Goal: Task Accomplishment & Management: Manage account settings

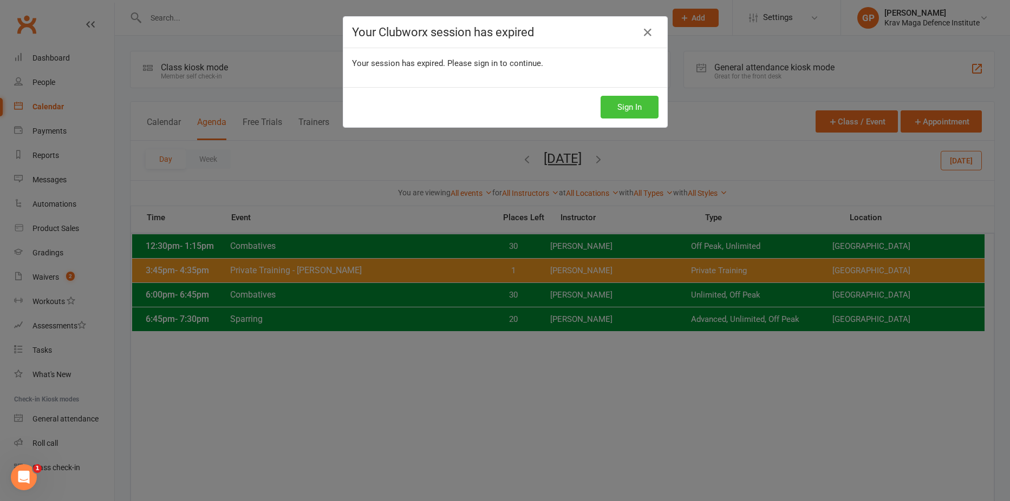
click at [615, 108] on button "Sign In" at bounding box center [630, 107] width 58 height 23
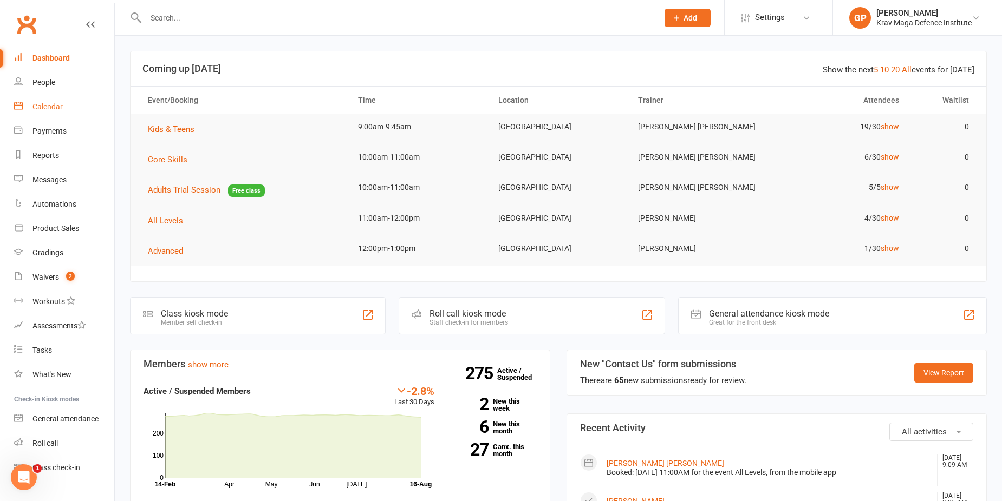
click at [55, 108] on div "Calendar" at bounding box center [47, 106] width 30 height 9
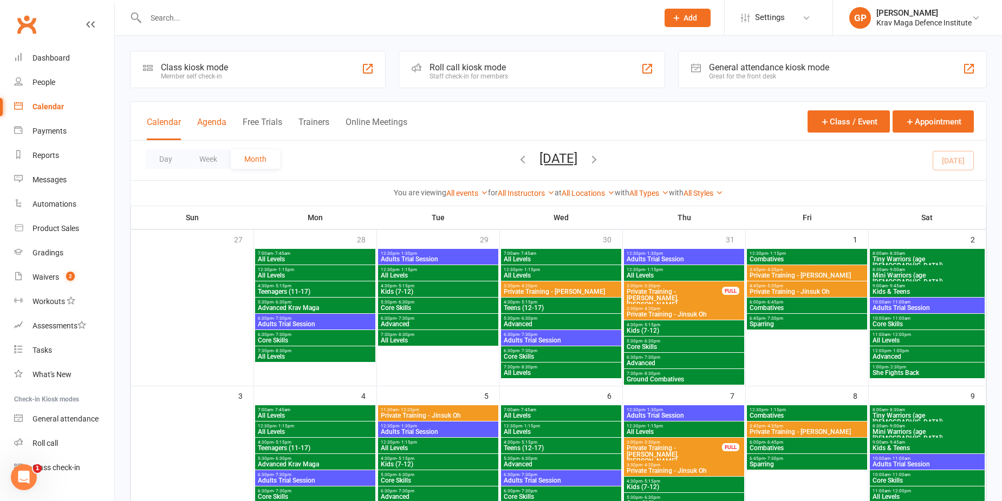
click at [225, 122] on button "Agenda" at bounding box center [211, 128] width 29 height 23
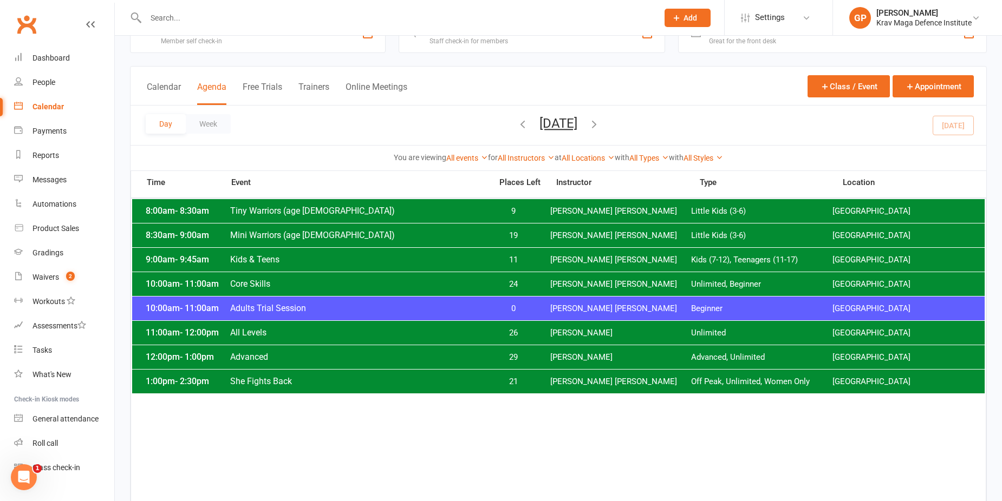
scroll to position [54, 0]
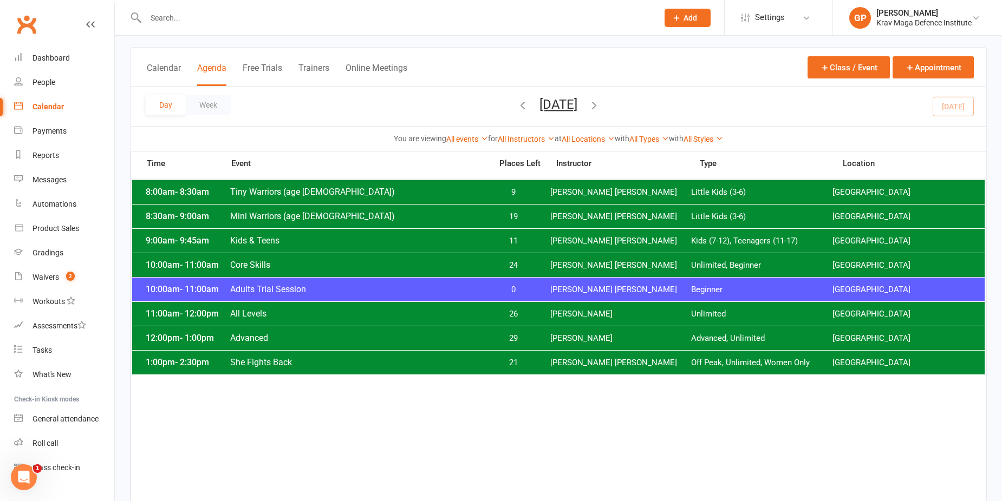
click at [517, 107] on icon "button" at bounding box center [523, 105] width 12 height 12
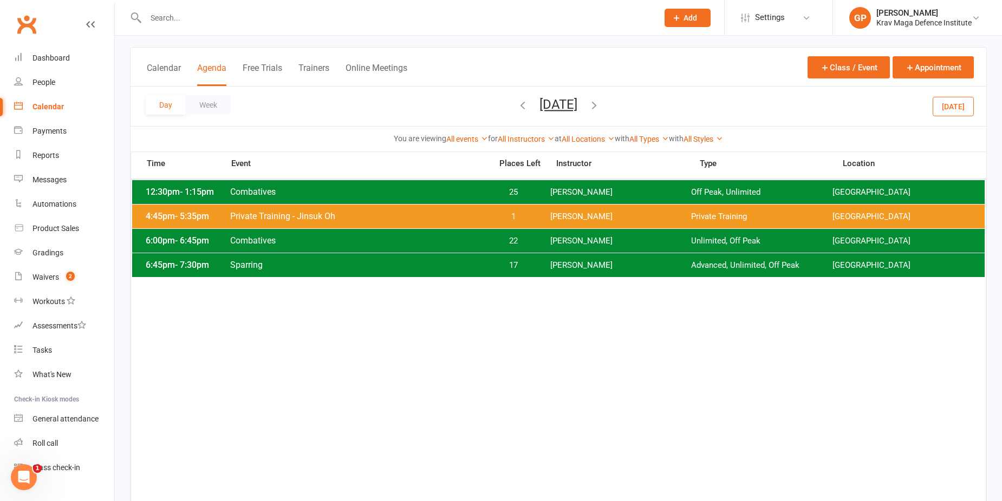
click at [541, 97] on button "Friday, Aug 15, 2025" at bounding box center [558, 104] width 38 height 15
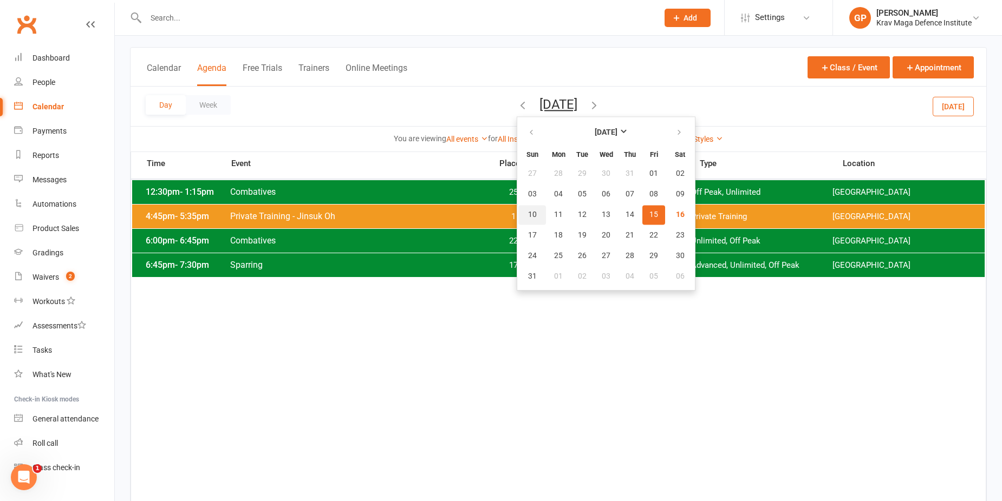
click at [528, 214] on span "10" at bounding box center [532, 215] width 9 height 9
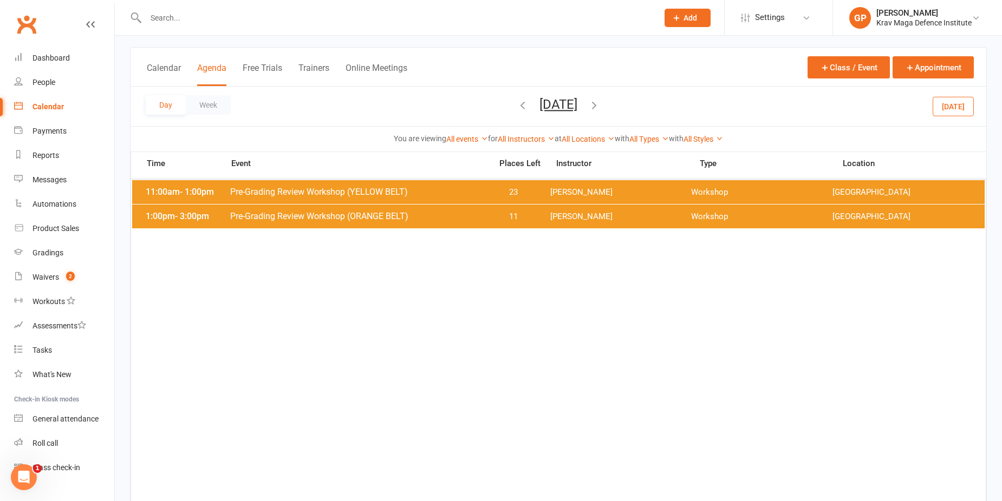
click at [456, 220] on span "Pre-Grading Review Workshop (ORANGE BELT)" at bounding box center [358, 216] width 256 height 10
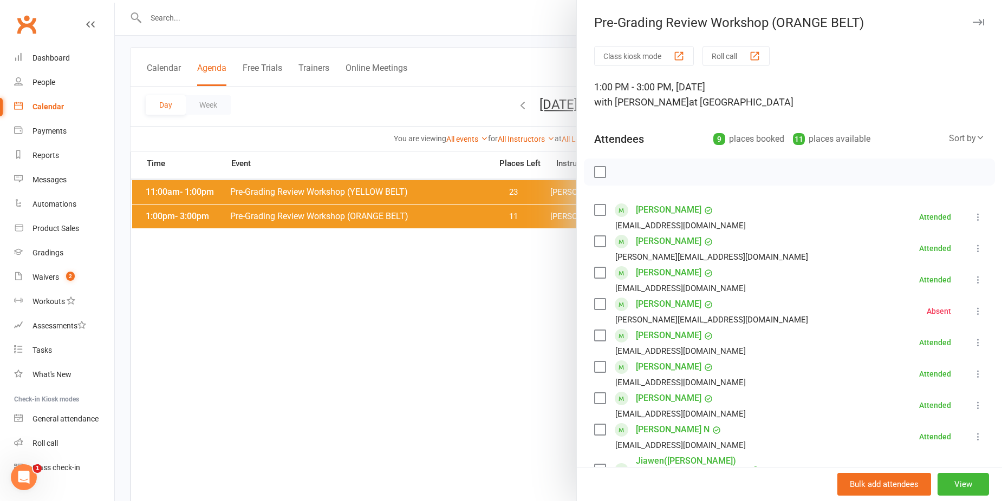
click at [973, 310] on icon at bounding box center [978, 311] width 11 height 11
click at [924, 375] on link "Check in" at bounding box center [930, 376] width 107 height 22
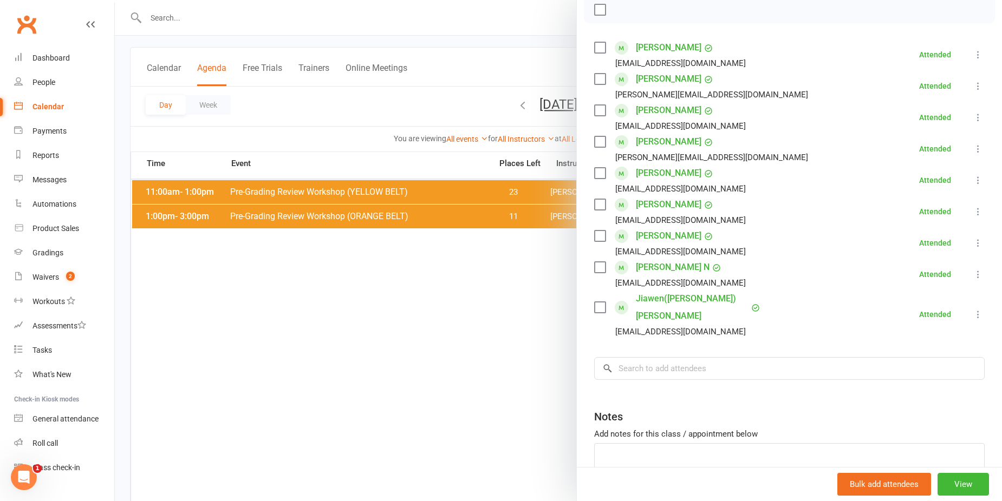
scroll to position [108, 0]
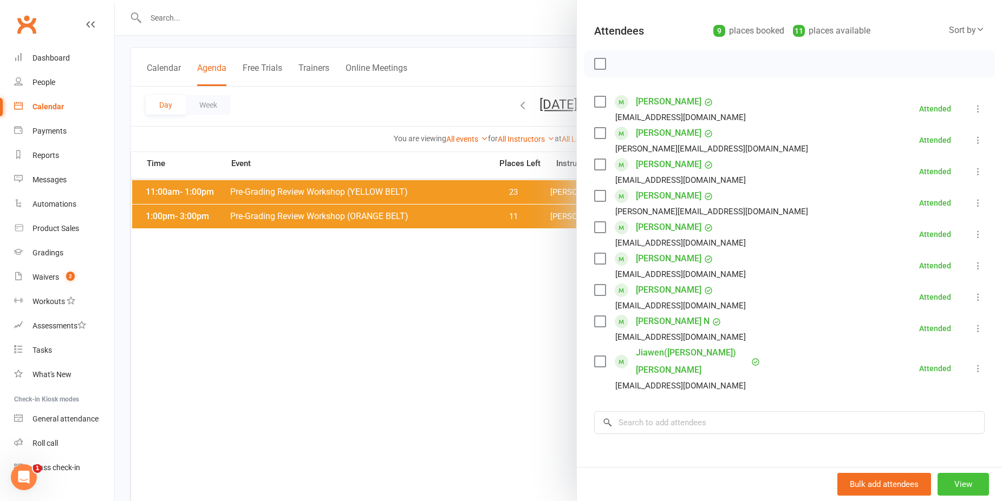
click at [950, 482] on button "View" at bounding box center [962, 484] width 51 height 23
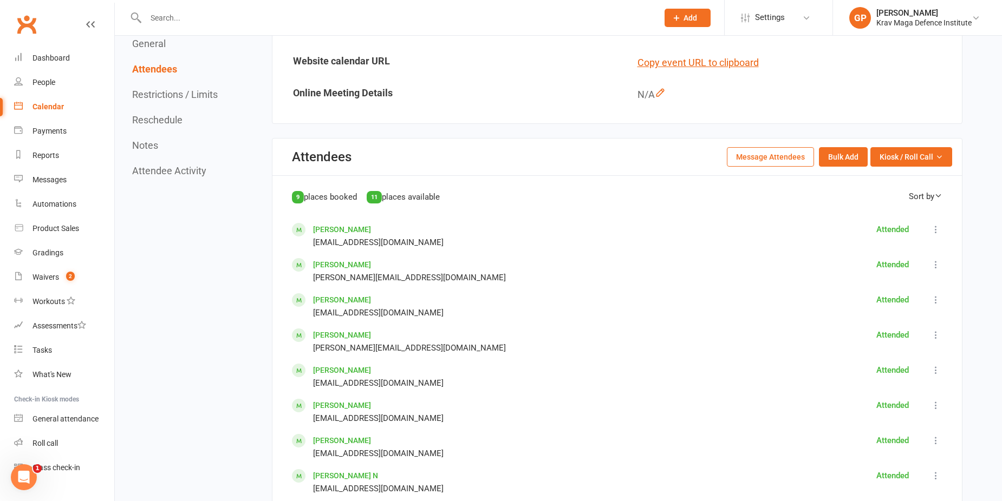
scroll to position [433, 0]
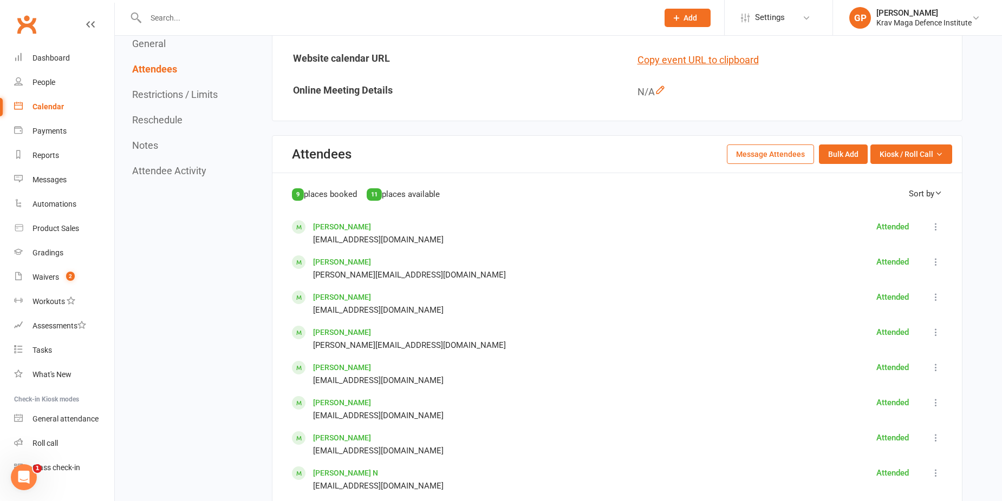
click at [775, 157] on button "Message Attendees" at bounding box center [770, 154] width 87 height 19
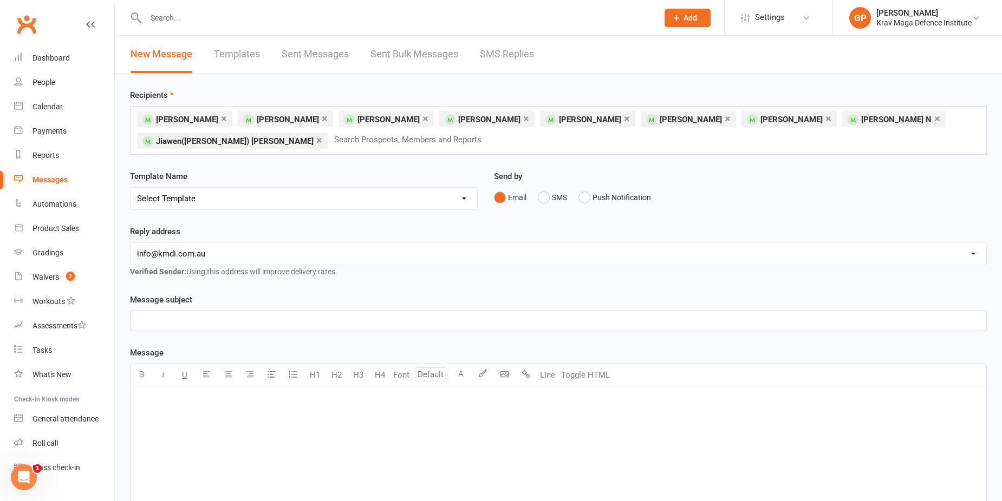
click at [422, 121] on link "×" at bounding box center [425, 118] width 6 height 17
click at [725, 118] on link "×" at bounding box center [728, 118] width 6 height 17
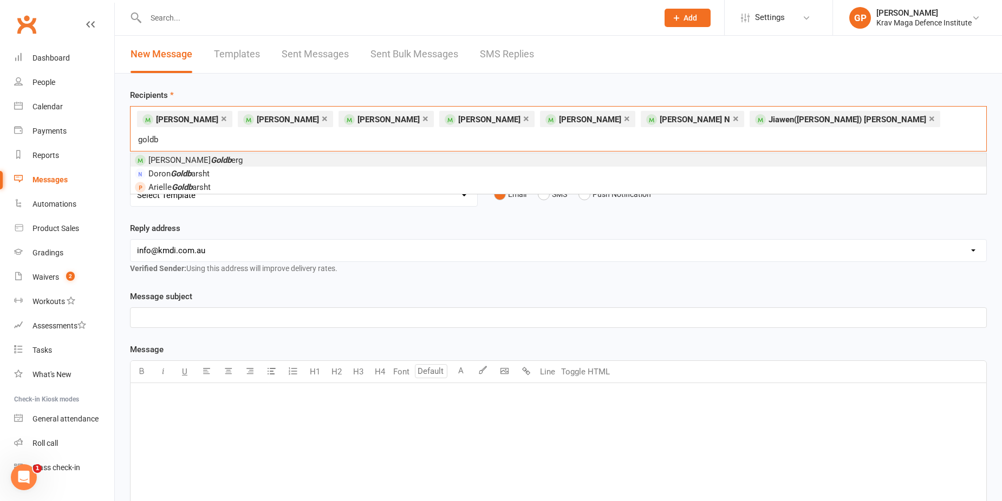
type input "goldb"
click at [211, 155] on em "Goldb" at bounding box center [221, 160] width 21 height 10
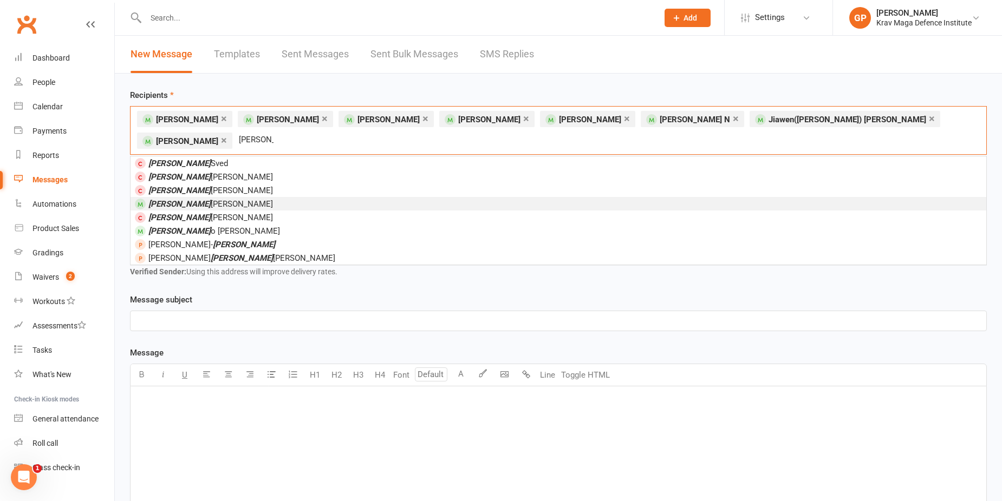
type input "paul"
click at [173, 199] on span "Paul Taylor" at bounding box center [210, 204] width 125 height 10
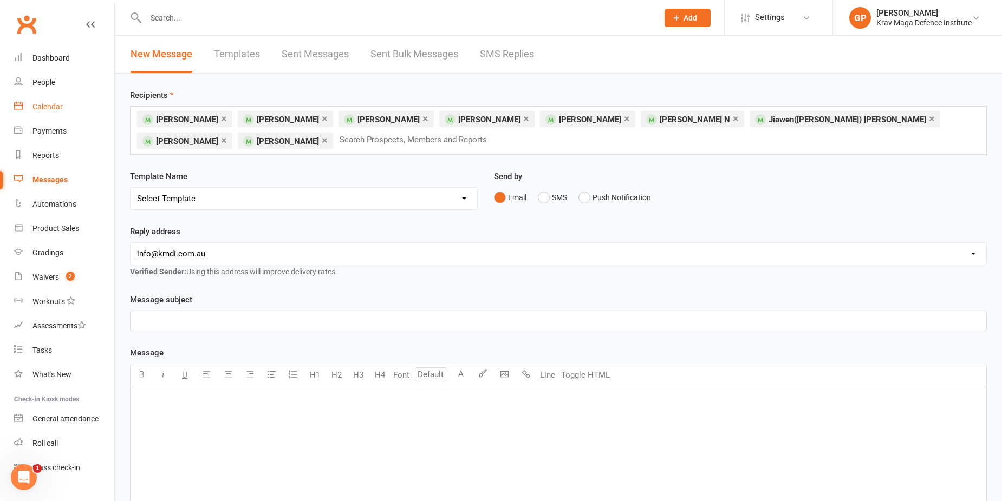
click at [55, 103] on div "Calendar" at bounding box center [47, 106] width 30 height 9
click at [542, 194] on button "SMS" at bounding box center [552, 197] width 29 height 21
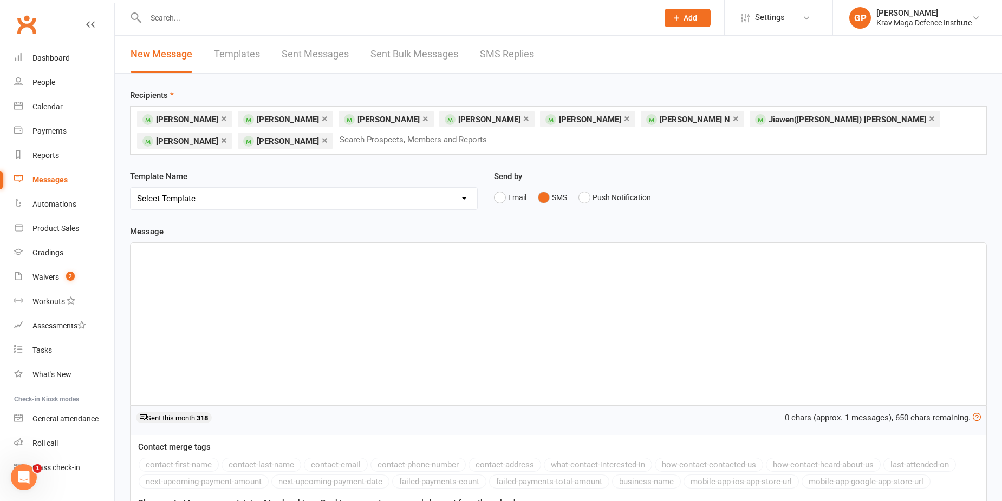
click at [334, 323] on div "﻿" at bounding box center [559, 324] width 856 height 162
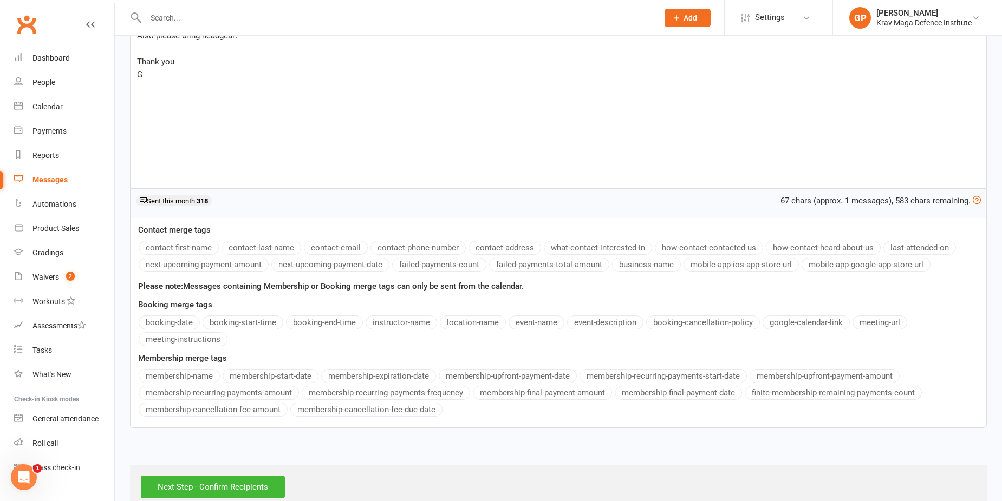
scroll to position [238, 0]
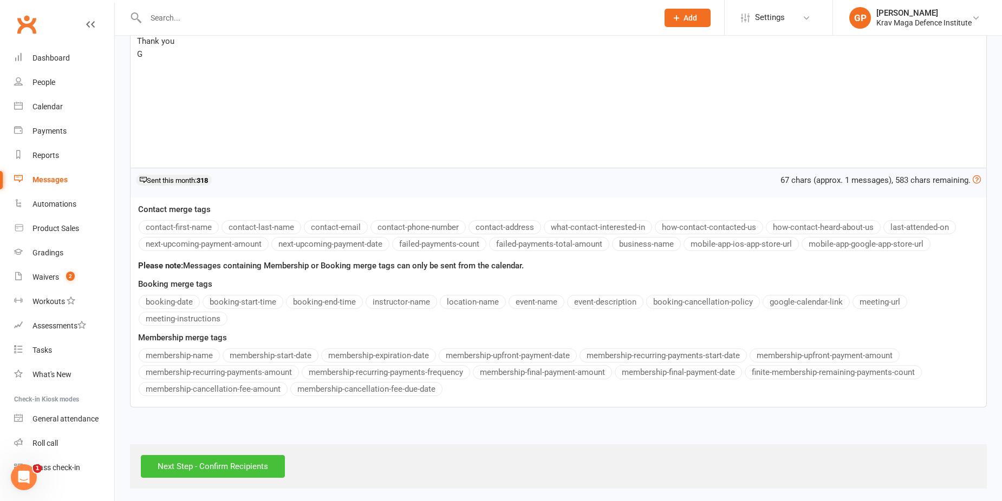
click at [247, 466] on input "Next Step - Confirm Recipients" at bounding box center [213, 466] width 144 height 23
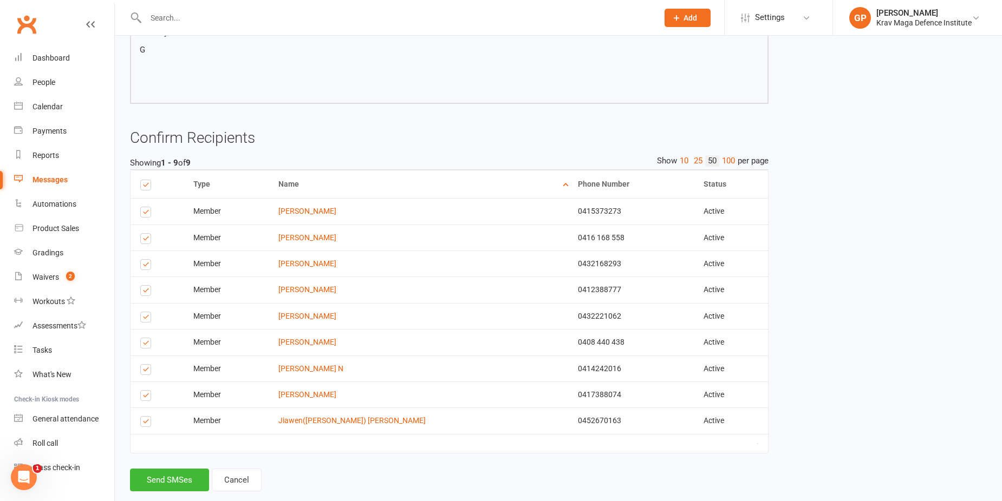
scroll to position [184, 0]
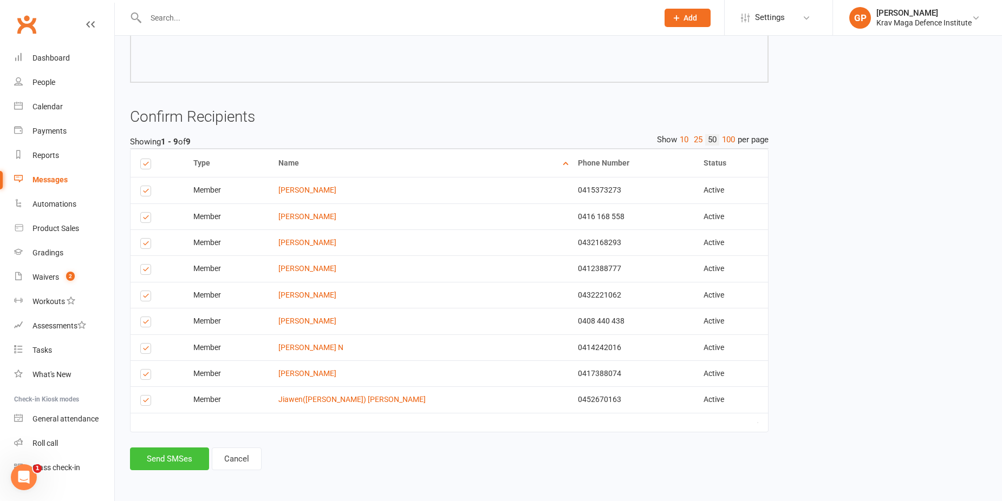
click at [159, 469] on button "Send SMSes" at bounding box center [169, 459] width 79 height 23
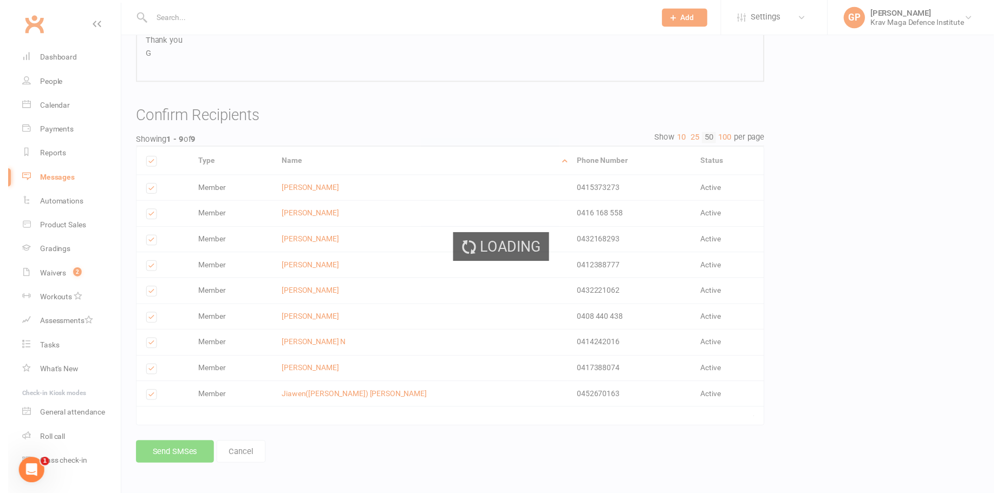
scroll to position [150, 0]
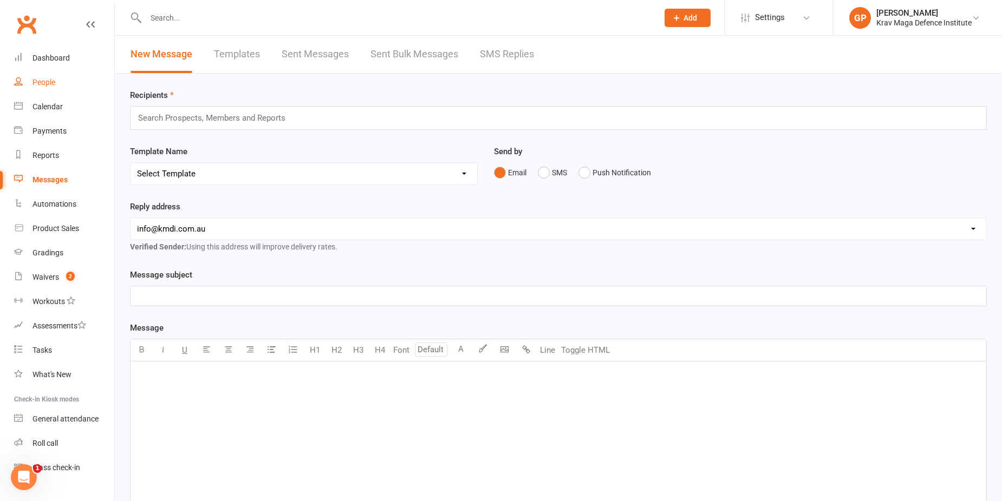
click at [54, 82] on div "People" at bounding box center [43, 82] width 23 height 9
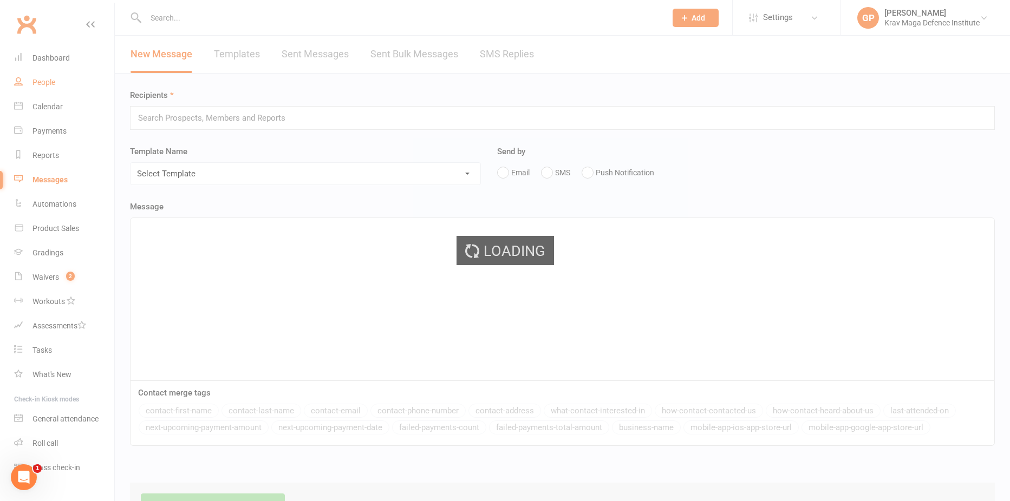
select select "100"
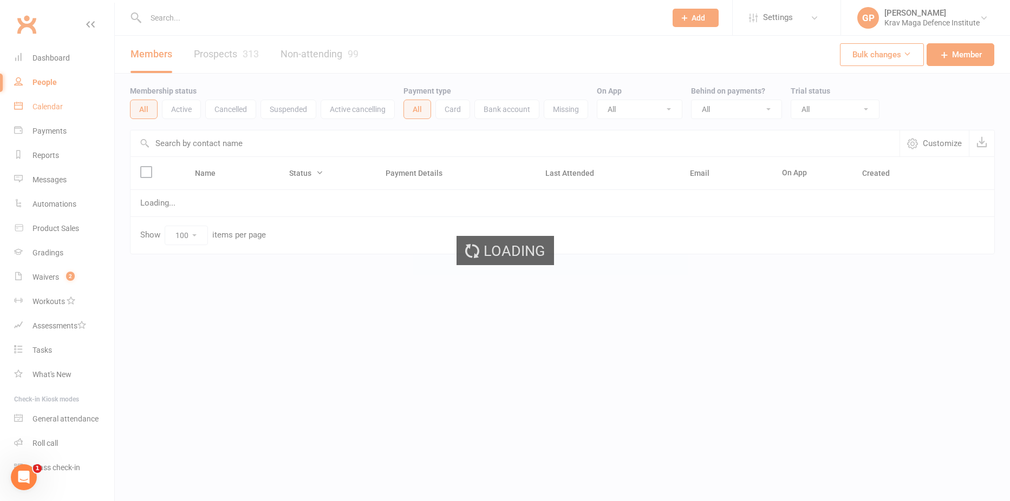
click at [52, 109] on div "Calendar" at bounding box center [47, 106] width 30 height 9
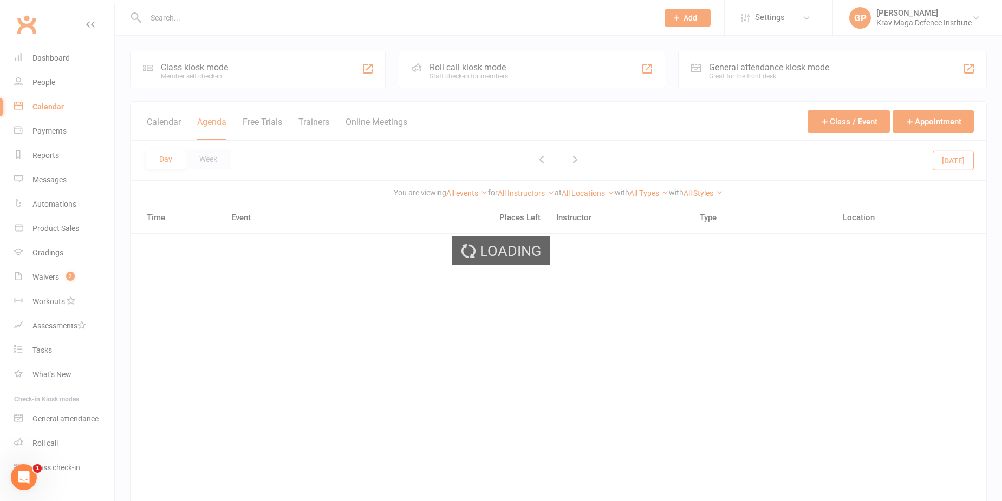
click at [54, 108] on div "Loading" at bounding box center [501, 250] width 1002 height 501
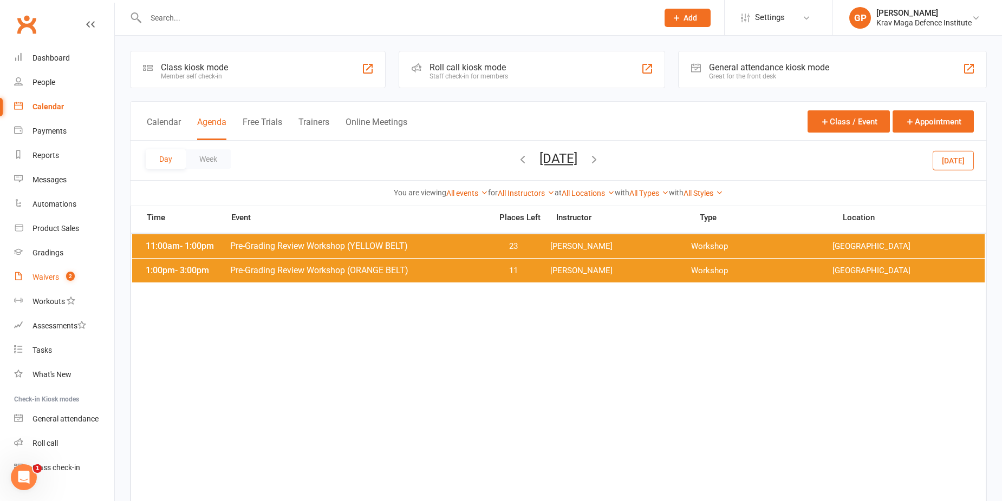
click at [49, 288] on link "Waivers 2" at bounding box center [64, 277] width 100 height 24
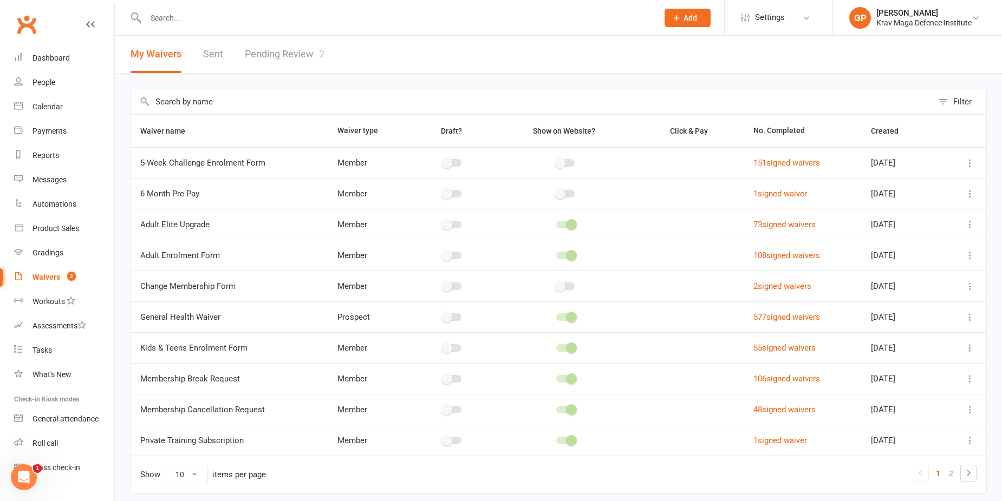
click at [309, 58] on link "Pending Review 2" at bounding box center [285, 54] width 80 height 37
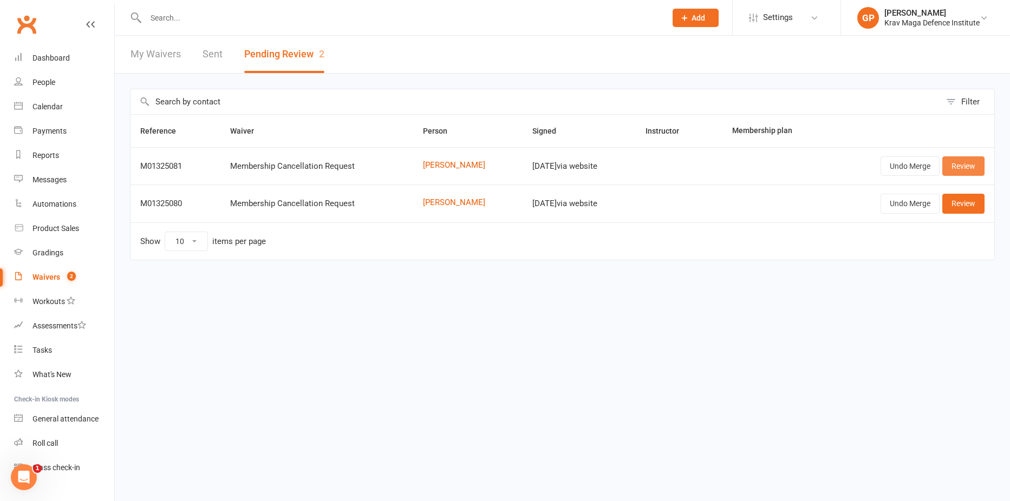
click at [967, 169] on link "Review" at bounding box center [963, 166] width 42 height 19
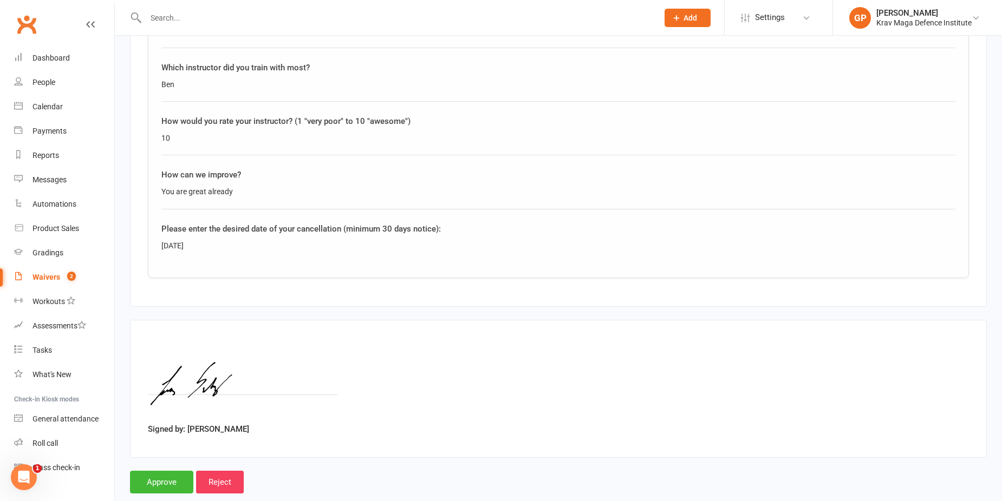
scroll to position [677, 0]
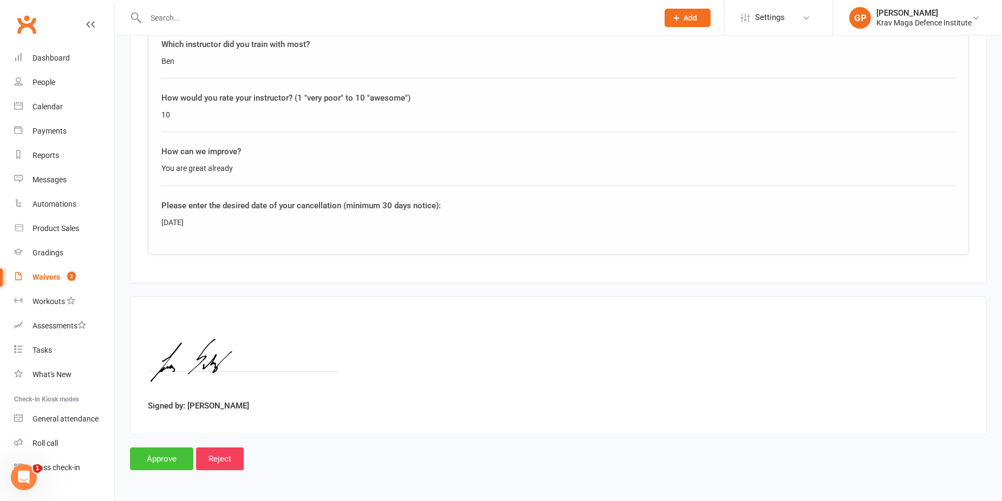
click at [175, 455] on input "Approve" at bounding box center [161, 459] width 63 height 23
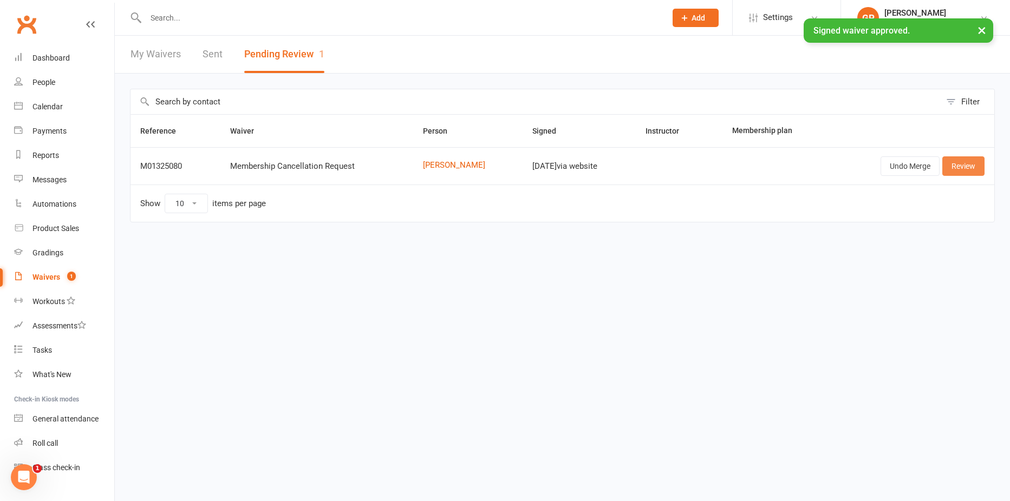
click at [966, 168] on link "Review" at bounding box center [963, 166] width 42 height 19
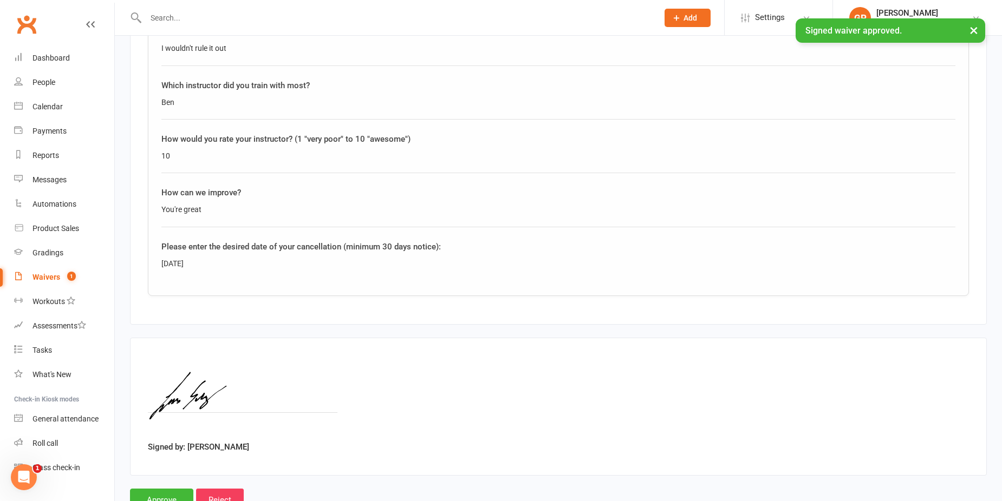
scroll to position [677, 0]
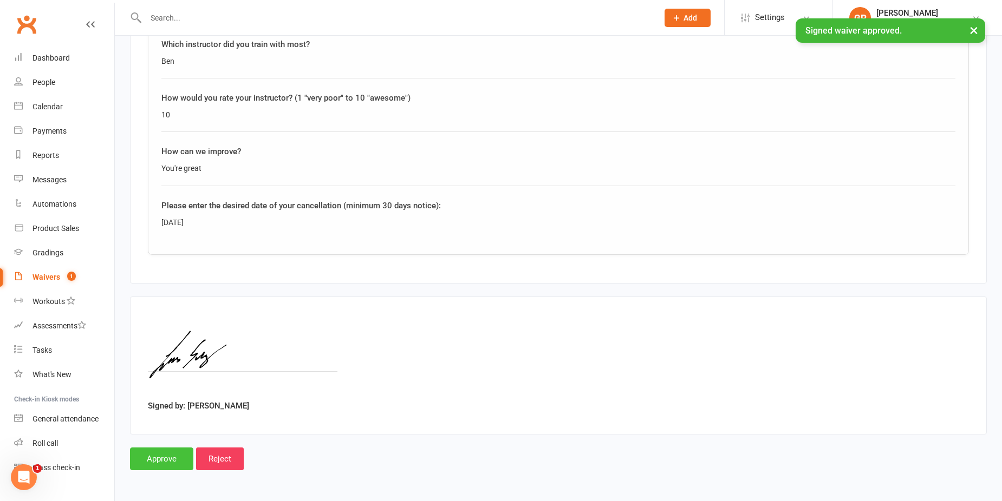
click at [170, 467] on input "Approve" at bounding box center [161, 459] width 63 height 23
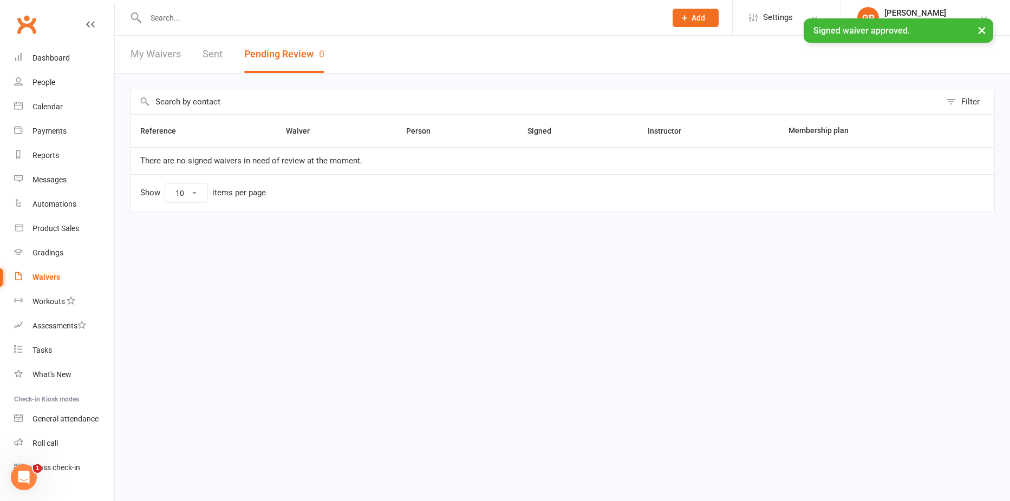
click at [178, 18] on div "× Signed waiver approved." at bounding box center [498, 18] width 996 height 0
click at [178, 11] on input "text" at bounding box center [400, 17] width 516 height 15
type input "m"
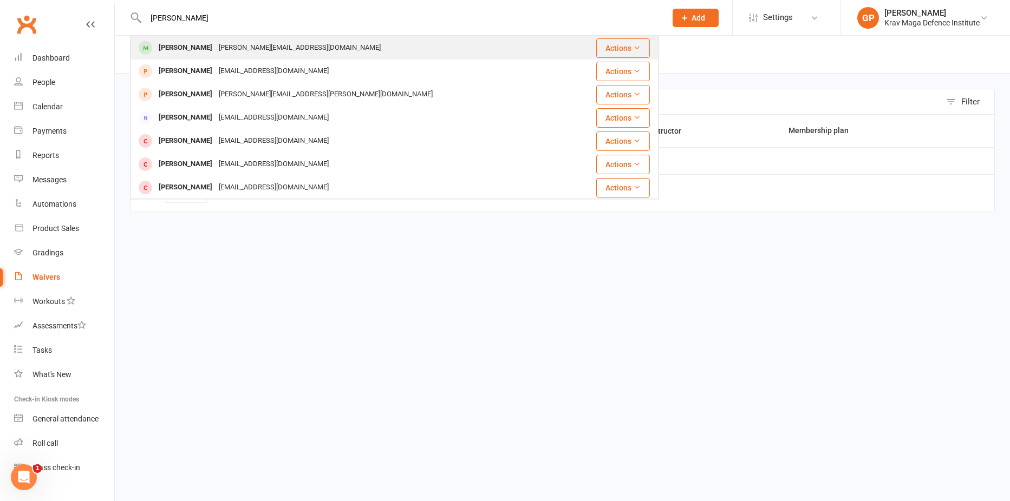
type input "martina"
click at [201, 50] on div "Martina Schulz" at bounding box center [185, 48] width 60 height 16
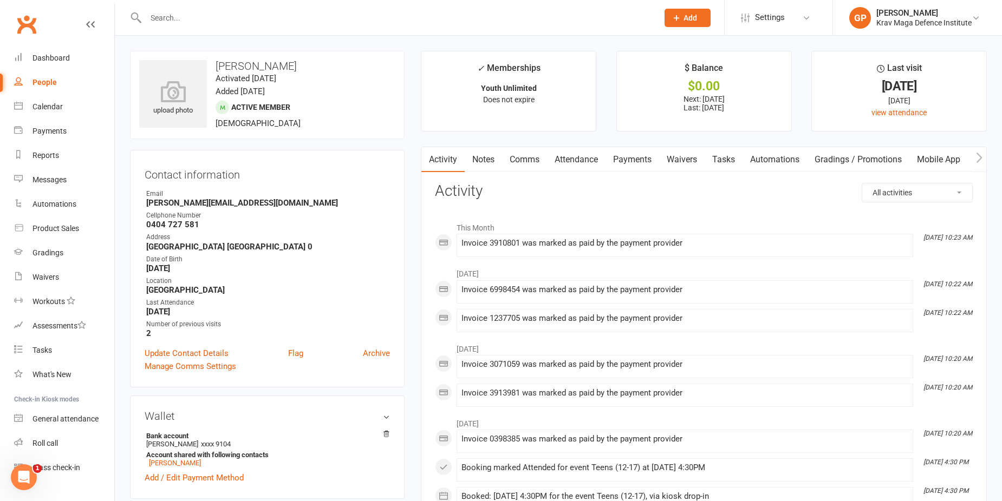
click at [635, 162] on link "Payments" at bounding box center [632, 159] width 54 height 25
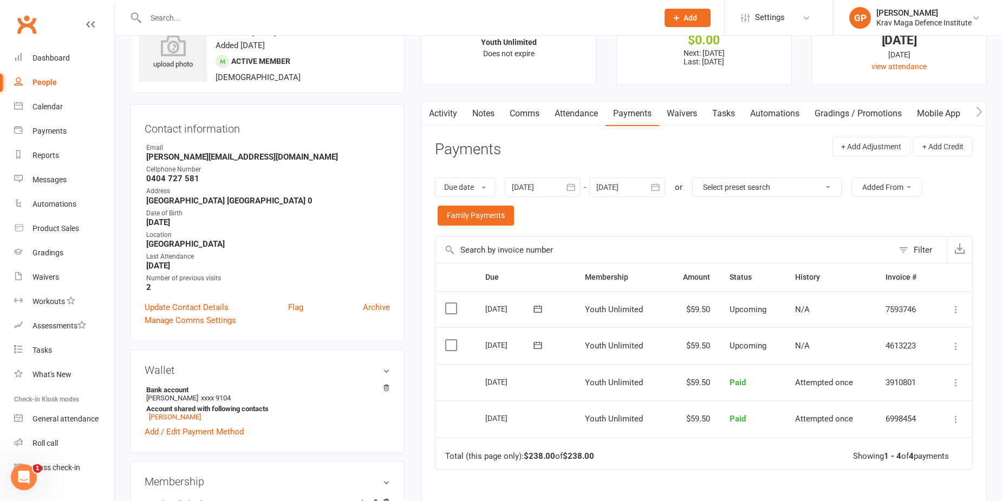
scroll to position [108, 0]
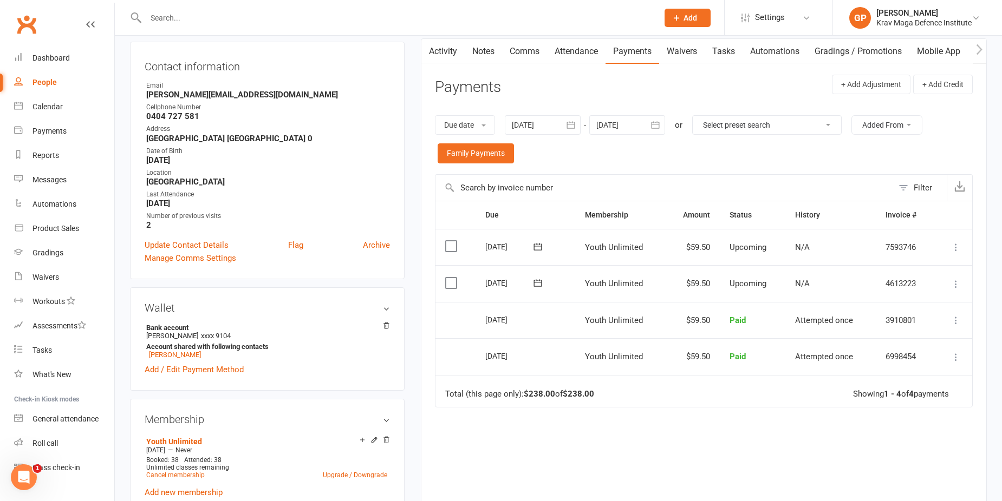
click at [634, 126] on div at bounding box center [627, 124] width 76 height 19
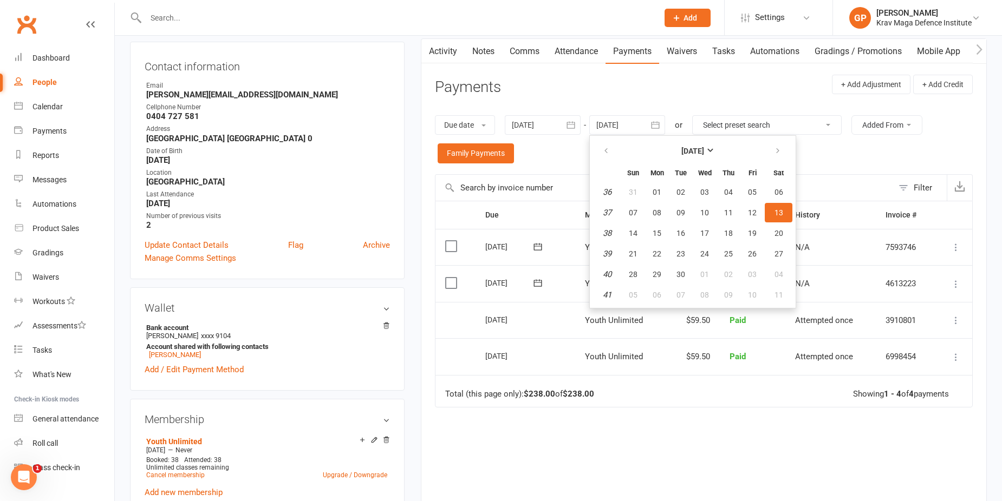
click at [499, 270] on td "19 Aug 2025" at bounding box center [525, 283] width 100 height 37
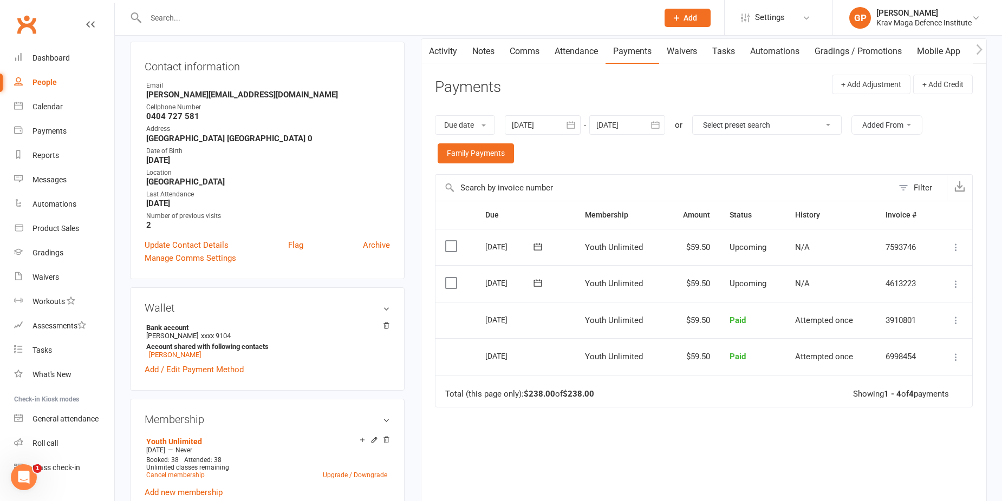
click at [622, 124] on div at bounding box center [627, 124] width 76 height 19
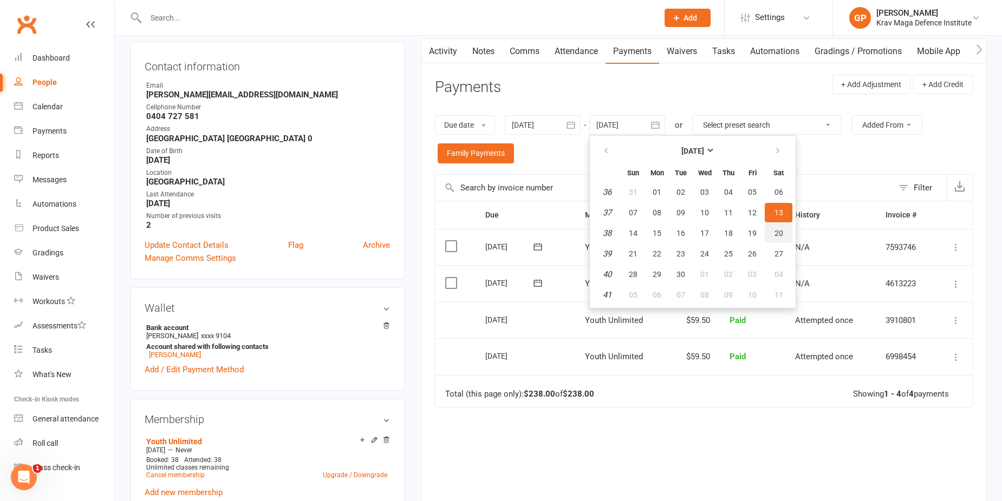
click at [777, 237] on span "20" at bounding box center [778, 233] width 9 height 9
type input "20 Sep 2025"
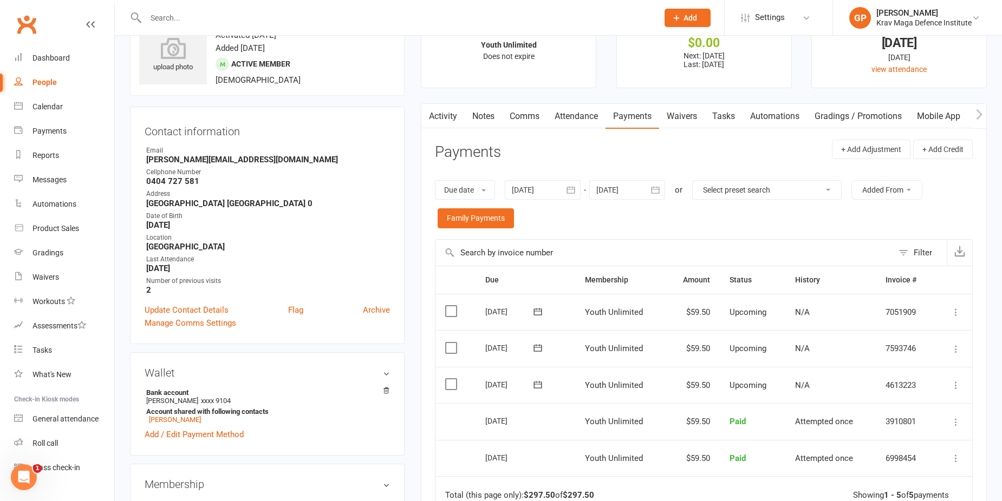
scroll to position [0, 0]
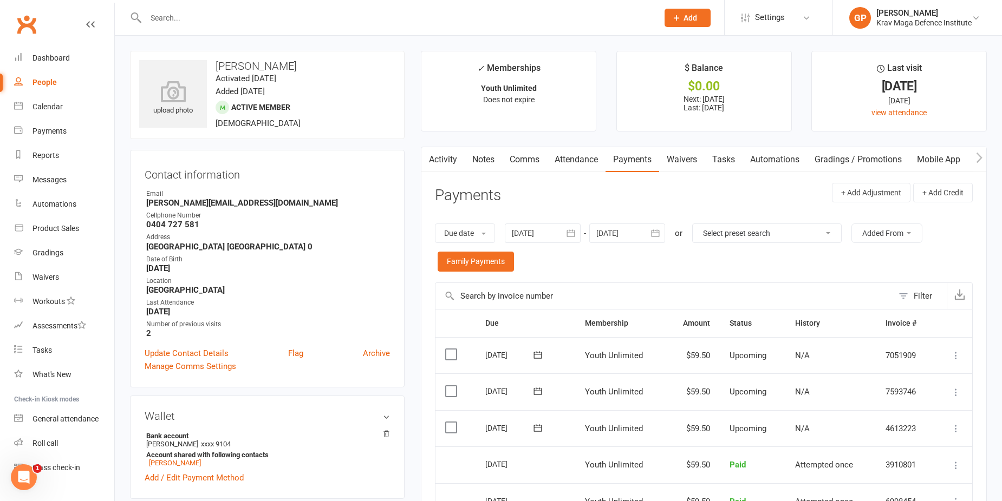
click at [674, 164] on link "Waivers" at bounding box center [681, 159] width 45 height 25
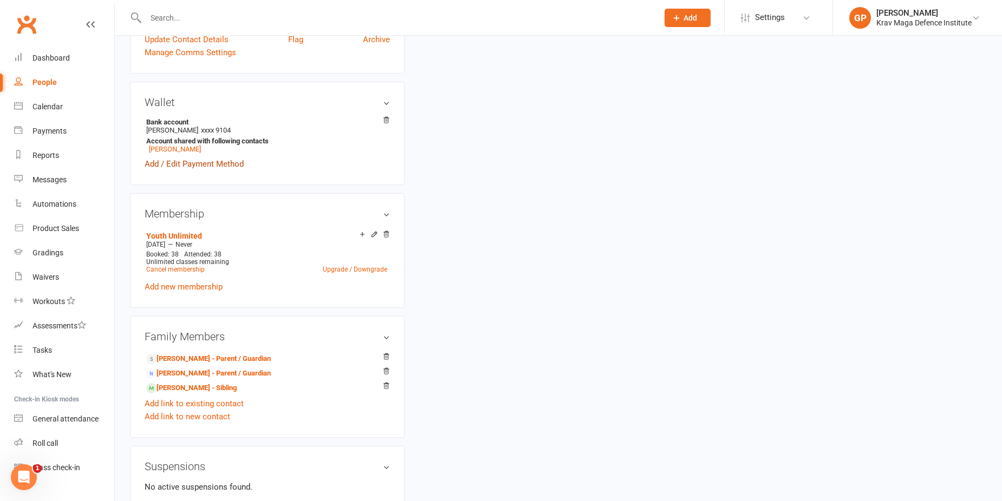
scroll to position [379, 0]
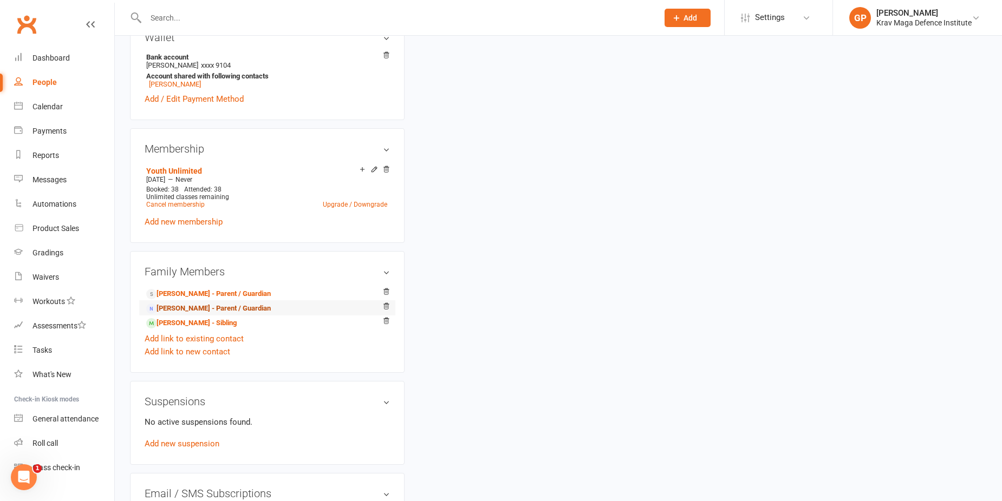
click at [202, 307] on link "Luis Fernando Schulz - Parent / Guardian" at bounding box center [208, 308] width 125 height 11
click at [186, 204] on link "Cancel membership" at bounding box center [175, 205] width 58 height 8
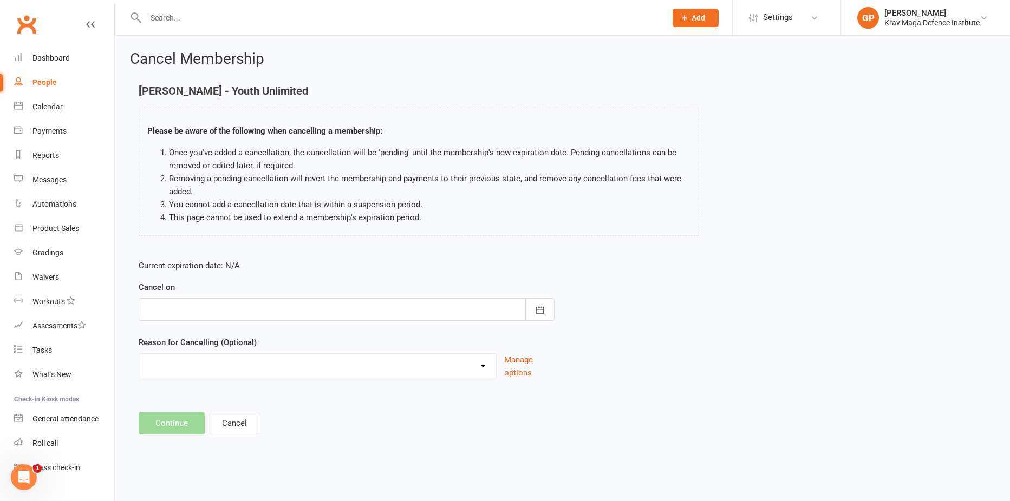
click at [260, 315] on div at bounding box center [347, 309] width 416 height 23
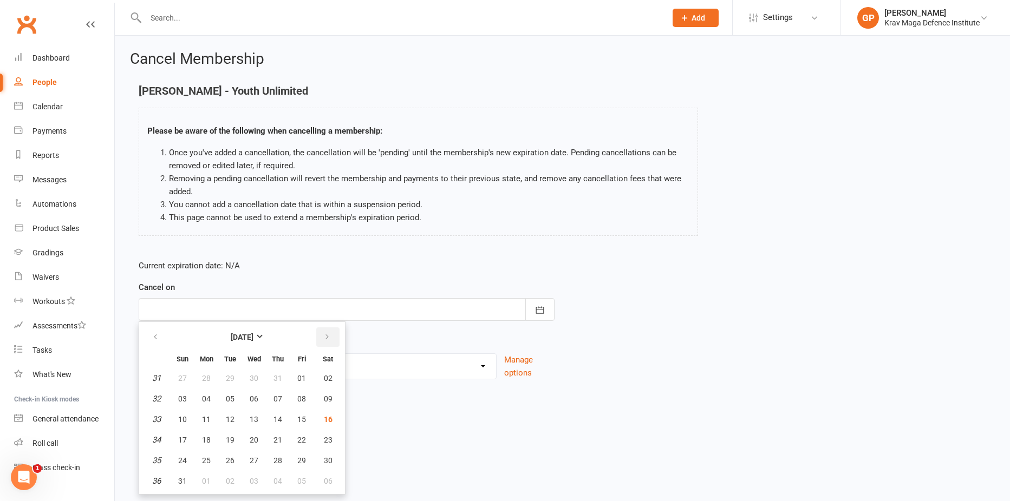
click at [328, 338] on icon "button" at bounding box center [327, 337] width 8 height 9
click at [210, 403] on button "08" at bounding box center [206, 398] width 23 height 19
type input "08 Sep 2025"
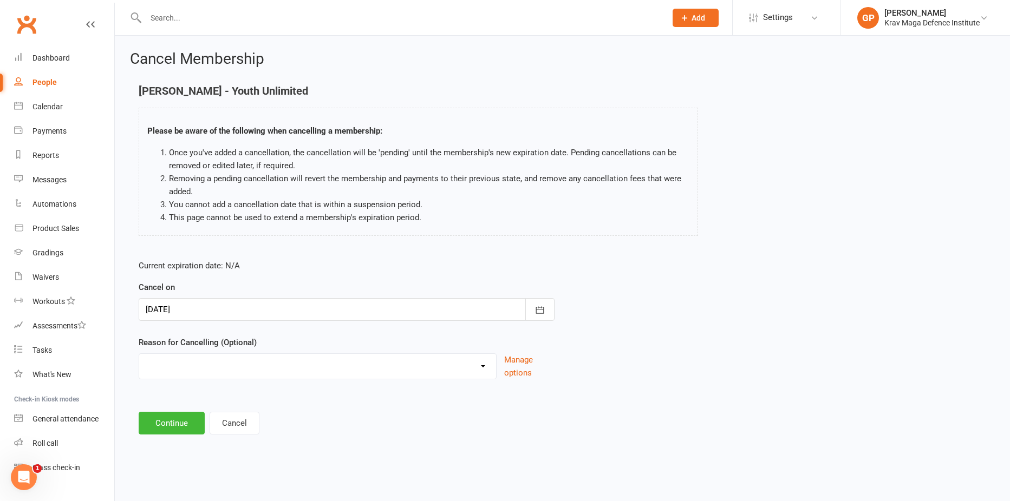
click at [191, 361] on select "Financial Injury sustained at KMDI Medical Membership Downgrade Membership Upgr…" at bounding box center [317, 365] width 357 height 22
select select "11"
click at [139, 354] on select "Financial Injury sustained at KMDI Medical Membership Downgrade Membership Upgr…" at bounding box center [317, 365] width 357 height 22
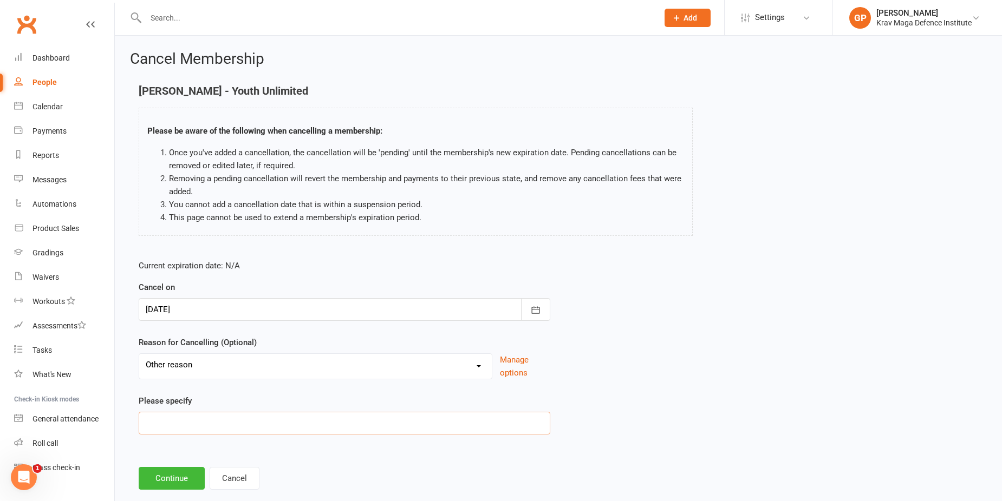
click at [181, 424] on input at bounding box center [345, 423] width 412 height 23
paste input "focusing on studies"
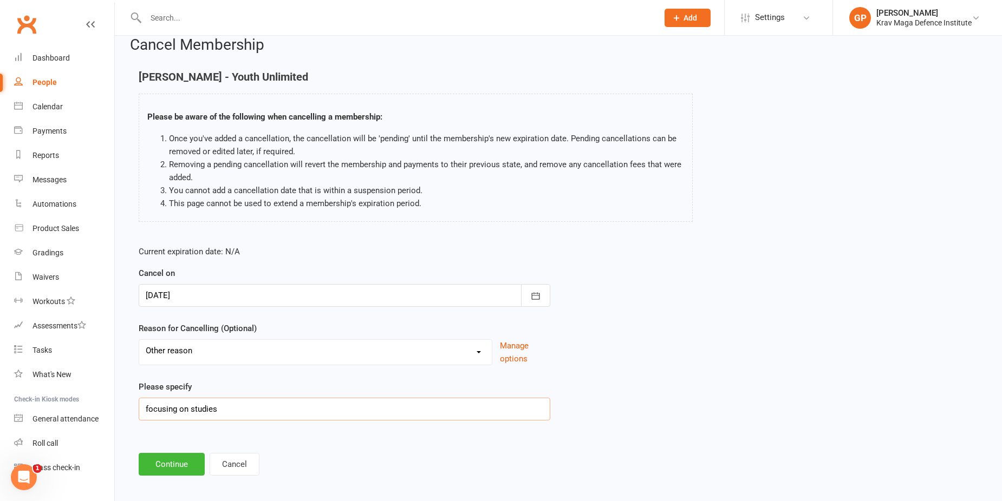
scroll to position [22, 0]
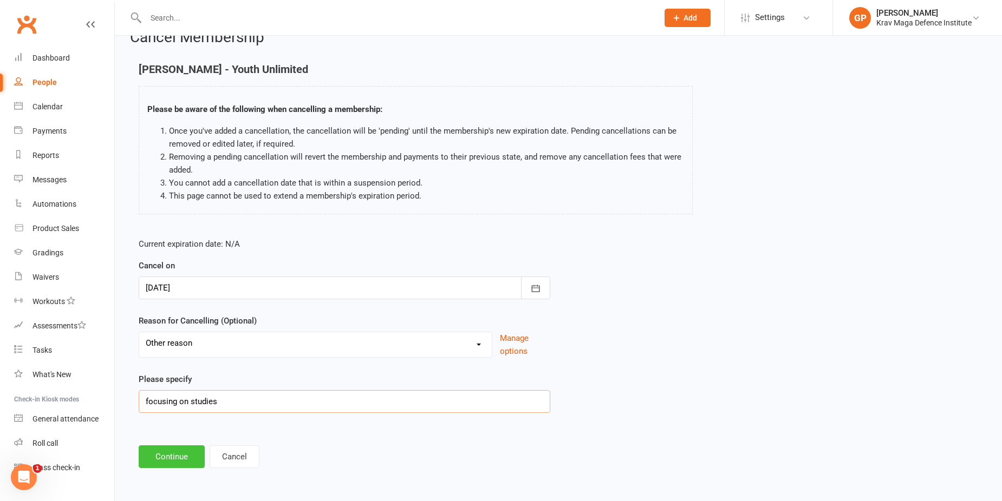
type input "focusing on studies"
click at [159, 448] on button "Continue" at bounding box center [172, 457] width 66 height 23
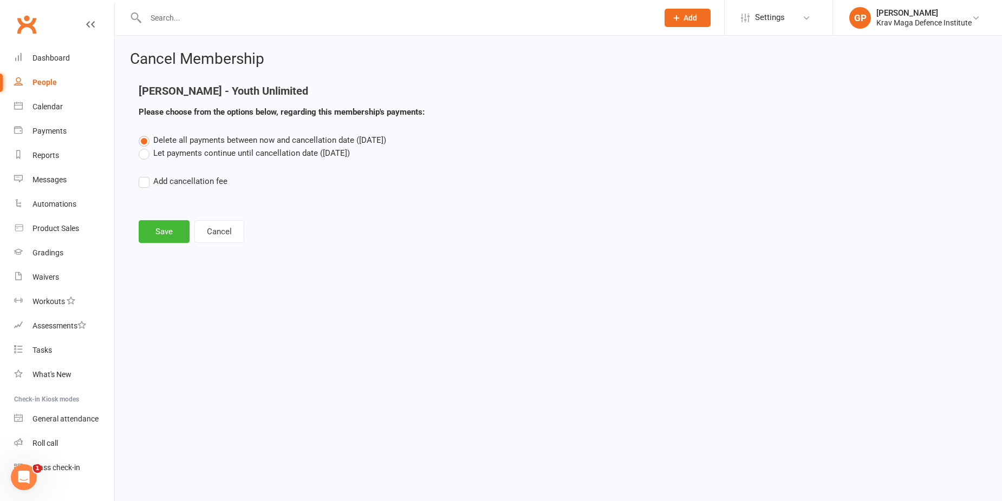
scroll to position [0, 0]
click at [140, 153] on label "Let payments continue until cancellation date (Sep 8, 2025)" at bounding box center [244, 153] width 211 height 13
click at [140, 147] on input "Let payments continue until cancellation date (Sep 8, 2025)" at bounding box center [142, 147] width 7 height 0
click at [160, 234] on button "Save" at bounding box center [164, 231] width 51 height 23
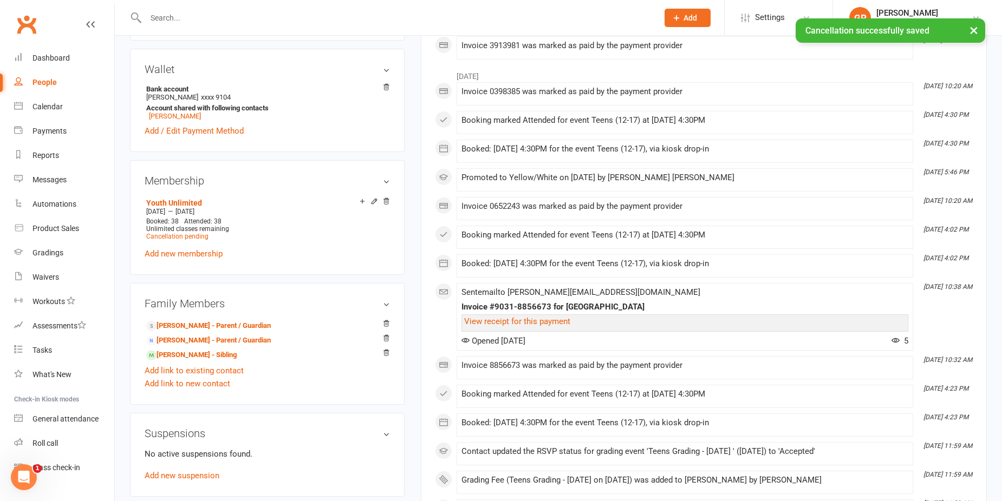
scroll to position [379, 0]
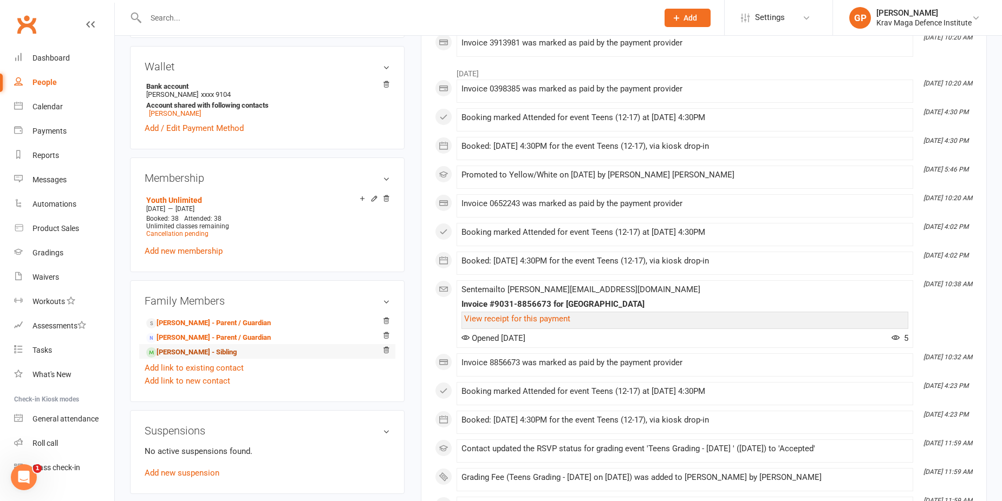
click at [227, 349] on link "Bernardo Raupp Schulz - Sibling" at bounding box center [191, 352] width 90 height 11
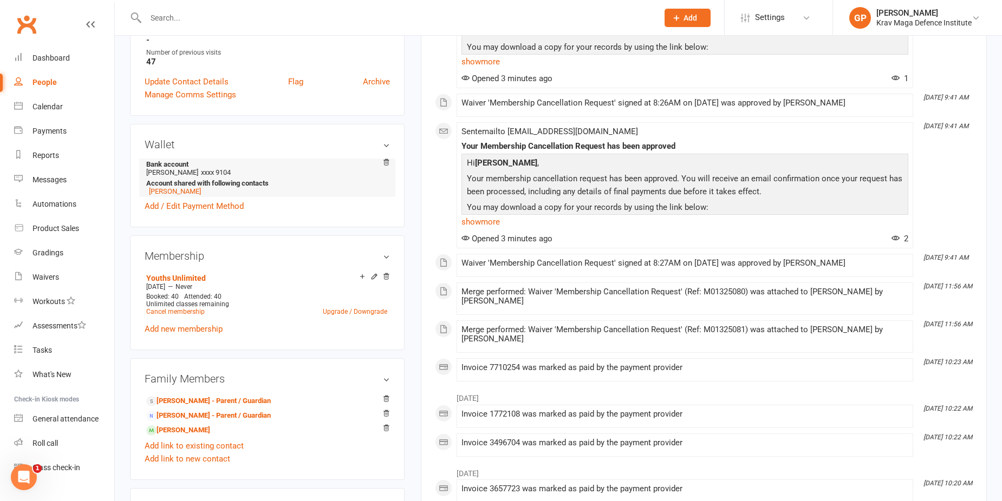
scroll to position [325, 0]
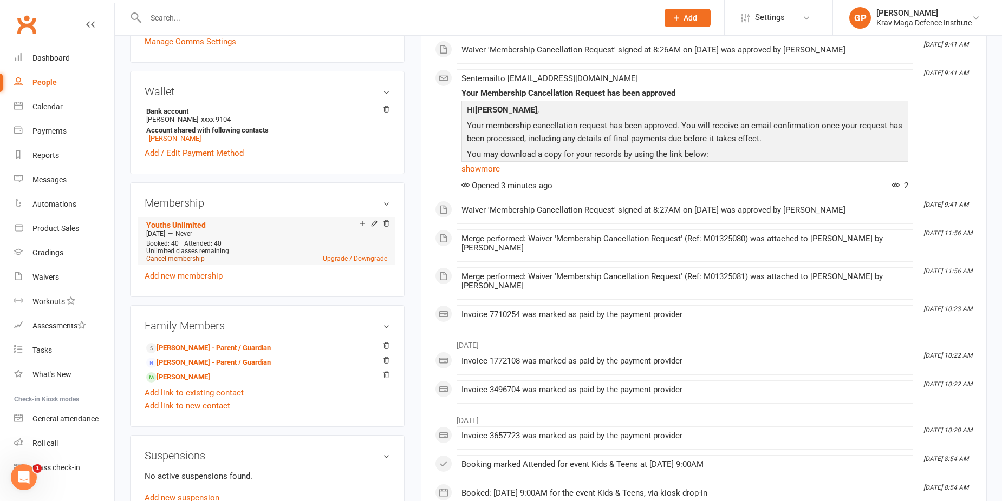
click at [173, 257] on link "Cancel membership" at bounding box center [175, 259] width 58 height 8
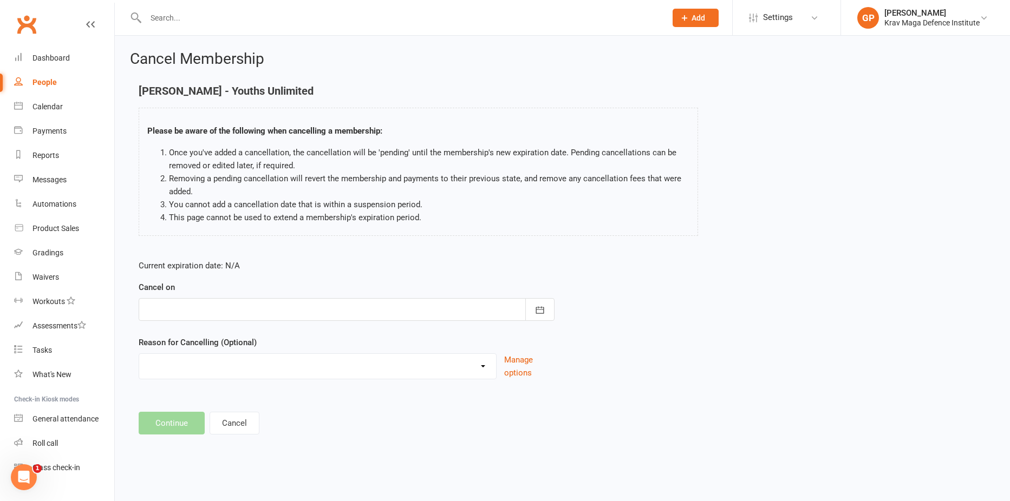
click at [275, 317] on div at bounding box center [347, 309] width 416 height 23
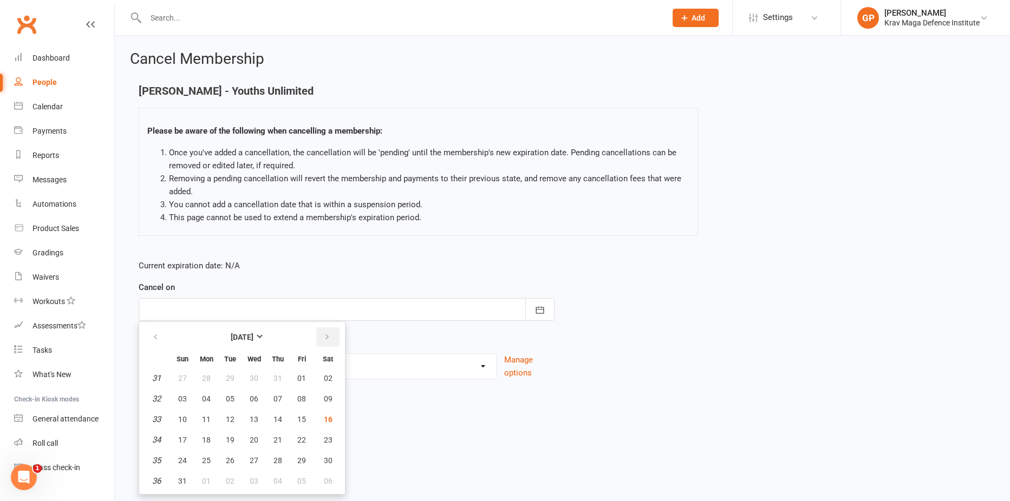
click at [323, 340] on icon "button" at bounding box center [327, 337] width 8 height 9
click at [203, 395] on span "08" at bounding box center [206, 399] width 9 height 9
type input "08 Sep 2025"
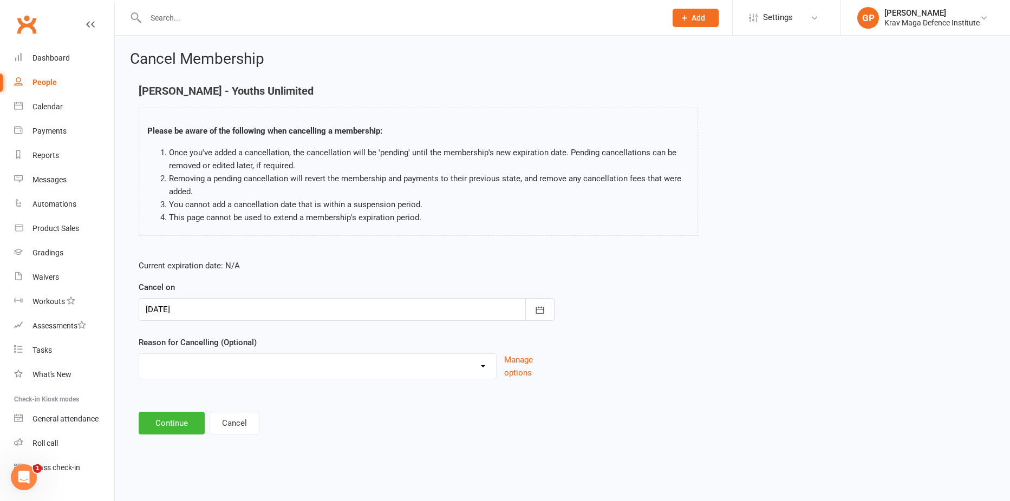
click at [166, 366] on select "Financial Injury sustained at KMDI Medical Membership Downgrade Membership Upgr…" at bounding box center [317, 365] width 357 height 22
select select "11"
click at [139, 354] on select "Financial Injury sustained at KMDI Medical Membership Downgrade Membership Upgr…" at bounding box center [317, 365] width 357 height 22
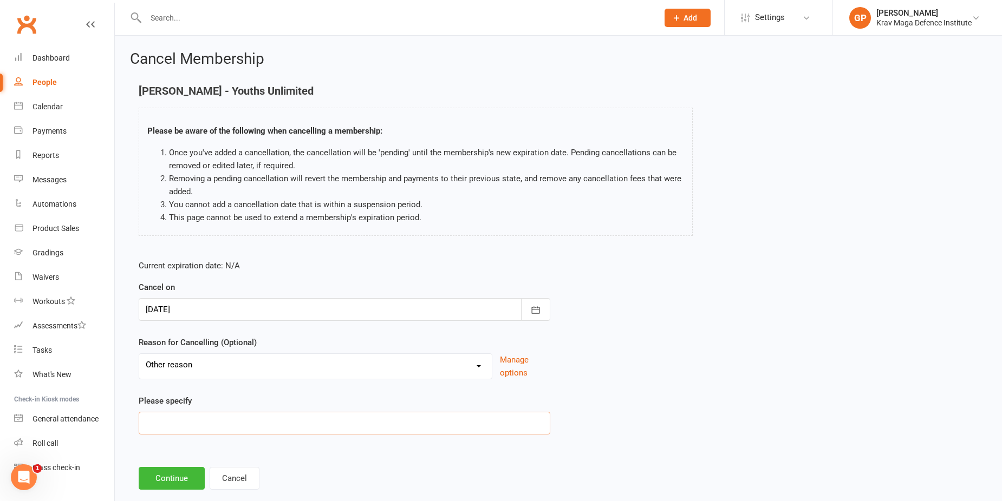
click at [168, 418] on input at bounding box center [345, 423] width 412 height 23
paste input "focusing on studies"
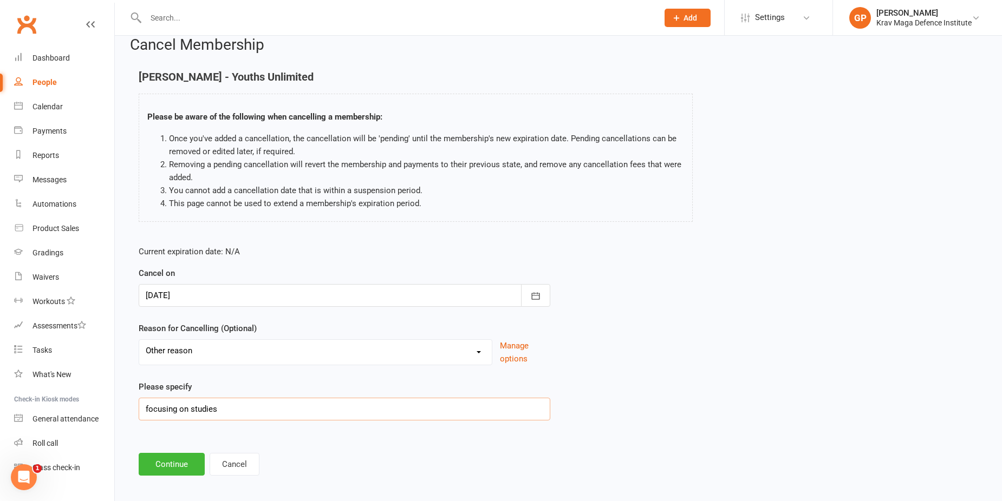
scroll to position [22, 0]
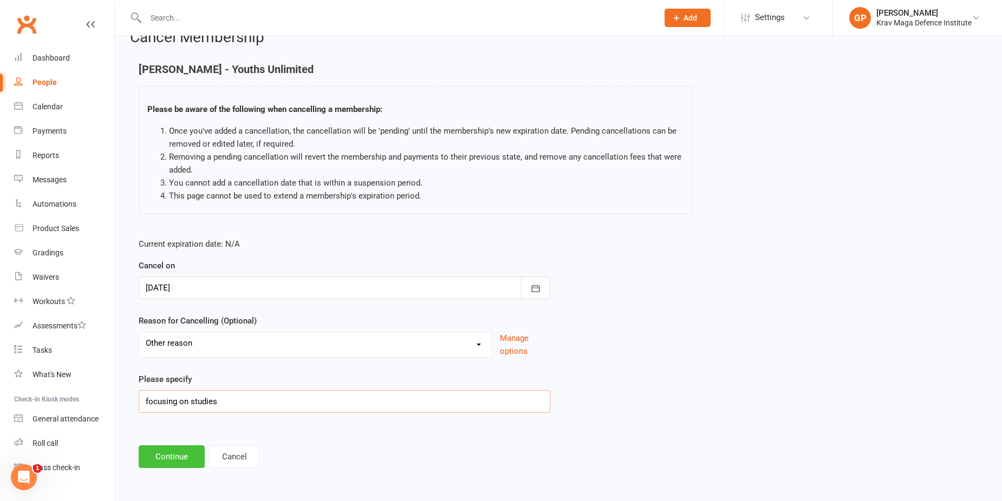
type input "focusing on studies"
click at [185, 458] on button "Continue" at bounding box center [172, 457] width 66 height 23
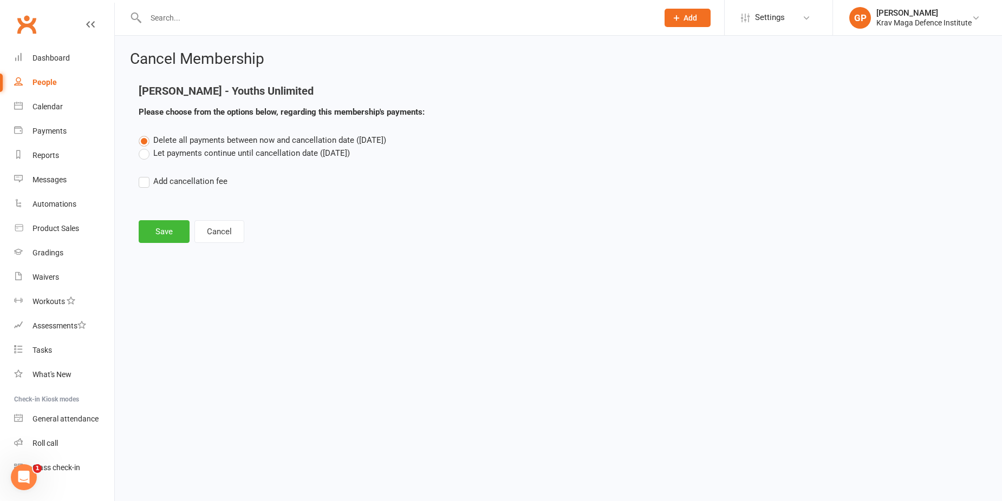
scroll to position [0, 0]
click at [146, 152] on label "Let payments continue until cancellation date (Sep 8, 2025)" at bounding box center [244, 153] width 211 height 13
click at [146, 147] on input "Let payments continue until cancellation date (Sep 8, 2025)" at bounding box center [142, 147] width 7 height 0
click at [164, 229] on button "Save" at bounding box center [164, 231] width 51 height 23
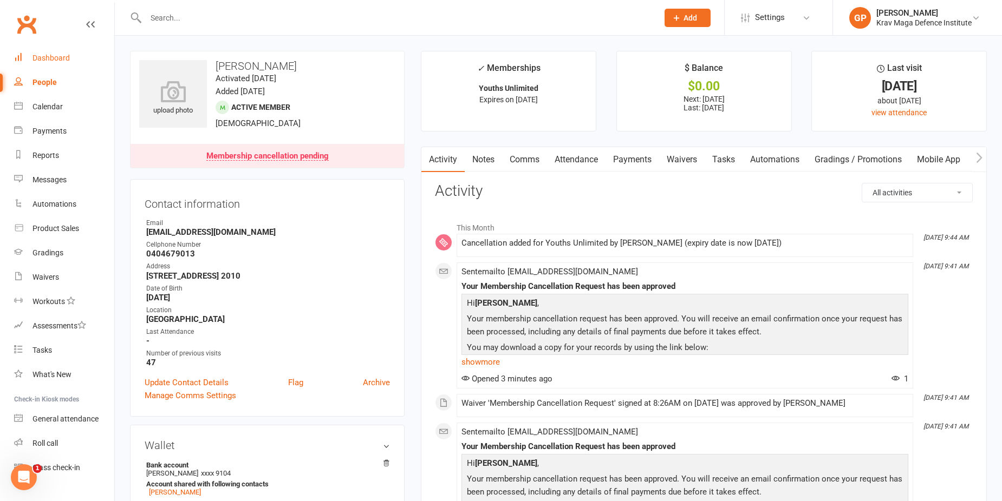
click at [71, 60] on link "Dashboard" at bounding box center [64, 58] width 100 height 24
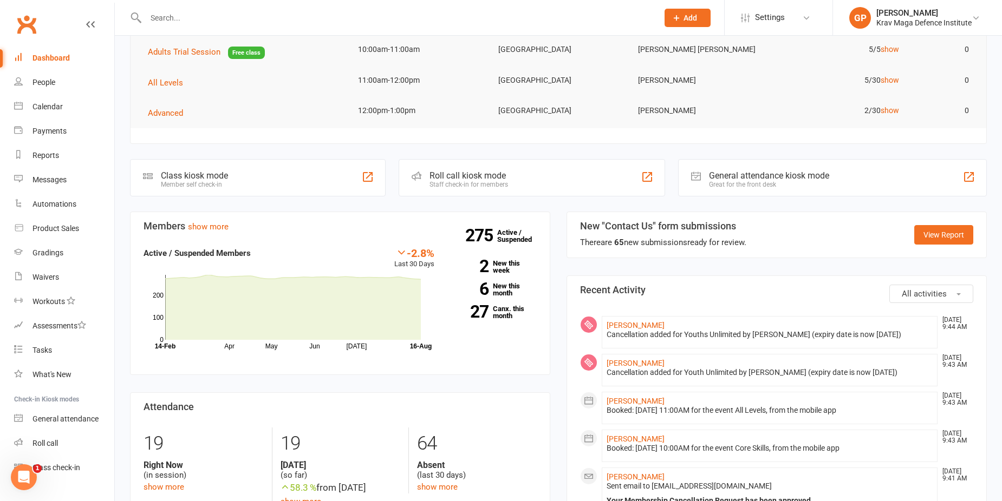
scroll to position [162, 0]
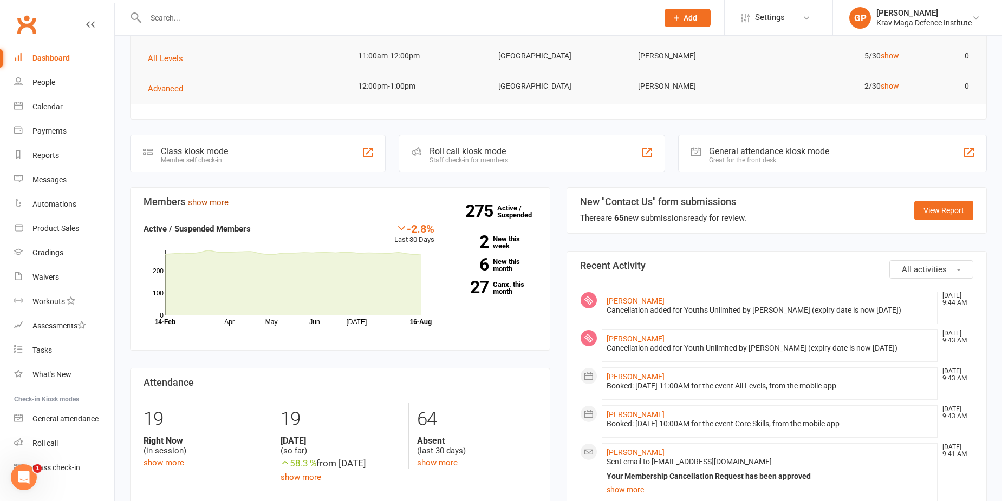
click at [215, 202] on link "show more" at bounding box center [208, 203] width 41 height 10
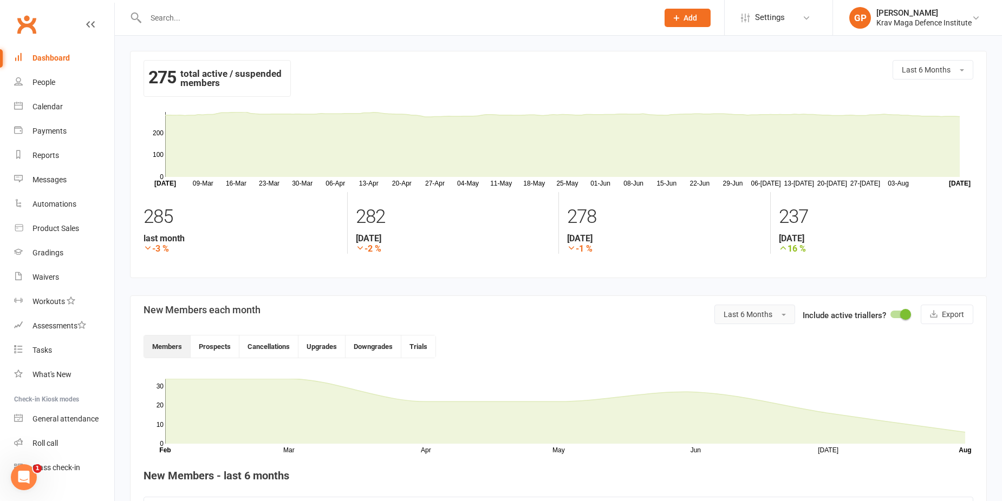
click at [763, 316] on span "Last 6 Months" at bounding box center [748, 314] width 49 height 9
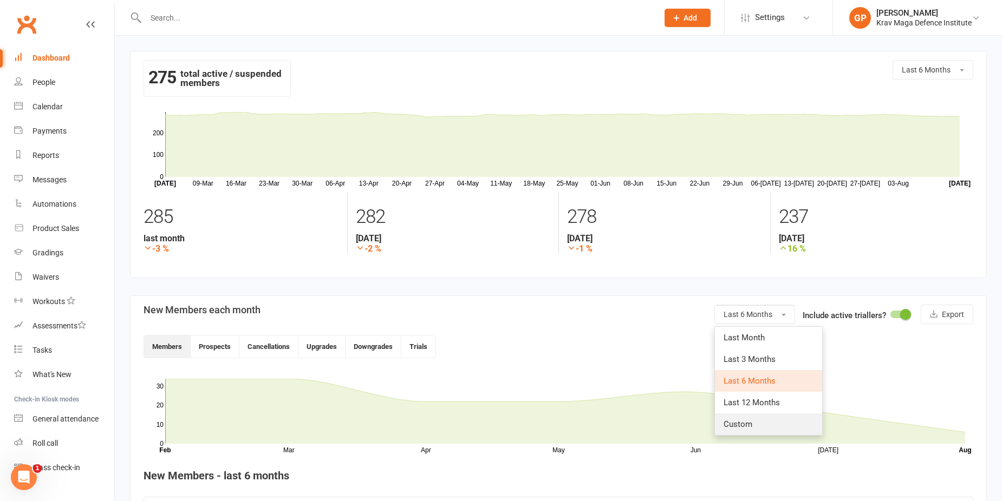
click at [755, 423] on link "Custom" at bounding box center [768, 425] width 107 height 22
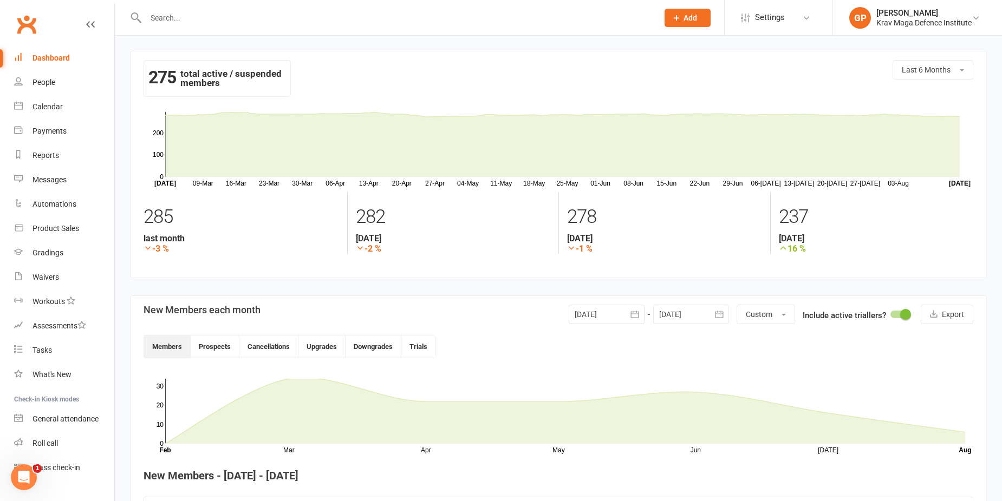
click at [595, 311] on div at bounding box center [607, 314] width 76 height 19
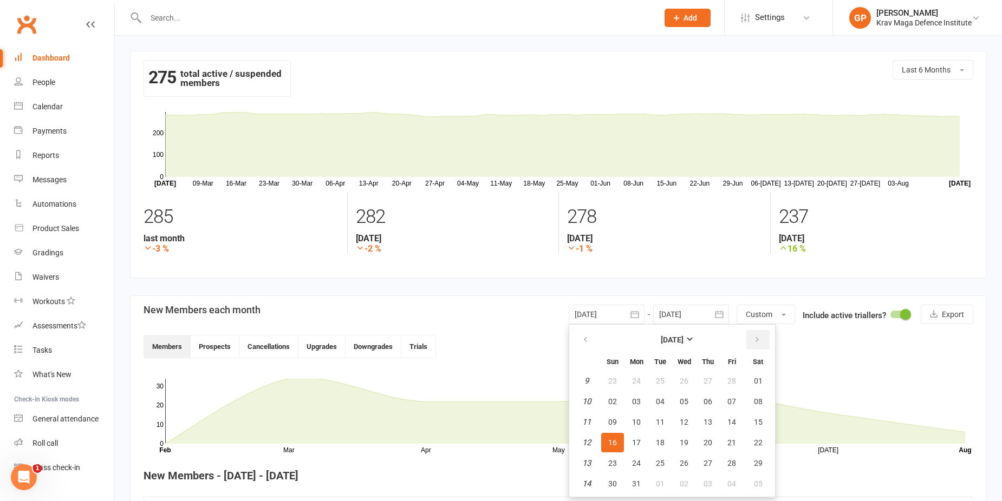
click at [759, 340] on button "button" at bounding box center [757, 339] width 23 height 19
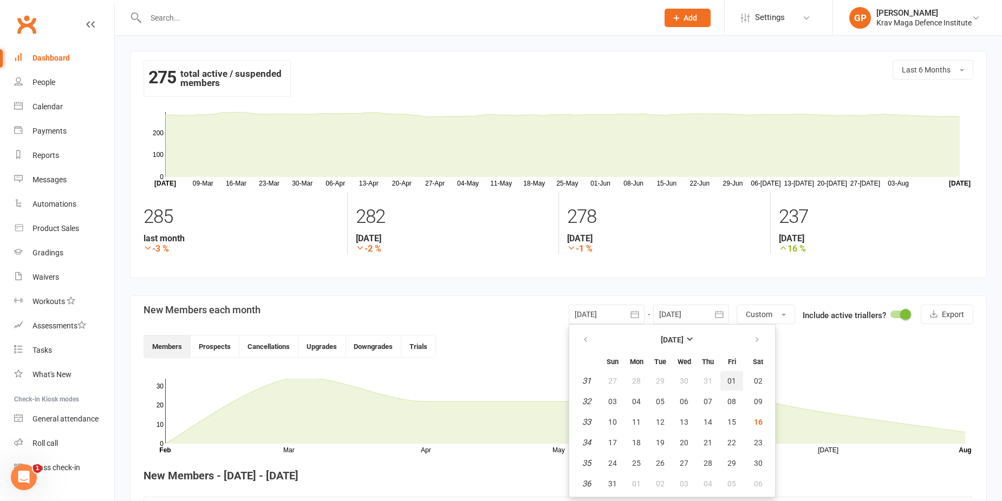
click at [725, 379] on button "01" at bounding box center [731, 381] width 23 height 19
type input "01 Aug 2025"
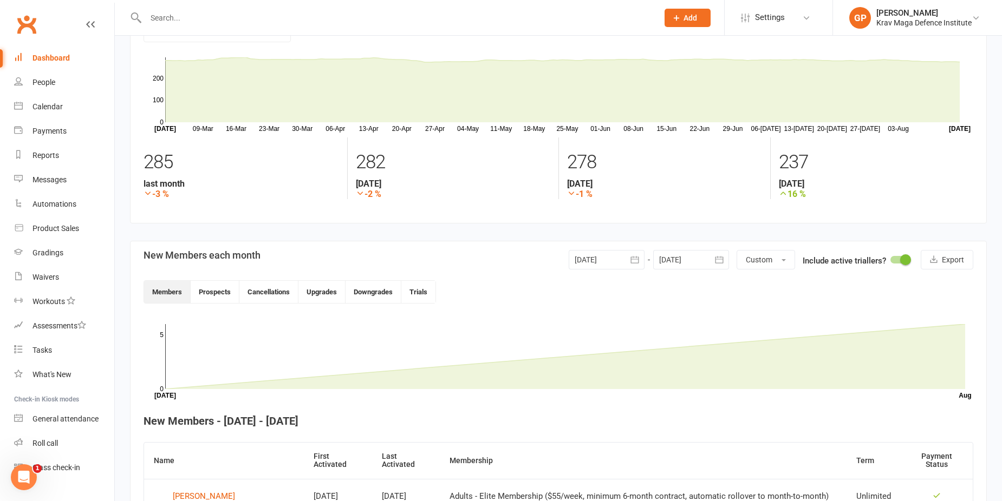
scroll to position [316, 0]
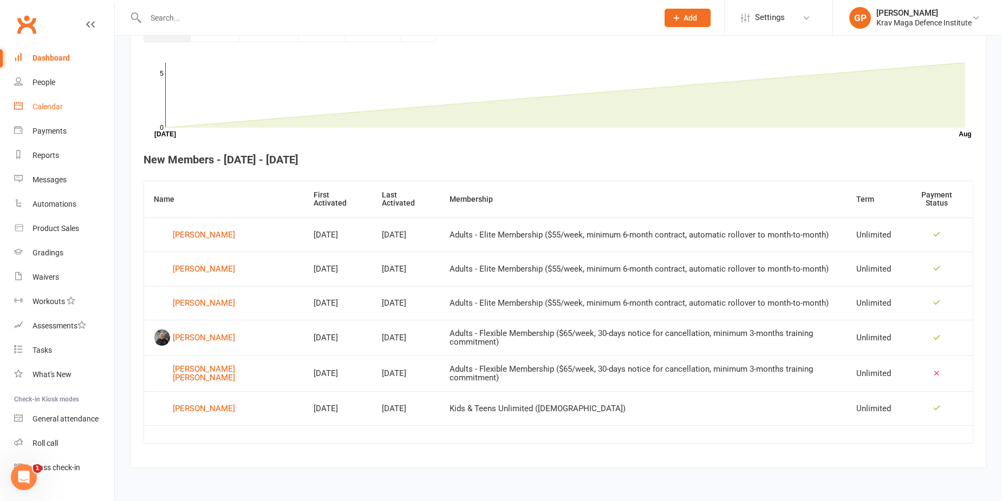
click at [76, 110] on link "Calendar" at bounding box center [64, 107] width 100 height 24
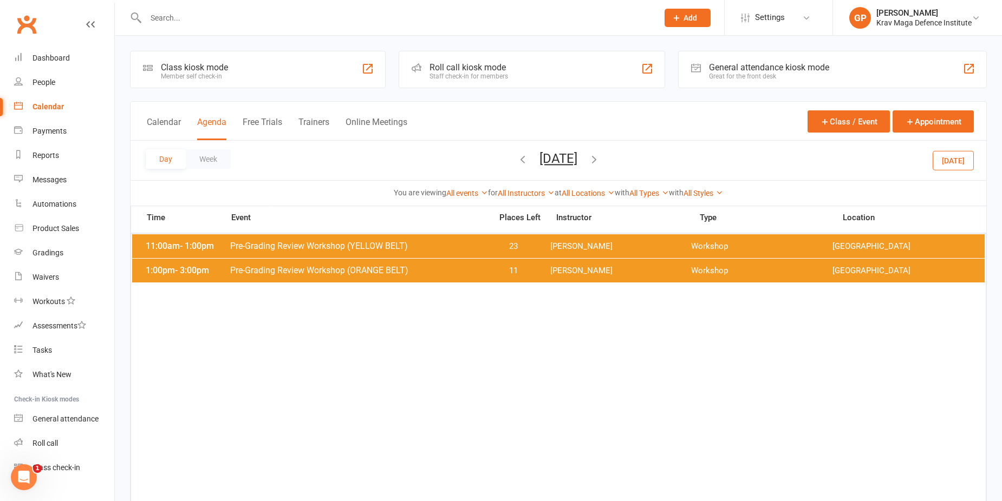
click at [950, 145] on div "Day Week Sunday, Aug 10, 2025 August 2025 Sun Mon Tue Wed Thu Fri Sat 27 28 29 …" at bounding box center [559, 161] width 856 height 40
click at [951, 158] on button "[DATE]" at bounding box center [953, 160] width 41 height 19
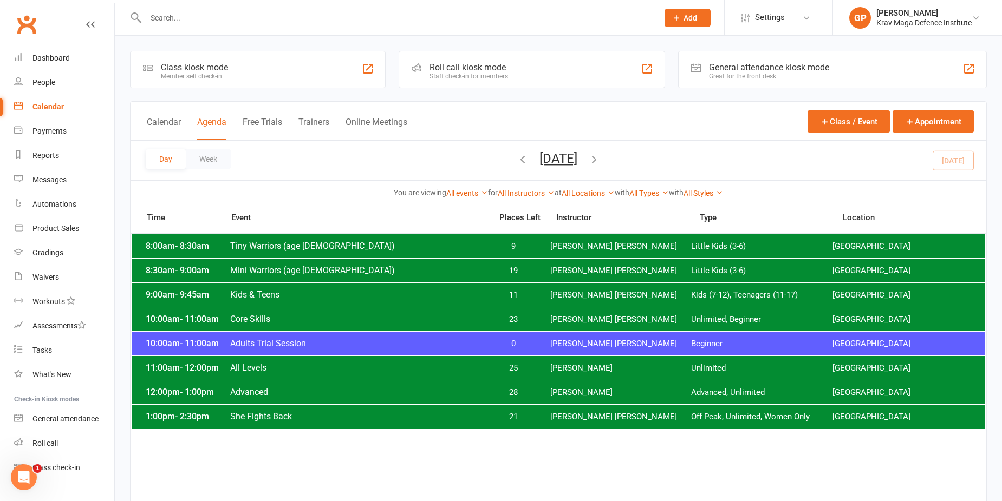
click at [475, 343] on span "Adults Trial Session" at bounding box center [358, 343] width 256 height 10
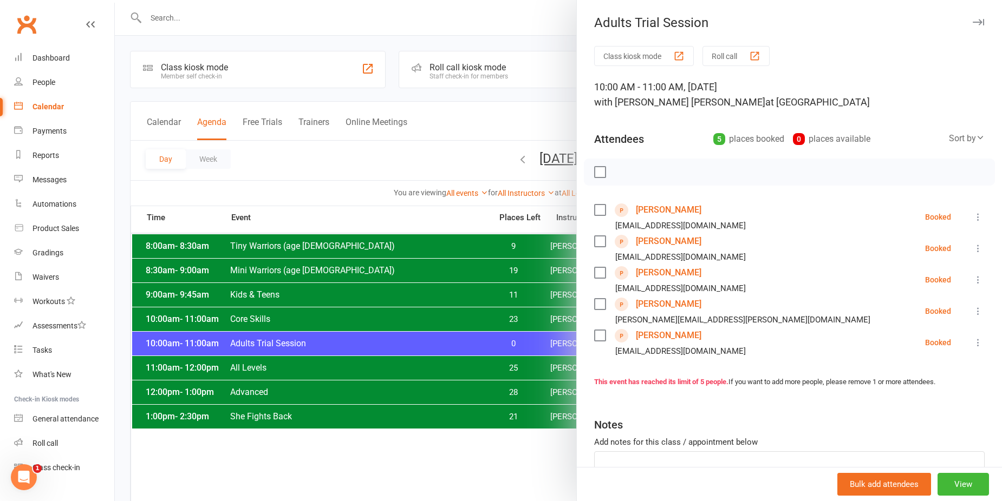
click at [973, 344] on icon at bounding box center [978, 342] width 11 height 11
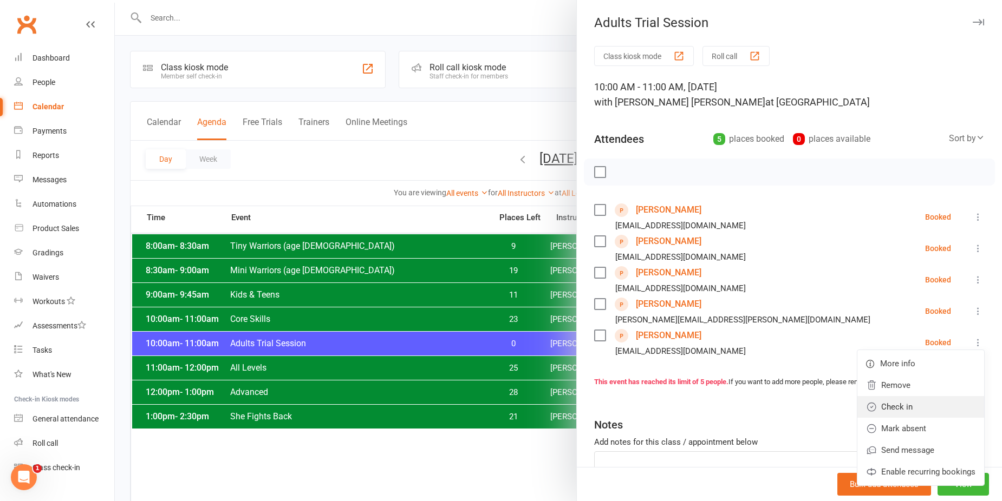
click at [944, 403] on link "Check in" at bounding box center [920, 407] width 127 height 22
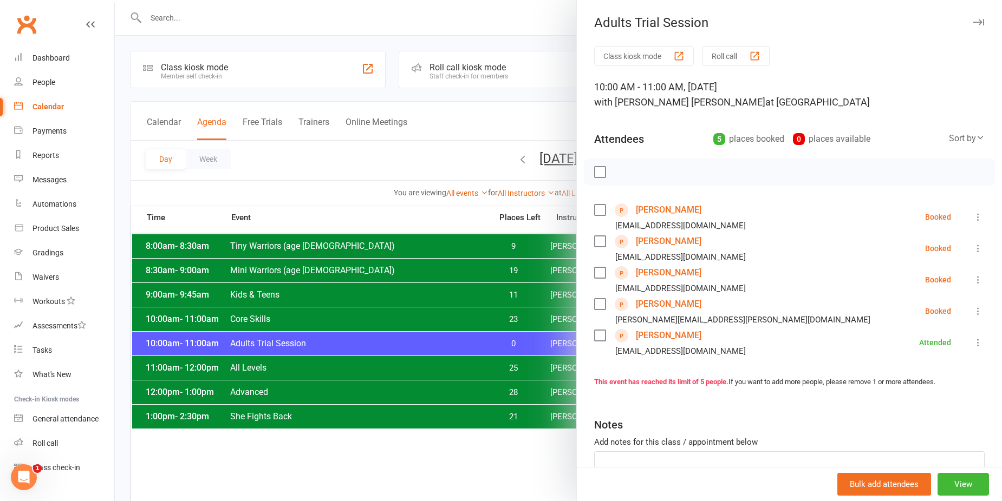
click at [648, 337] on link "luke zhou" at bounding box center [669, 335] width 66 height 17
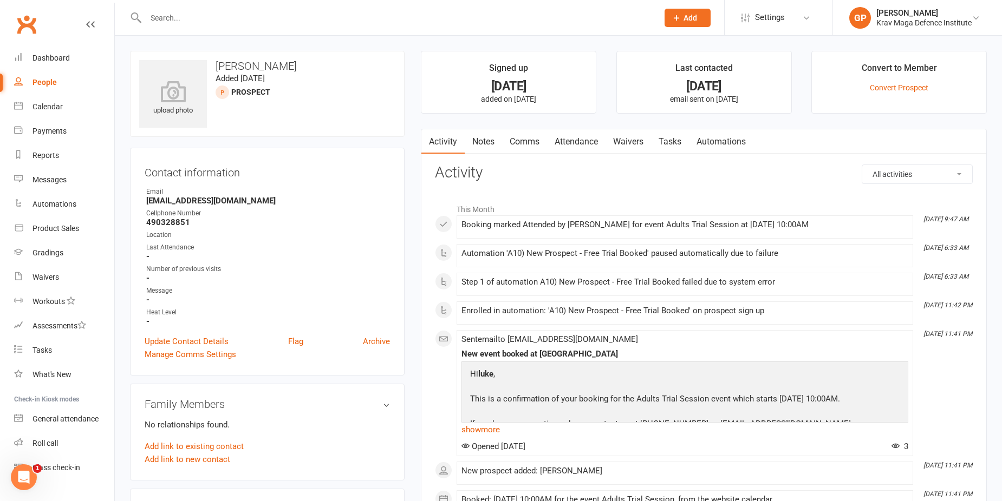
click at [634, 150] on link "Waivers" at bounding box center [627, 141] width 45 height 25
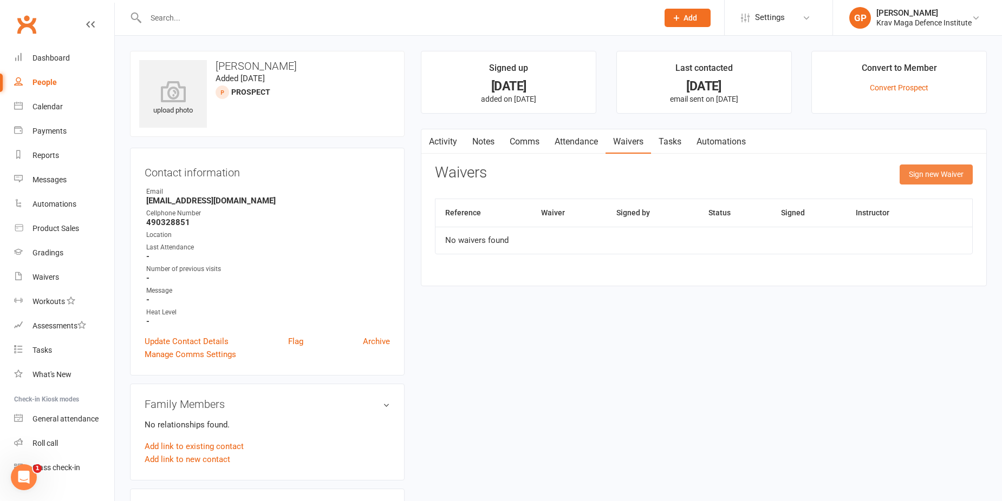
click at [923, 184] on button "Sign new Waiver" at bounding box center [936, 174] width 73 height 19
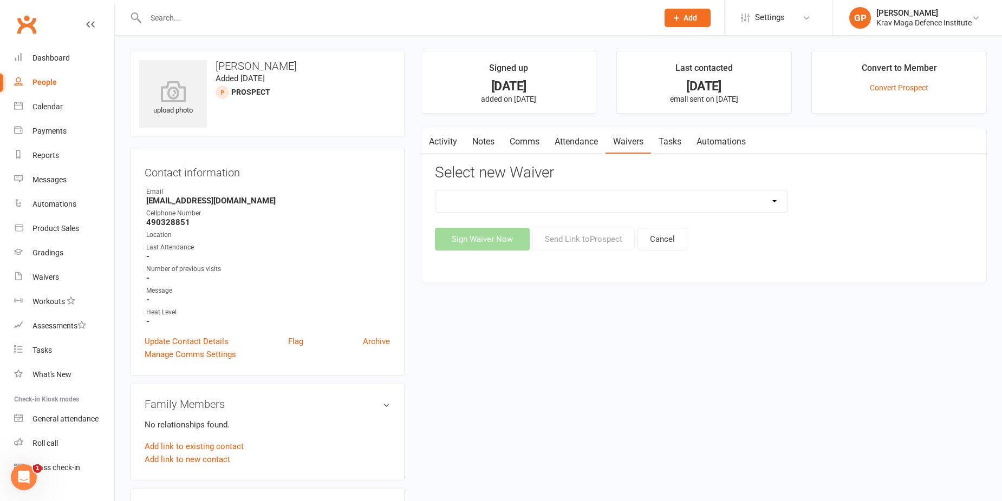
click at [703, 200] on select "5-Week Challenge Enrolment Form 6 Month Pre Pay Adult Elite Upgrade Adult Enrol…" at bounding box center [611, 202] width 352 height 22
select select "11555"
click at [435, 191] on select "5-Week Challenge Enrolment Form 6 Month Pre Pay Adult Elite Upgrade Adult Enrol…" at bounding box center [611, 202] width 352 height 22
click at [568, 239] on button "Send Link to Prospect" at bounding box center [583, 239] width 102 height 23
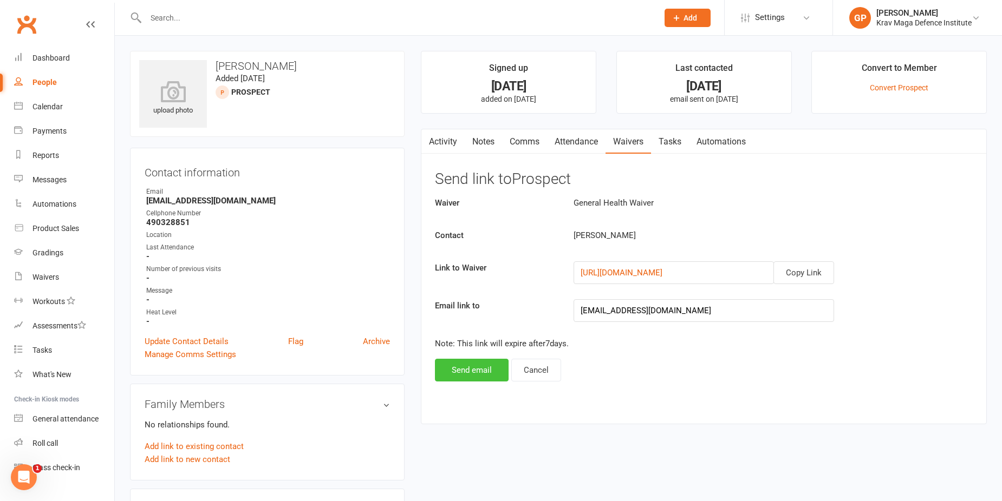
click at [467, 369] on button "Send email" at bounding box center [472, 370] width 74 height 23
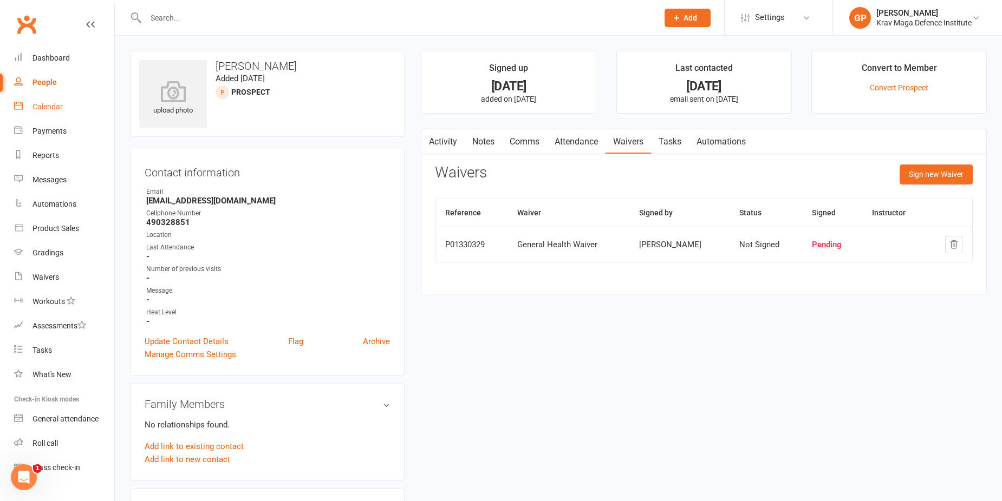
click at [50, 107] on div "Calendar" at bounding box center [47, 106] width 30 height 9
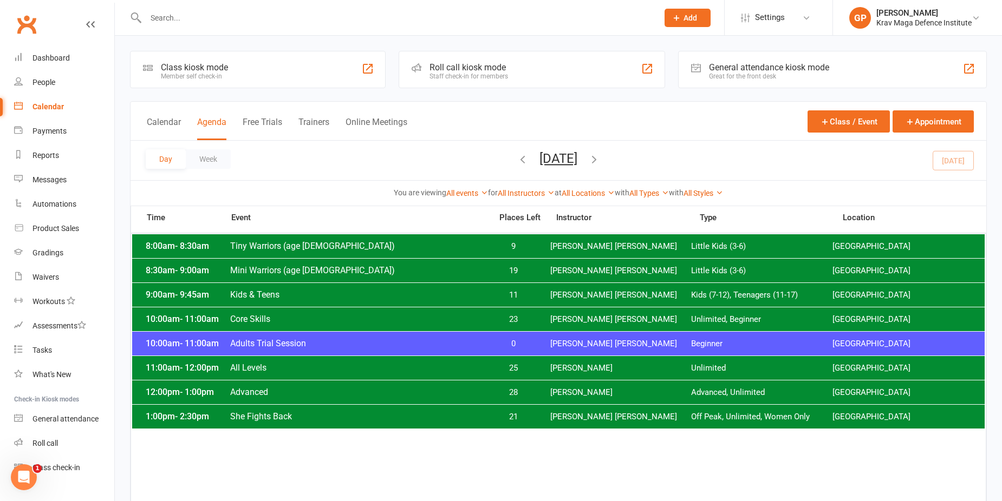
click at [577, 343] on span "[PERSON_NAME] [PERSON_NAME]" at bounding box center [620, 344] width 141 height 10
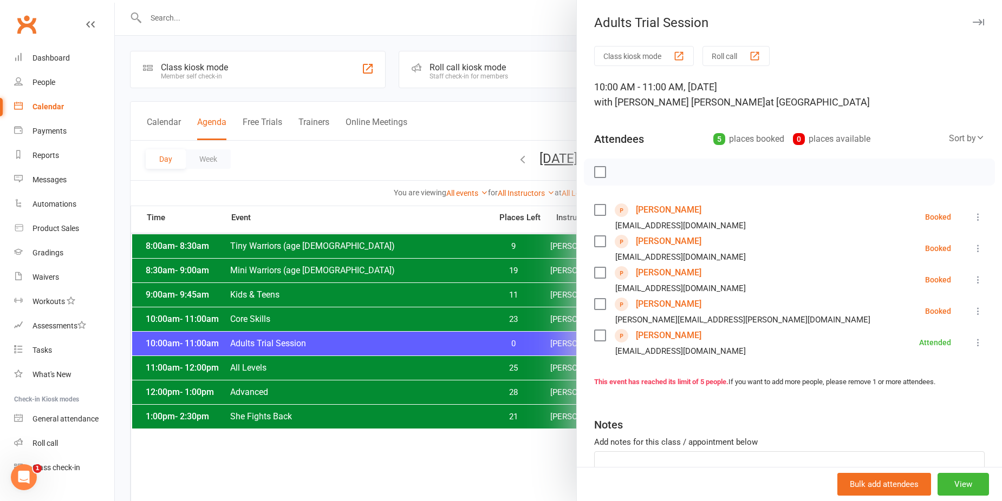
click at [383, 165] on div at bounding box center [558, 250] width 887 height 501
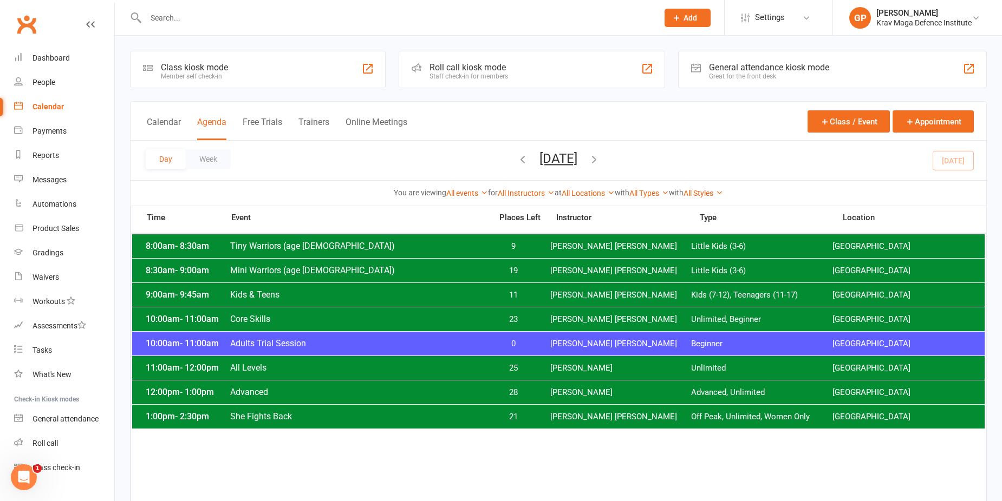
click at [508, 317] on span "23" at bounding box center [513, 320] width 57 height 10
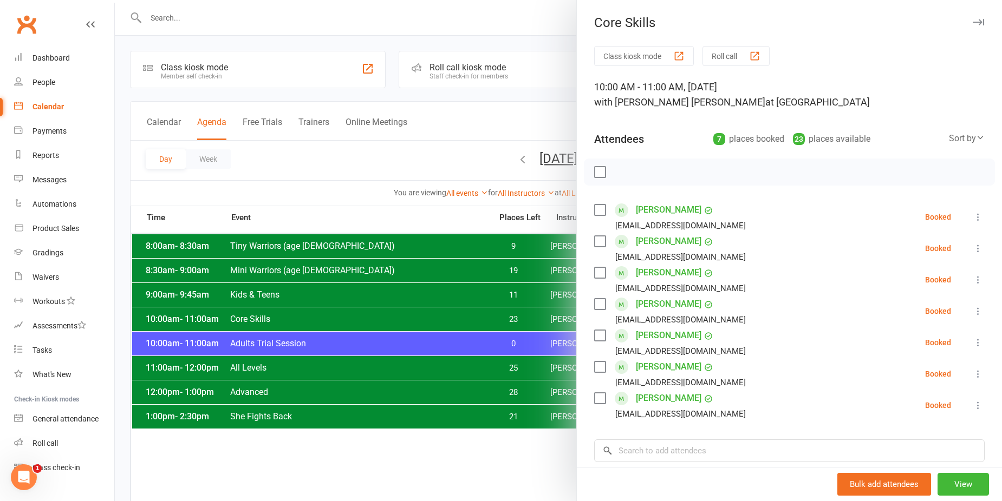
click at [677, 298] on link "Joseph Mills" at bounding box center [669, 304] width 66 height 17
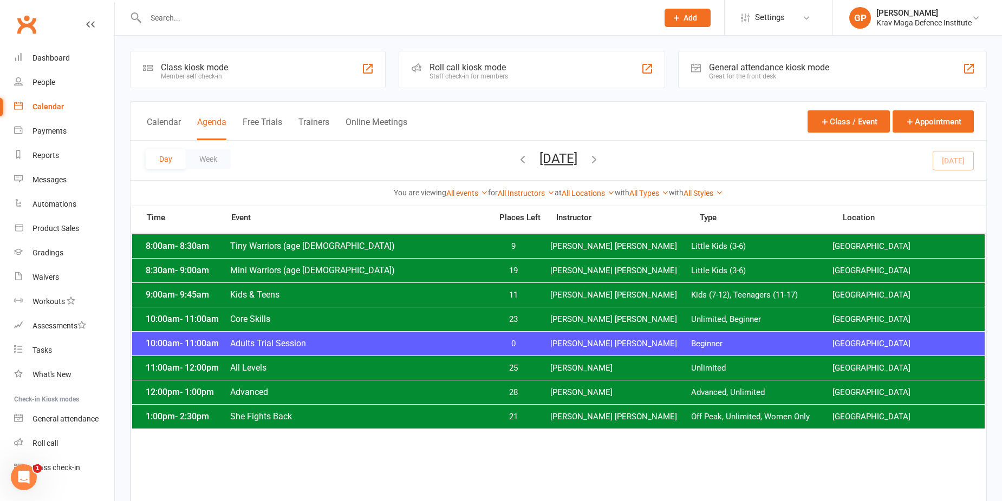
click at [316, 309] on div "10:00am - 11:00am Core Skills 23 Ben Edward Unlimited, Beginner Surry Hills Gym" at bounding box center [558, 320] width 852 height 24
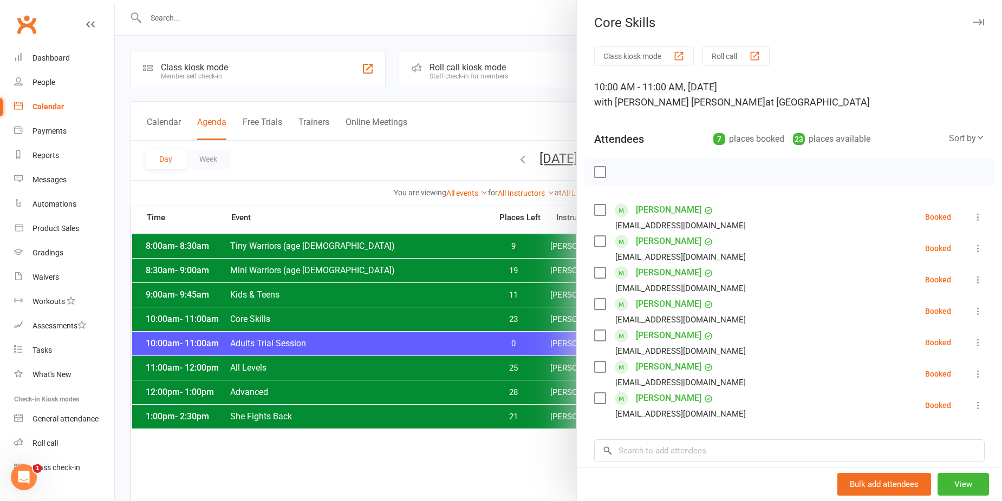
click at [459, 349] on div at bounding box center [558, 250] width 887 height 501
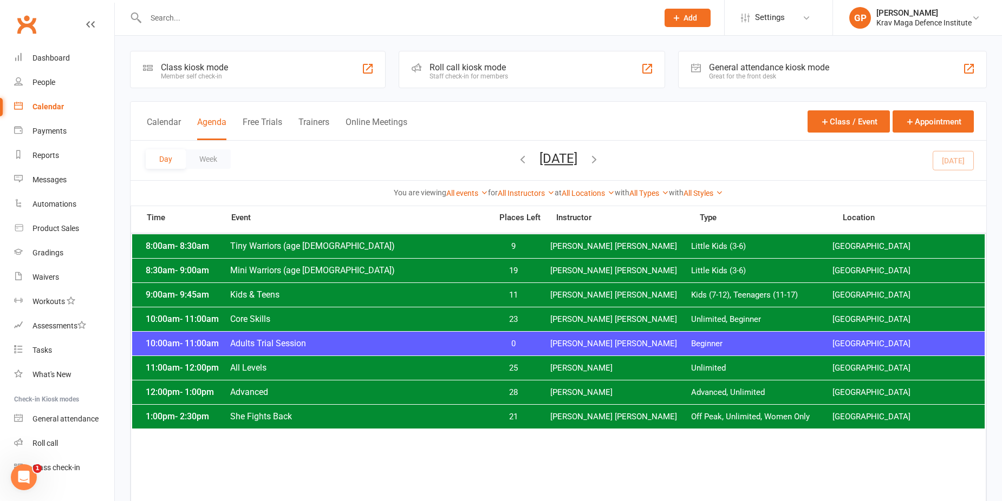
click at [458, 338] on div "10:00am - 11:00am Adults Trial Session 0 Ben Edward Beginner Surry Hills Gym" at bounding box center [558, 344] width 852 height 24
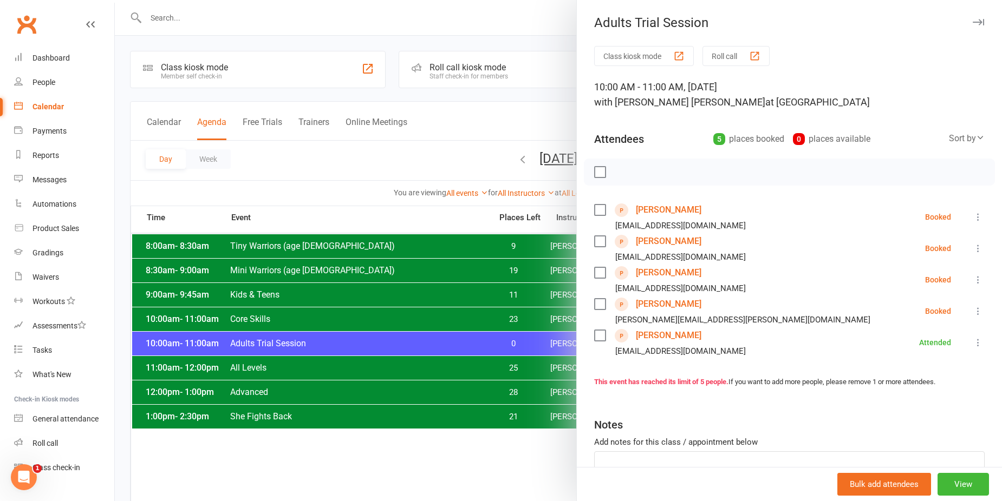
click at [337, 361] on div at bounding box center [558, 250] width 887 height 501
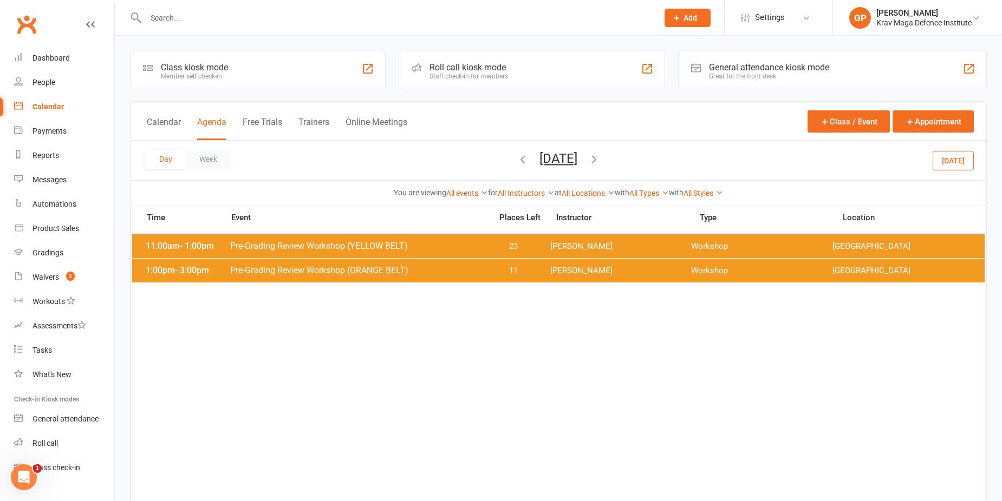
click at [185, 15] on input "text" at bounding box center [396, 17] width 508 height 15
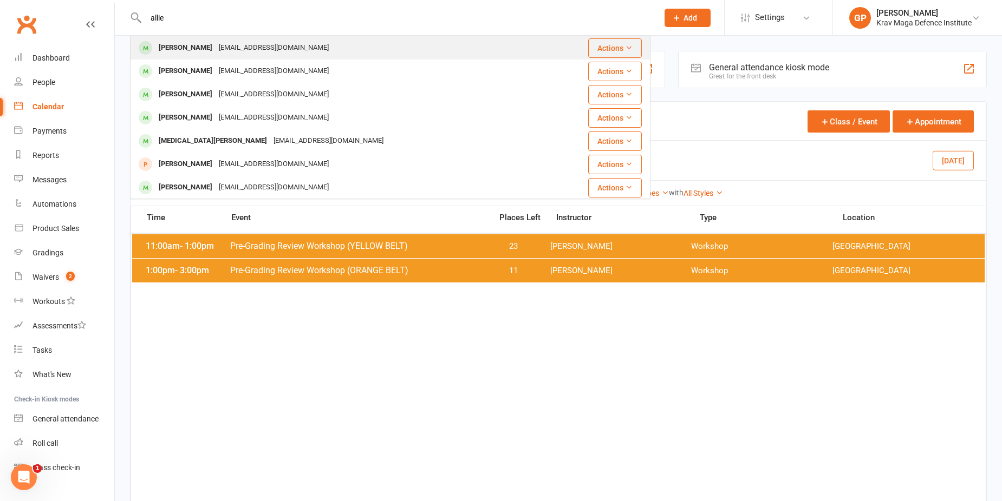
type input "allie"
click at [216, 44] on div "[EMAIL_ADDRESS][DOMAIN_NAME]" at bounding box center [274, 48] width 116 height 16
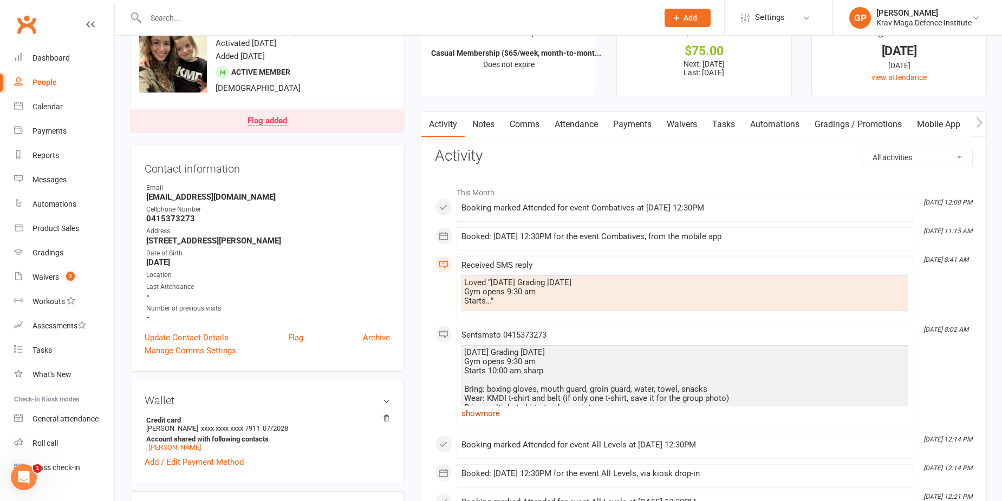
scroll to position [54, 0]
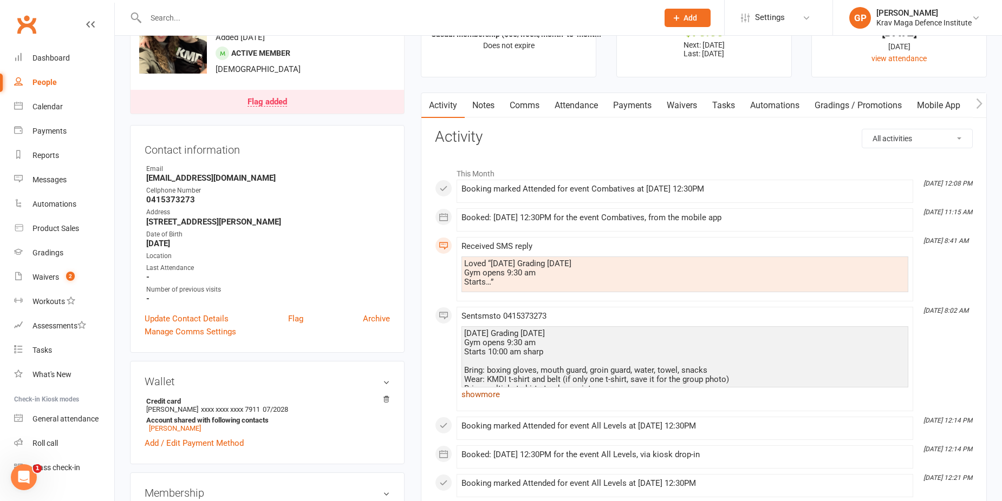
click at [475, 396] on link "show more" at bounding box center [684, 394] width 447 height 15
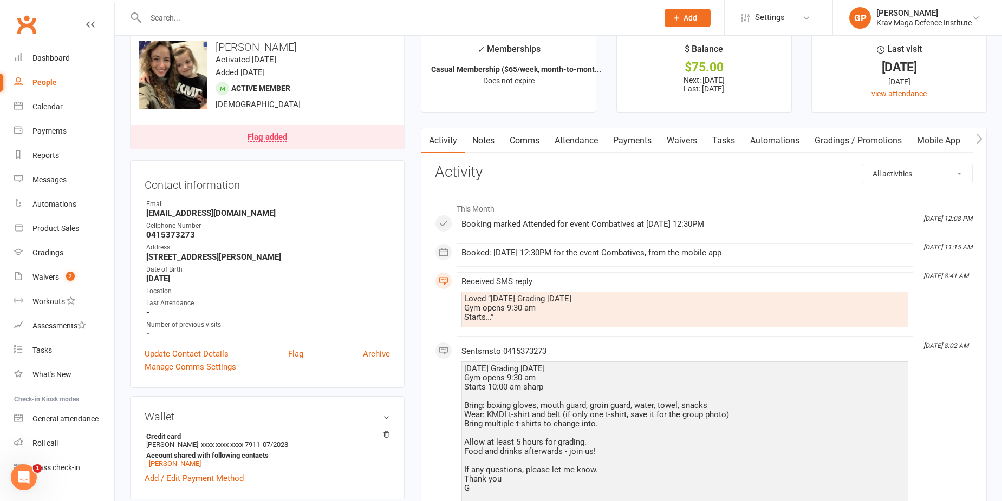
scroll to position [0, 0]
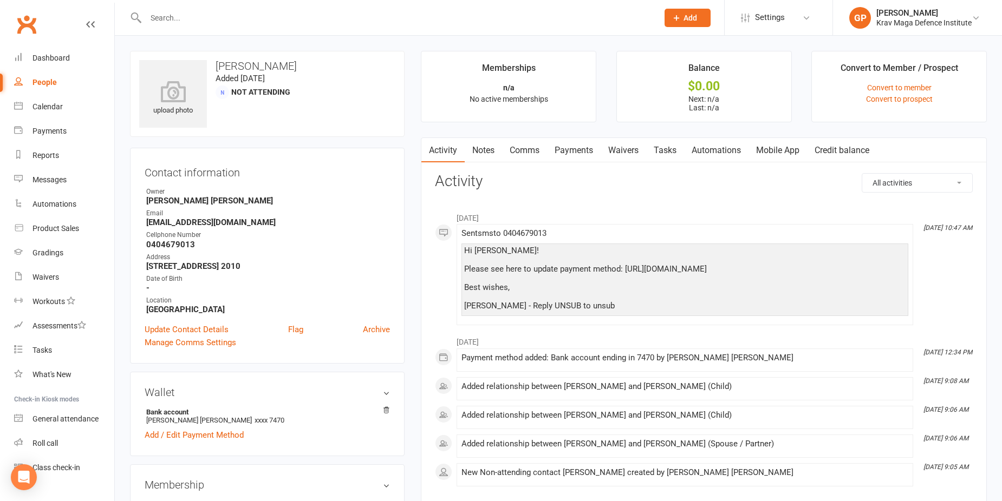
click at [637, 146] on link "Waivers" at bounding box center [623, 150] width 45 height 25
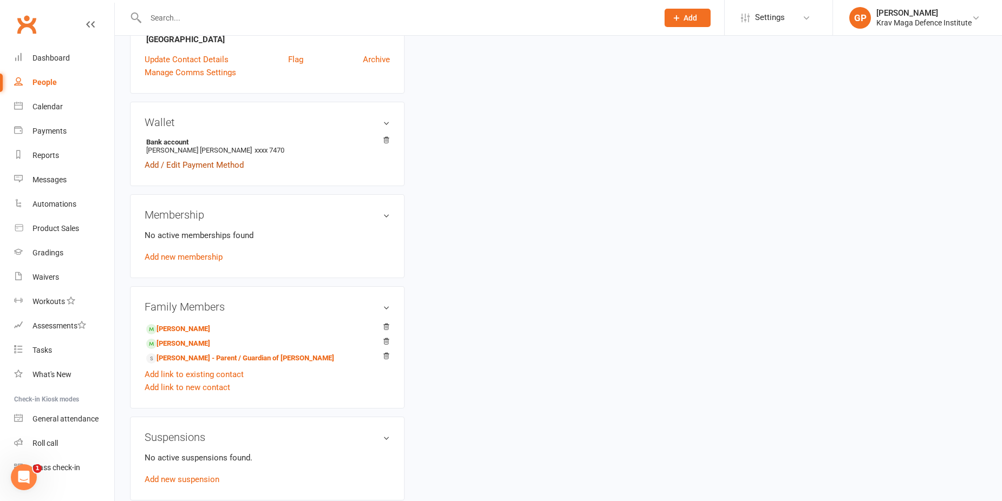
scroll to position [271, 0]
click at [201, 343] on link "Martina Schulz - Child" at bounding box center [178, 343] width 64 height 11
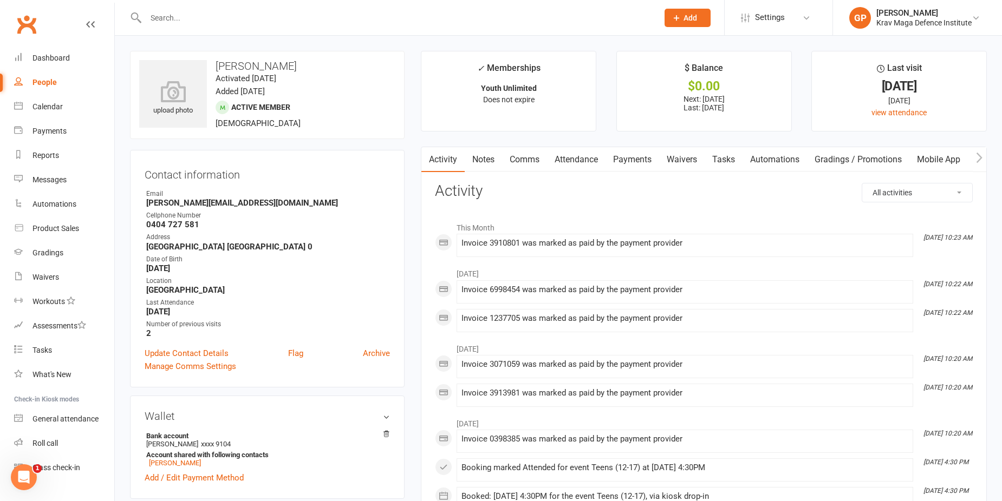
click at [692, 155] on link "Waivers" at bounding box center [681, 159] width 45 height 25
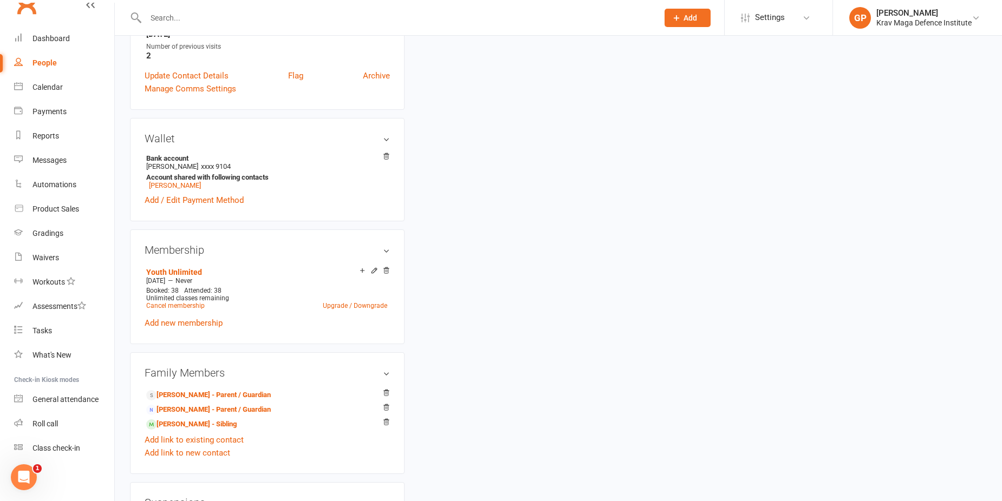
scroll to position [325, 0]
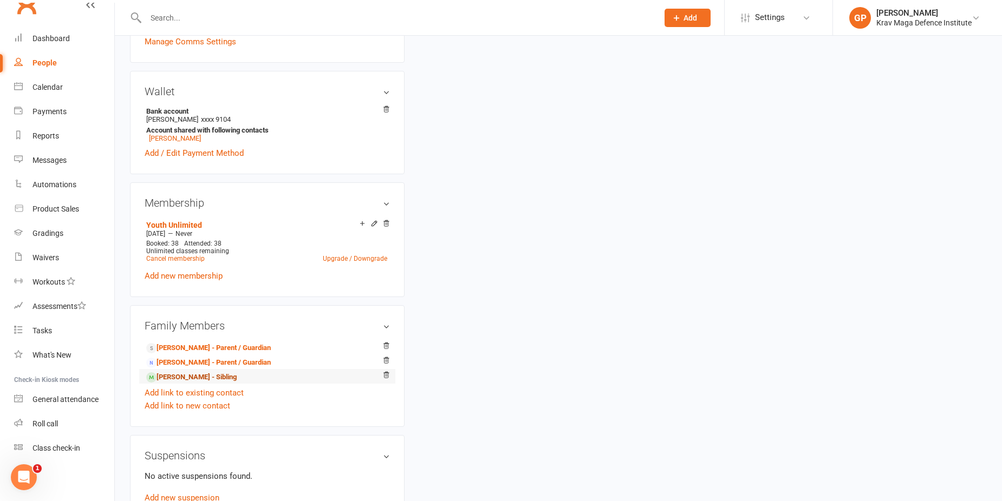
click at [206, 379] on link "Bernardo Raupp Schulz - Sibling" at bounding box center [191, 377] width 90 height 11
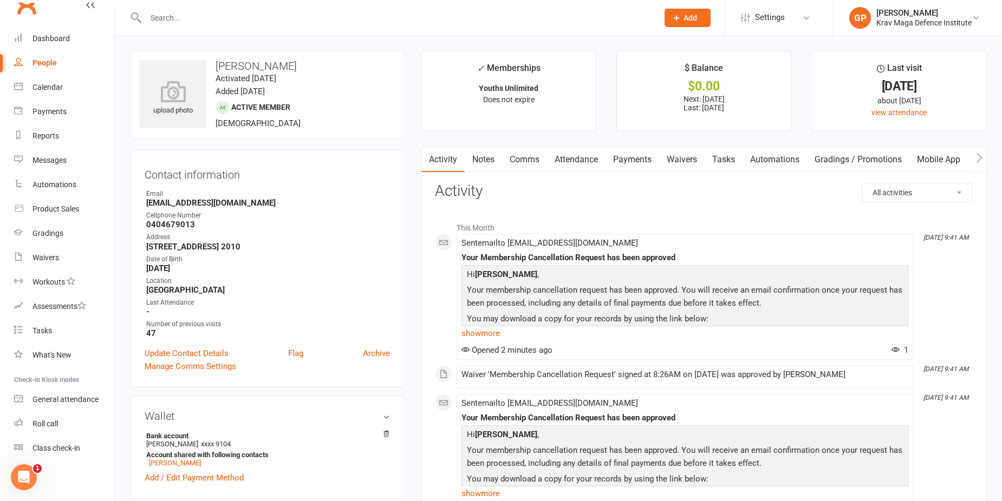
click at [683, 160] on link "Waivers" at bounding box center [681, 159] width 45 height 25
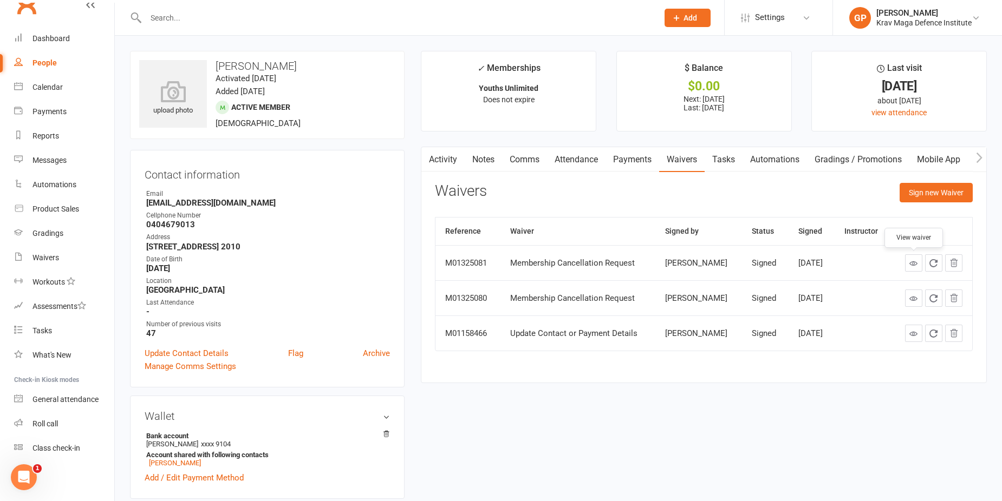
click at [916, 265] on icon at bounding box center [913, 263] width 8 height 8
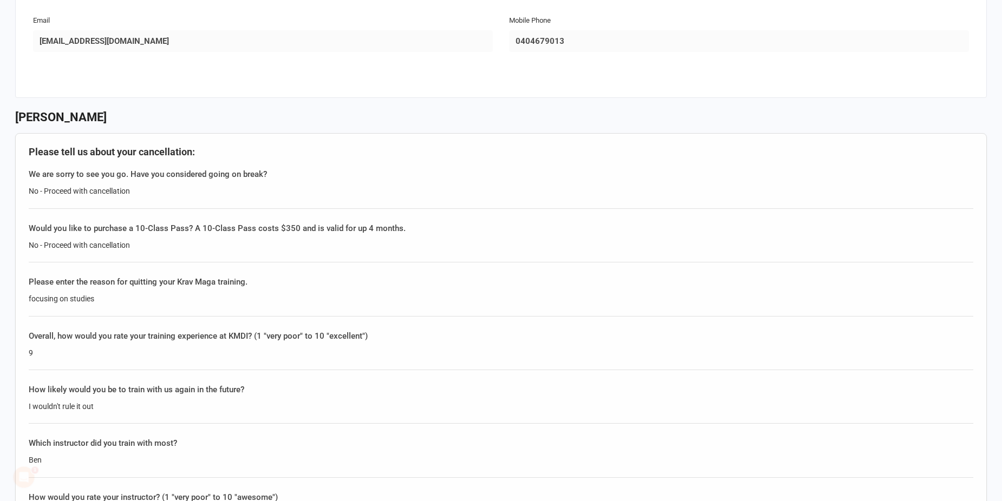
scroll to position [325, 0]
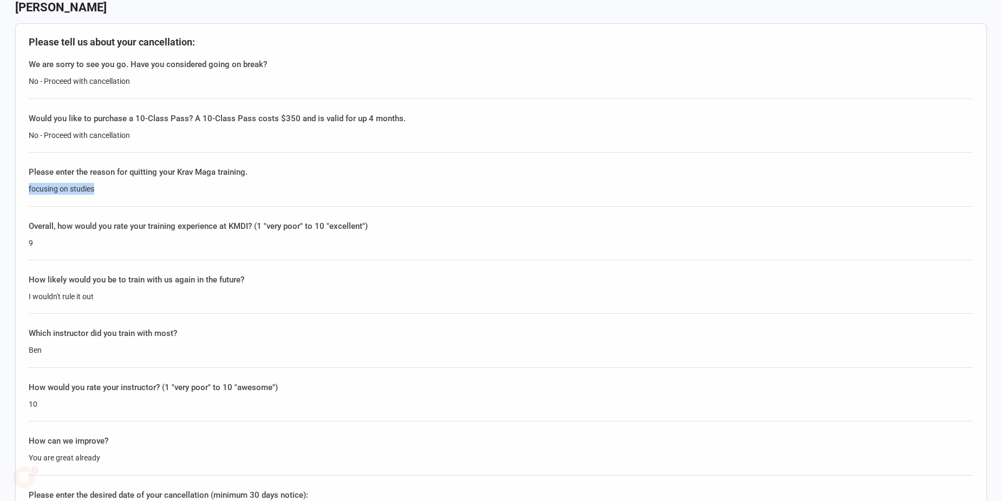
drag, startPoint x: 112, startPoint y: 183, endPoint x: 23, endPoint y: 193, distance: 89.3
click at [23, 193] on div "Please tell us about your cancellation: We are sorry to see you go. Have you co…" at bounding box center [501, 284] width 972 height 522
copy div "focusing on studies"
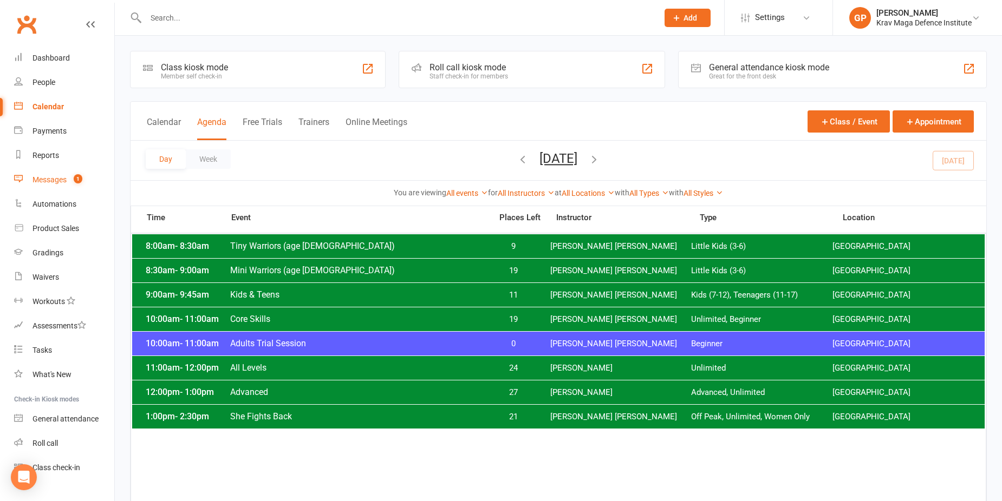
click at [59, 187] on link "Messages 1" at bounding box center [64, 180] width 100 height 24
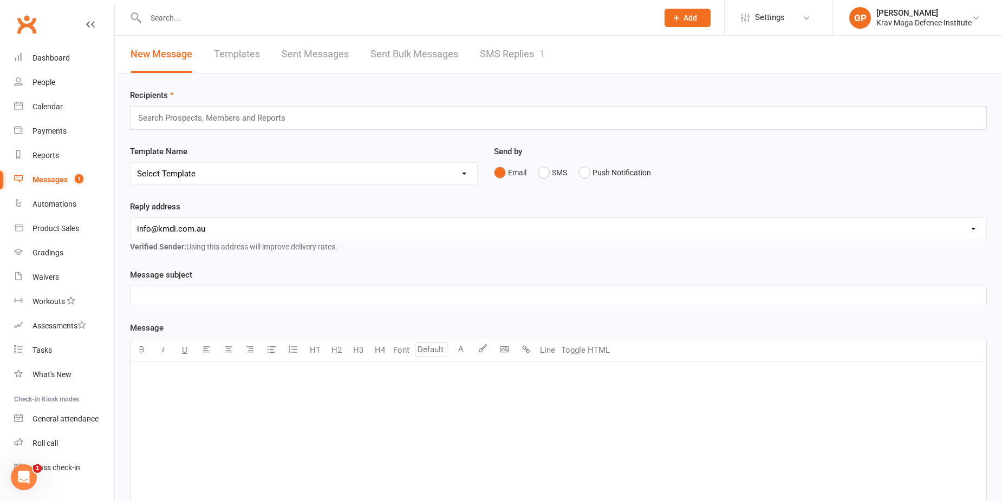
click at [542, 49] on div "1" at bounding box center [541, 53] width 5 height 11
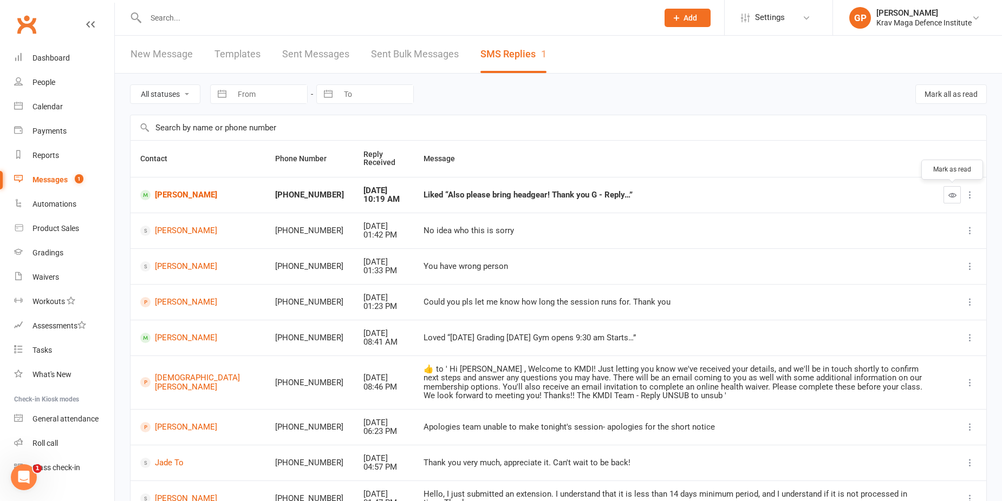
click at [958, 192] on button "button" at bounding box center [951, 194] width 17 height 17
click at [34, 105] on div "Calendar" at bounding box center [47, 106] width 30 height 9
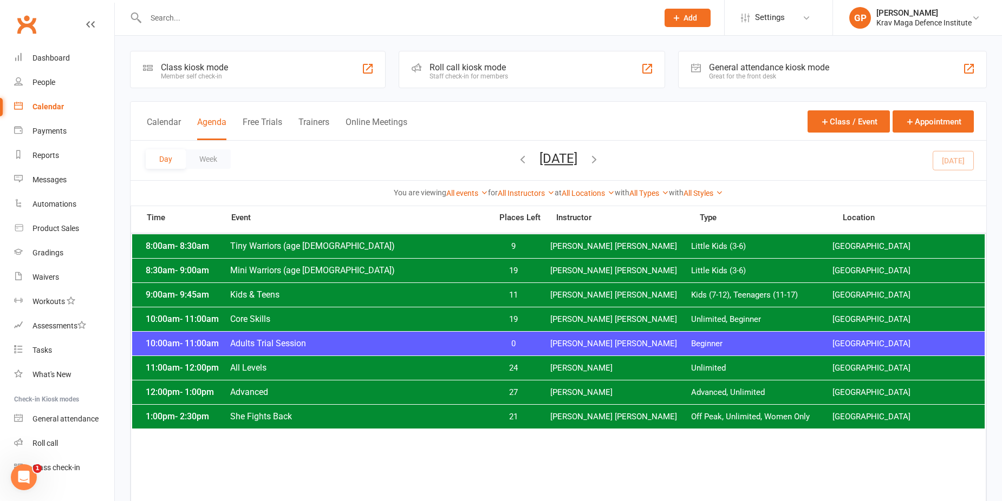
click at [467, 341] on span "Adults Trial Session" at bounding box center [358, 343] width 256 height 10
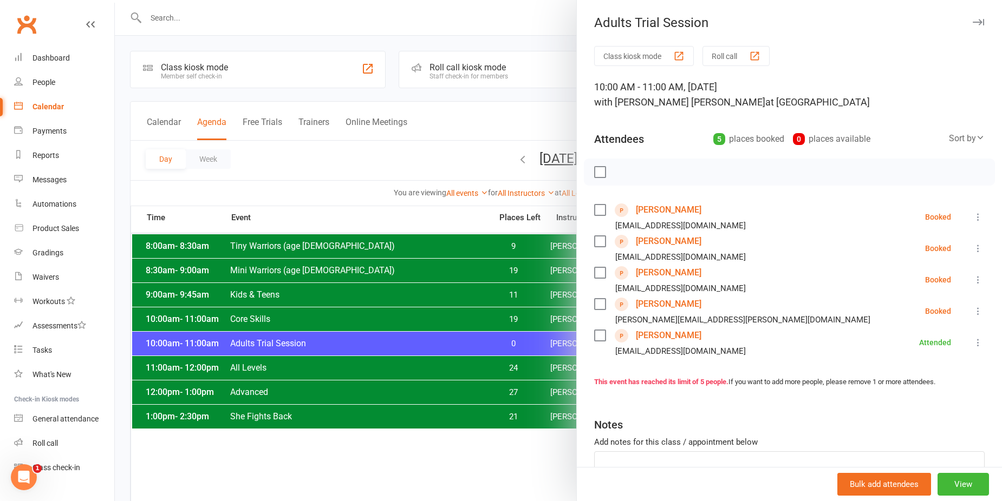
click at [385, 156] on div at bounding box center [558, 250] width 887 height 501
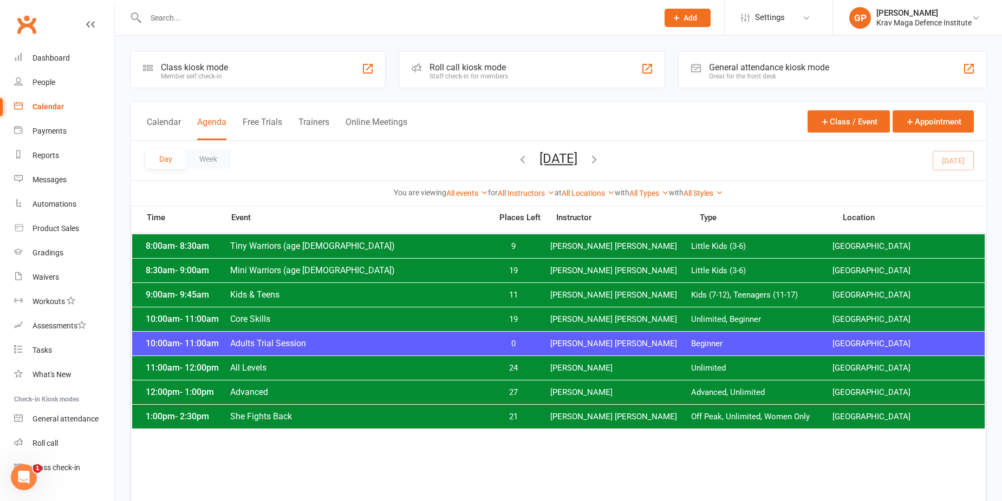
click at [645, 420] on span "[PERSON_NAME] [PERSON_NAME]" at bounding box center [620, 417] width 141 height 10
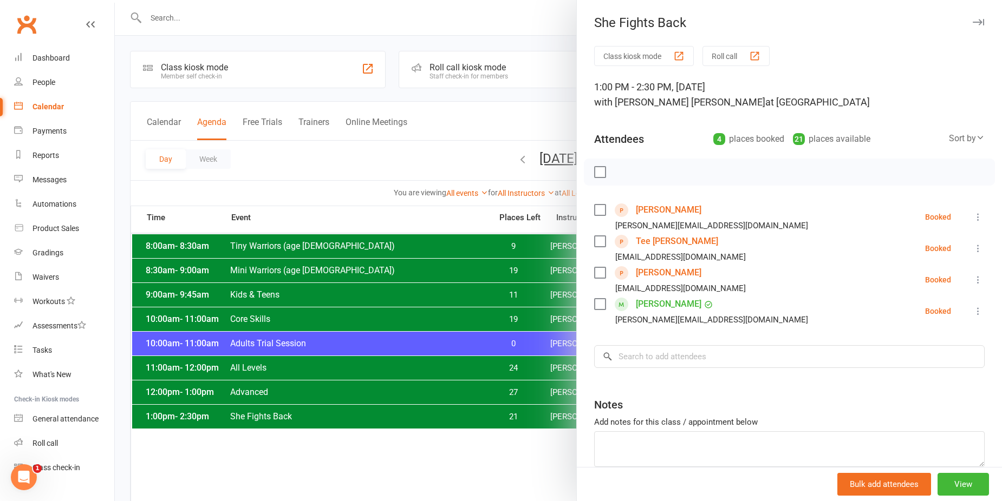
click at [661, 271] on link "[PERSON_NAME]" at bounding box center [669, 272] width 66 height 17
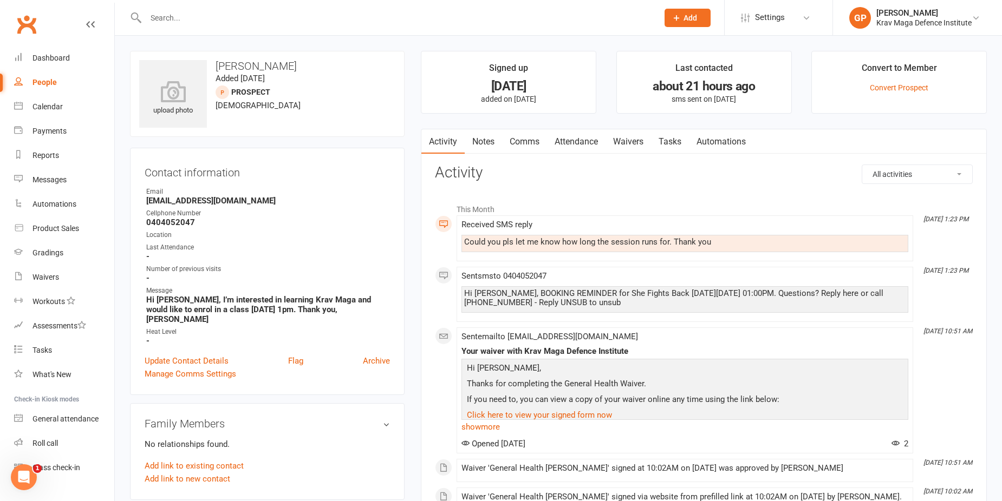
click at [586, 138] on link "Attendance" at bounding box center [576, 141] width 58 height 25
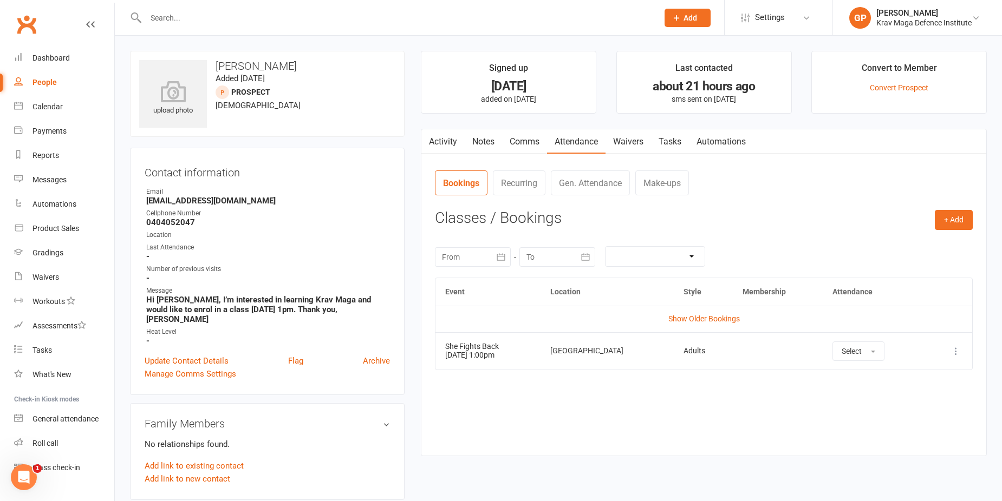
click at [956, 352] on icon at bounding box center [955, 351] width 11 height 11
click at [900, 410] on link "Remove booking" at bounding box center [908, 416] width 107 height 22
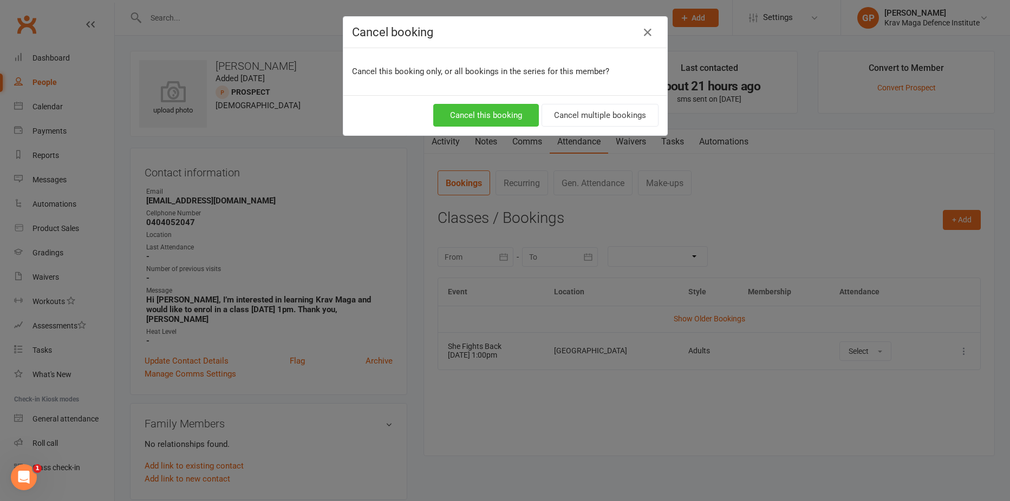
click at [506, 104] on button "Cancel this booking" at bounding box center [486, 115] width 106 height 23
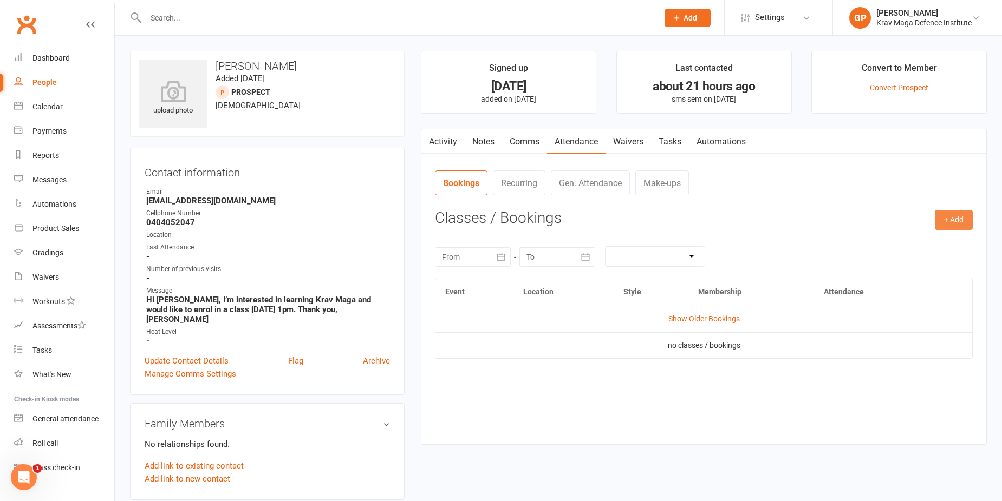
click at [961, 227] on button "+ Add" at bounding box center [954, 219] width 38 height 19
click at [921, 253] on link "Book Event" at bounding box center [918, 245] width 107 height 22
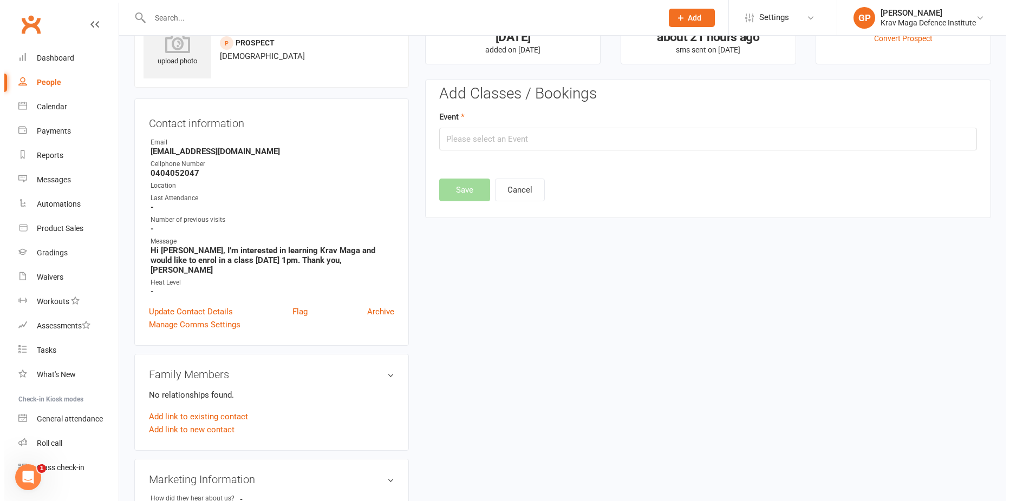
scroll to position [75, 0]
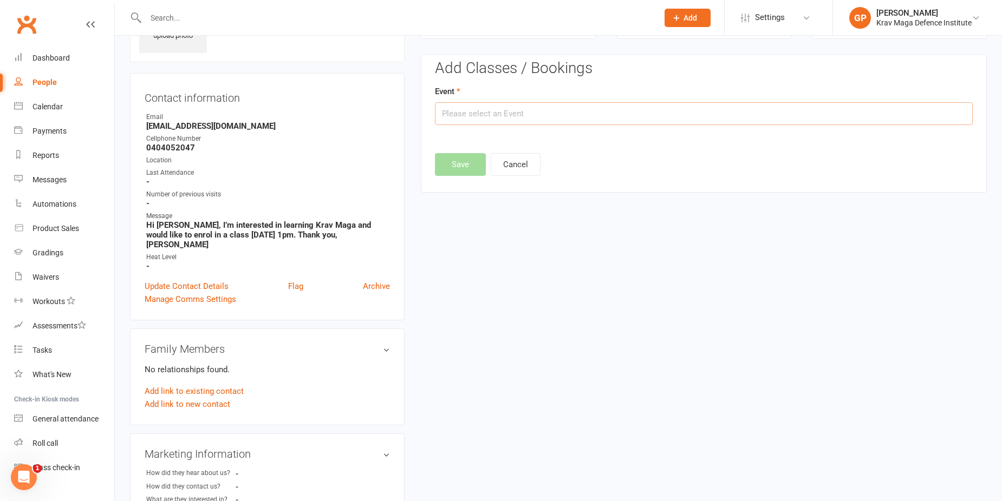
click at [533, 120] on input "text" at bounding box center [704, 113] width 538 height 23
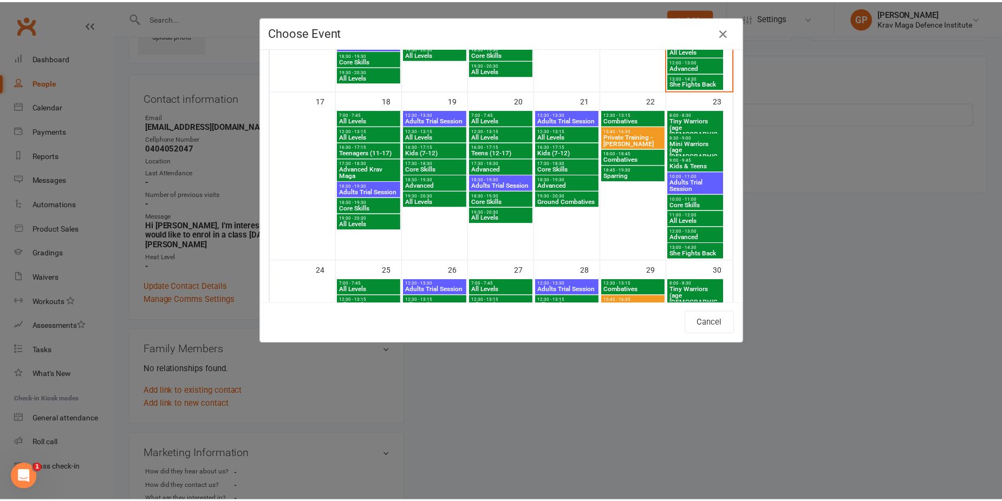
scroll to position [542, 0]
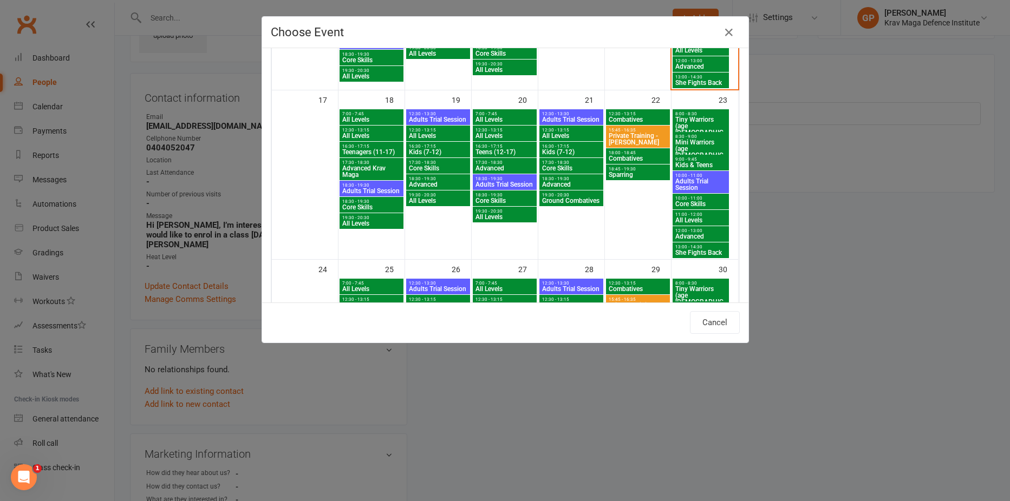
click at [702, 247] on span "13:00 - 14:30" at bounding box center [701, 247] width 53 height 5
type input "She Fights Back - Aug 23, 2025 1:00:00 PM"
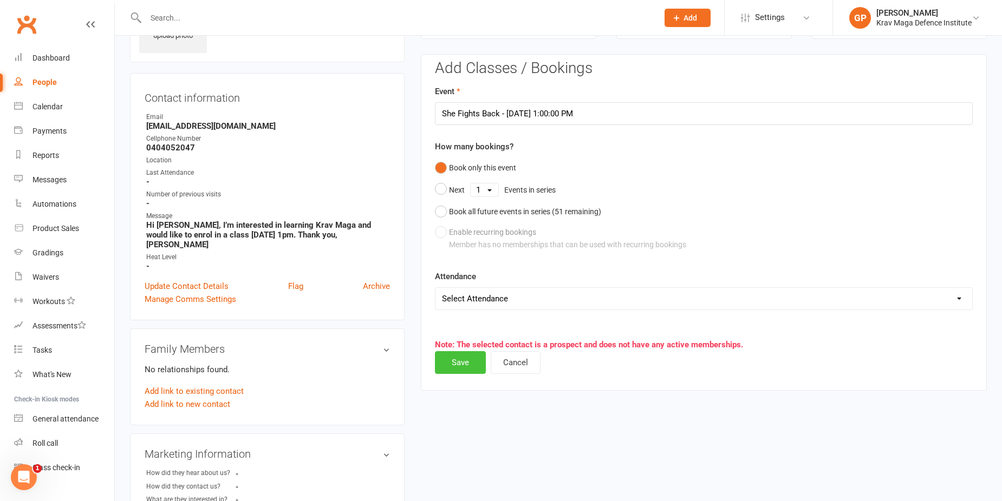
click at [459, 359] on button "Save" at bounding box center [460, 362] width 51 height 23
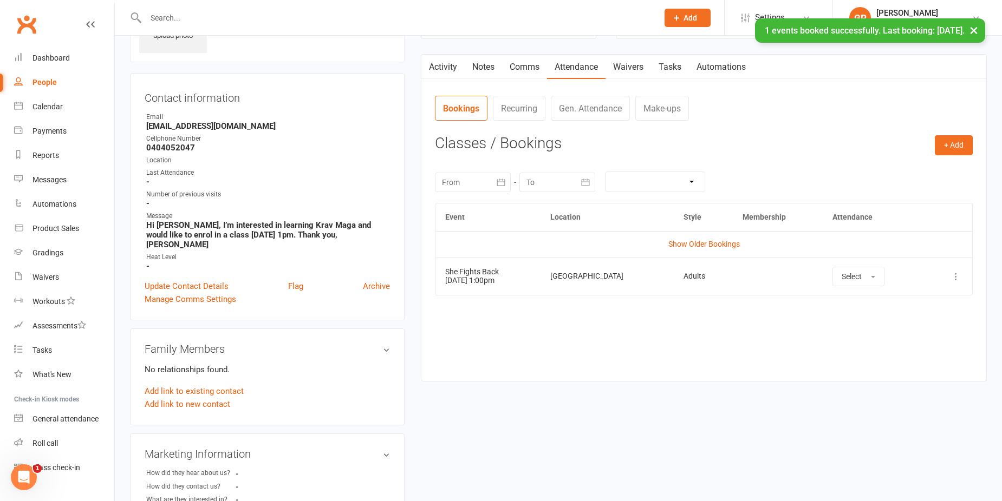
scroll to position [0, 0]
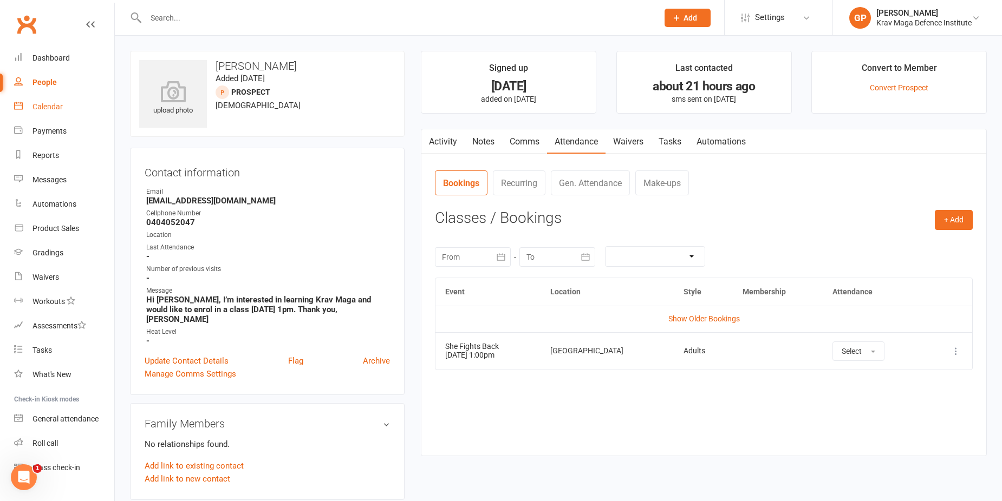
click at [53, 103] on div "Calendar" at bounding box center [47, 106] width 30 height 9
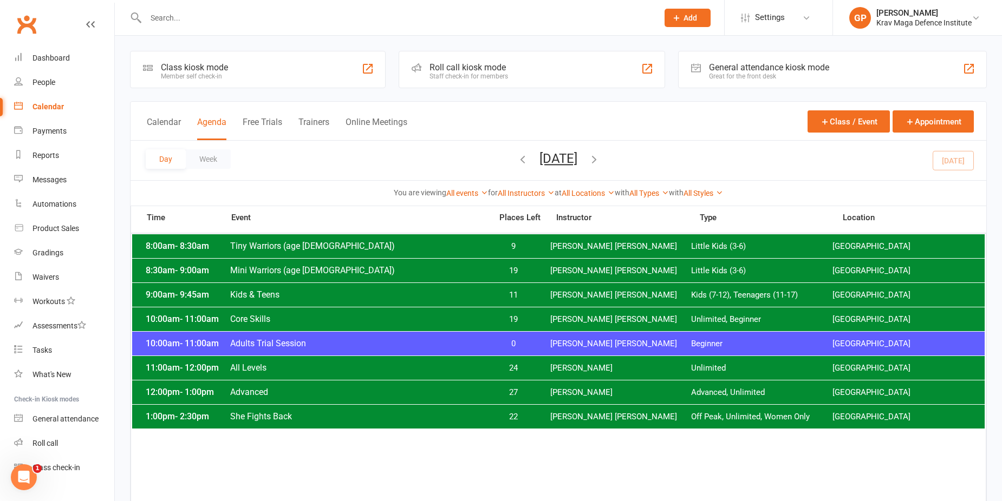
click at [349, 347] on span "Adults Trial Session" at bounding box center [358, 343] width 256 height 10
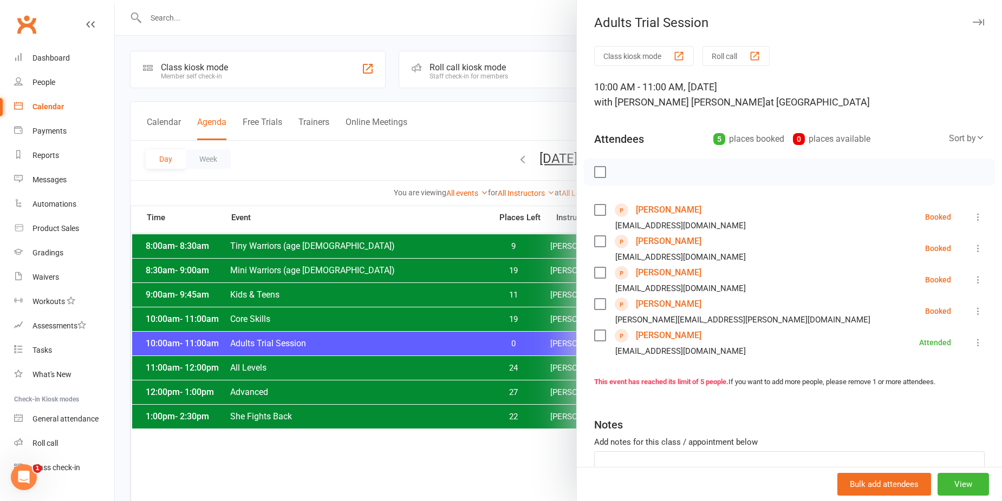
click at [147, 15] on div at bounding box center [558, 250] width 887 height 501
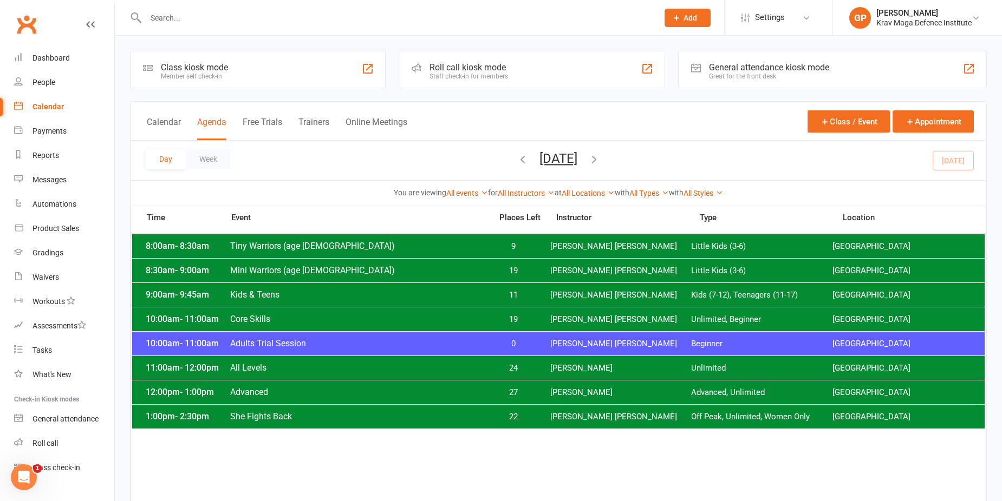
click at [175, 19] on input "text" at bounding box center [396, 17] width 508 height 15
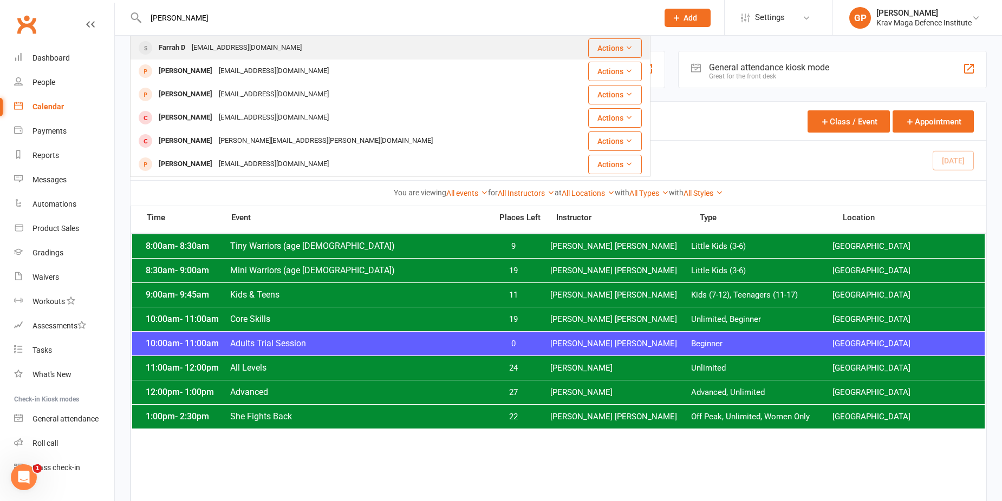
type input "farra"
click at [199, 42] on div "dfarr7665@gmail.com" at bounding box center [246, 48] width 116 height 16
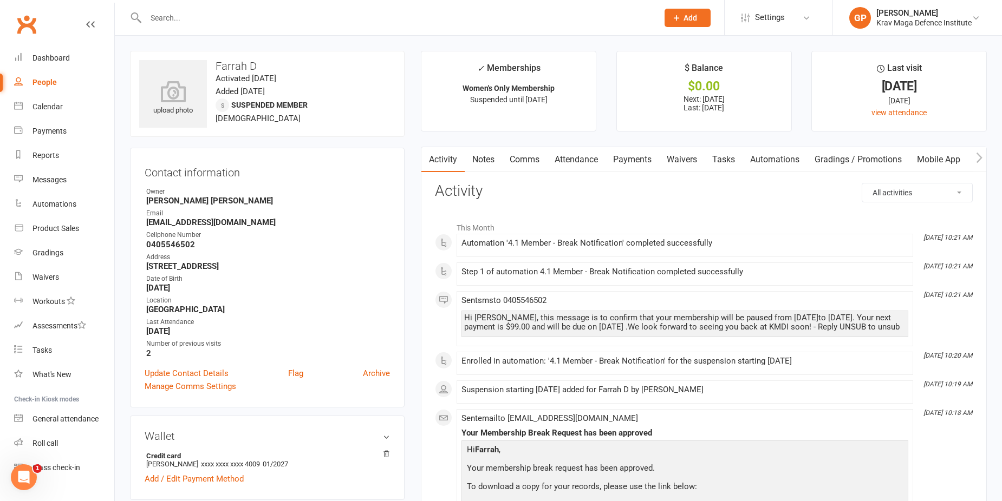
click at [642, 152] on link "Payments" at bounding box center [632, 159] width 54 height 25
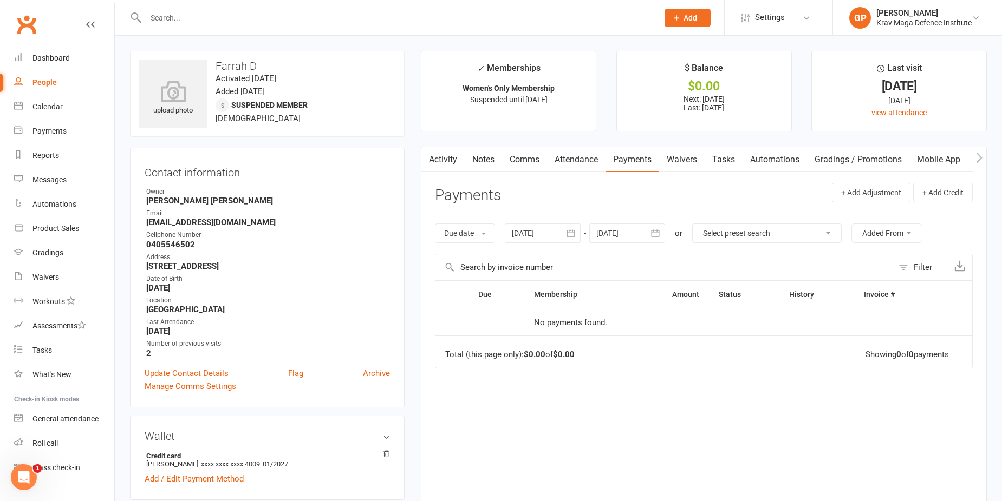
click at [552, 227] on div at bounding box center [543, 233] width 76 height 19
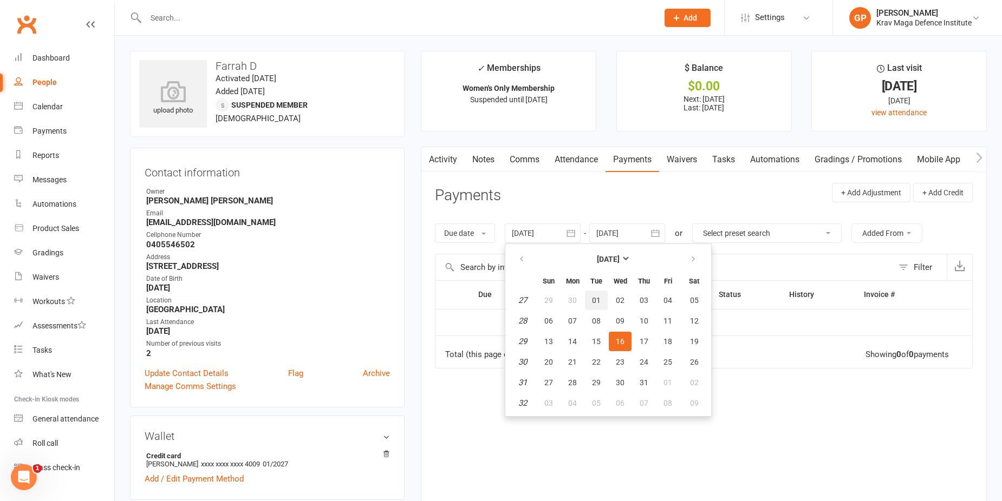
click at [608, 298] on button "01" at bounding box center [596, 300] width 23 height 19
type input "01 Jul 2025"
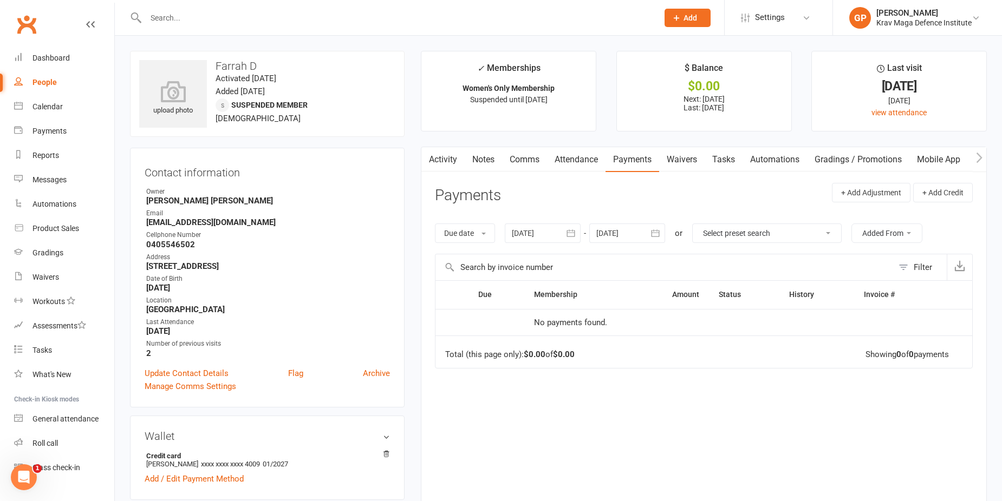
click at [620, 231] on div at bounding box center [627, 233] width 76 height 19
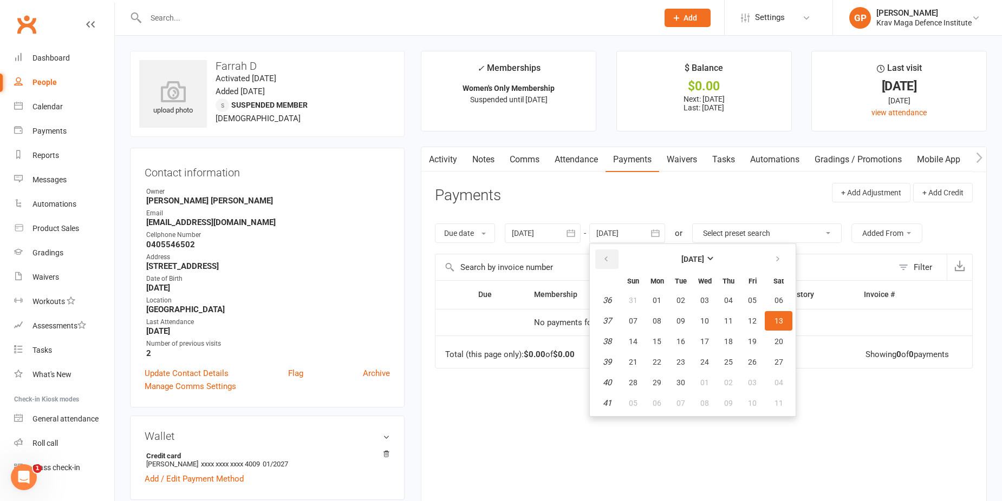
click at [610, 251] on button "button" at bounding box center [606, 259] width 23 height 19
click at [609, 250] on button "button" at bounding box center [606, 259] width 23 height 19
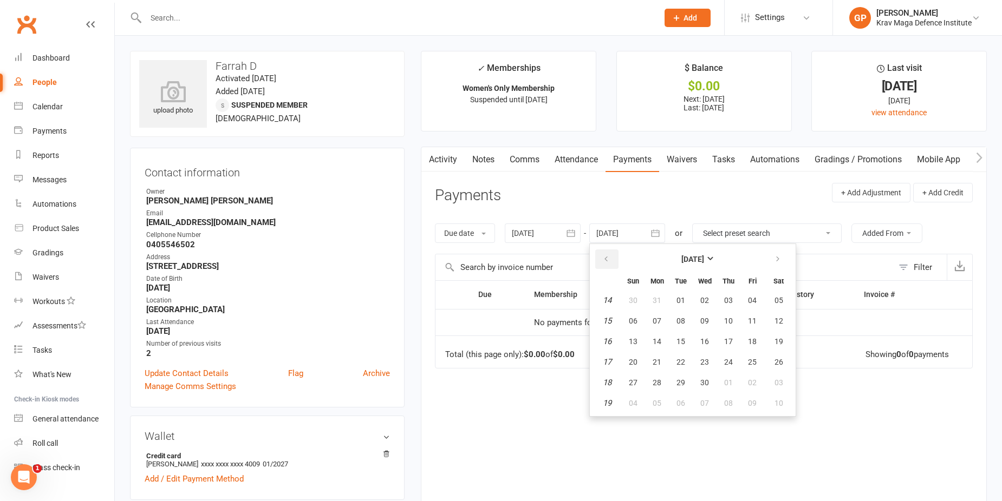
click at [609, 250] on button "button" at bounding box center [606, 259] width 23 height 19
click at [666, 317] on button "03" at bounding box center [657, 320] width 23 height 19
type input "03 Mar 2025"
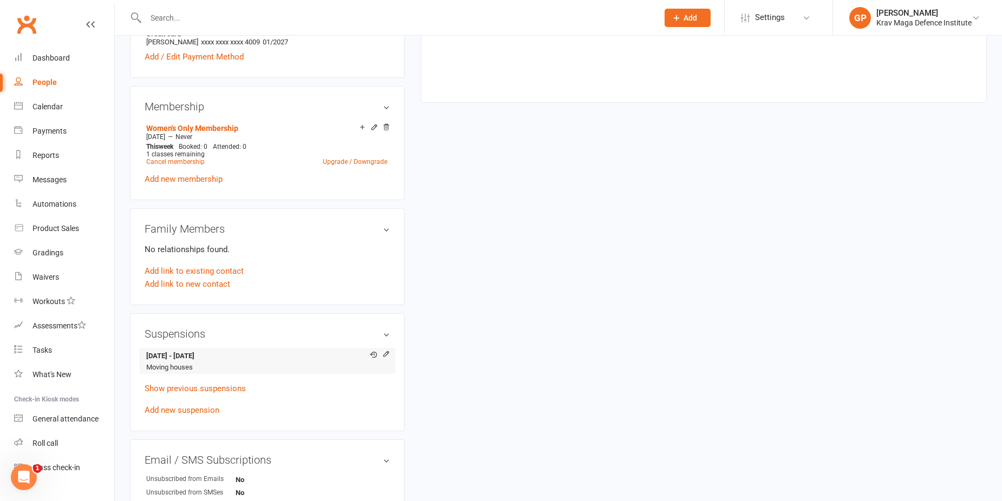
scroll to position [433, 0]
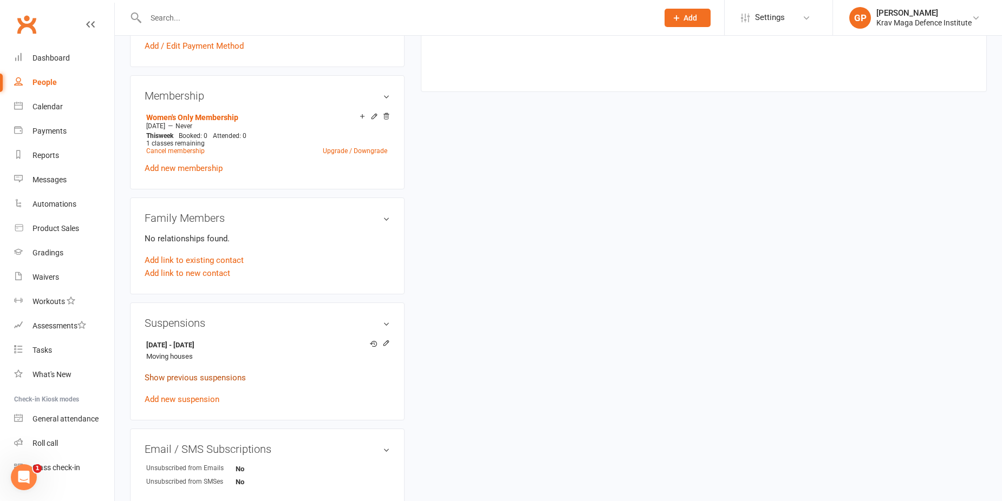
click at [214, 382] on link "Show previous suspensions" at bounding box center [195, 378] width 101 height 10
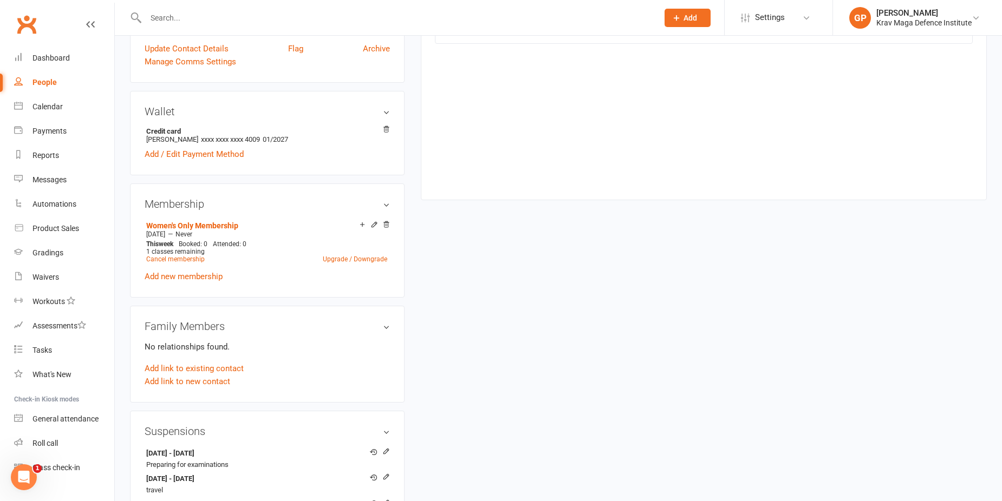
scroll to position [0, 0]
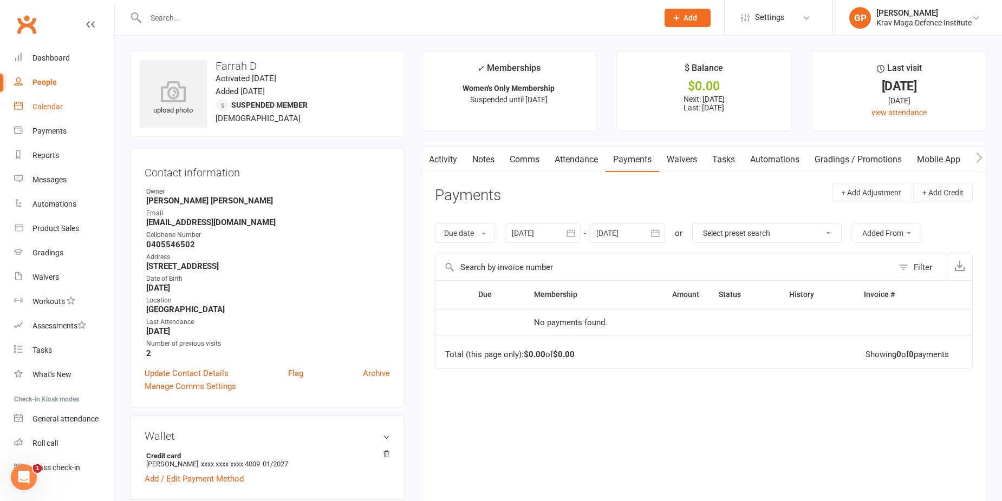
click at [58, 113] on link "Calendar" at bounding box center [64, 107] width 100 height 24
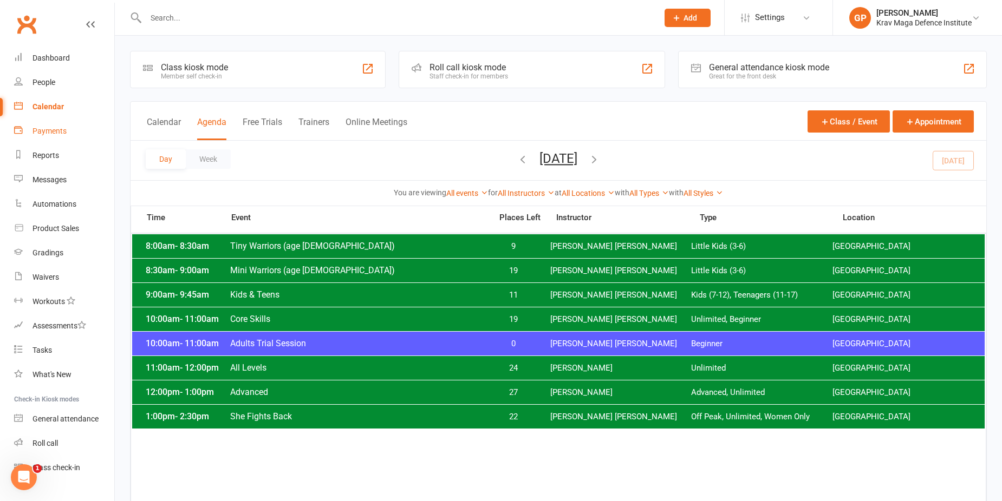
click at [61, 136] on link "Payments" at bounding box center [64, 131] width 100 height 24
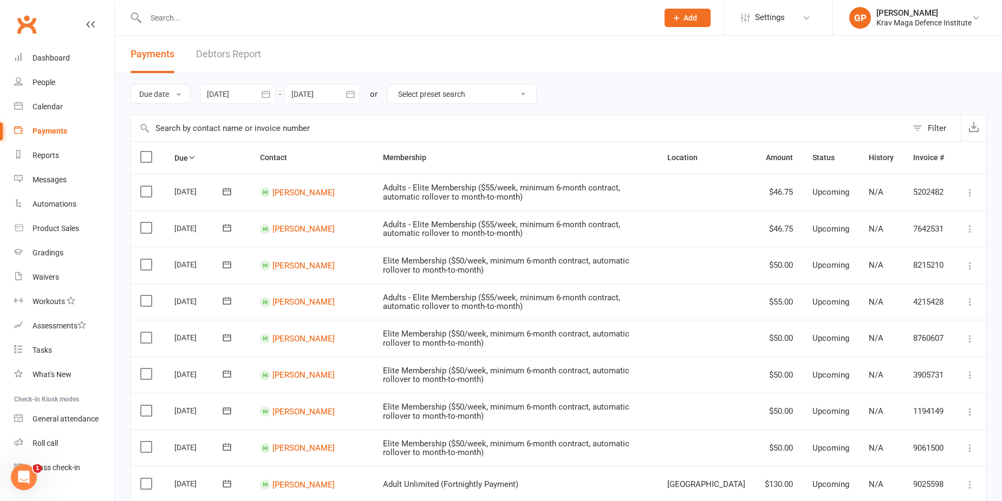
click at [234, 60] on link "Debtors Report" at bounding box center [228, 54] width 65 height 37
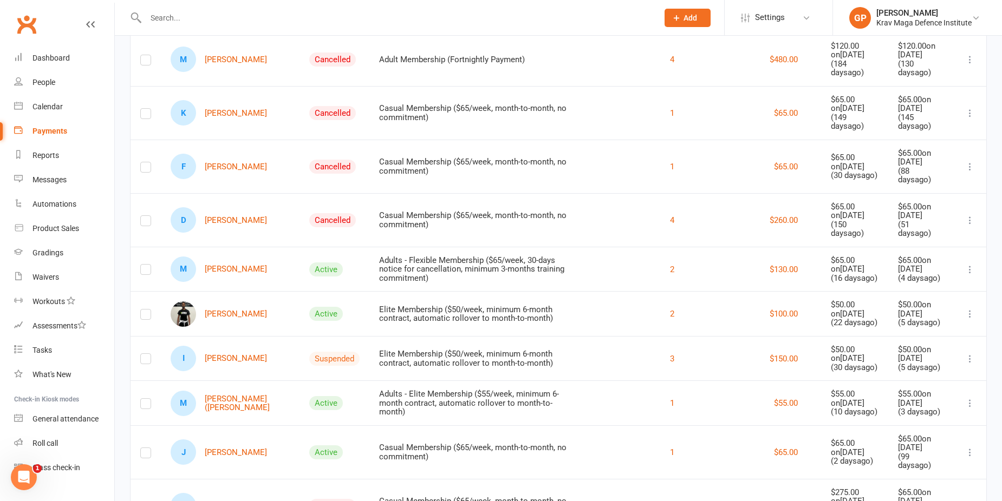
scroll to position [271, 0]
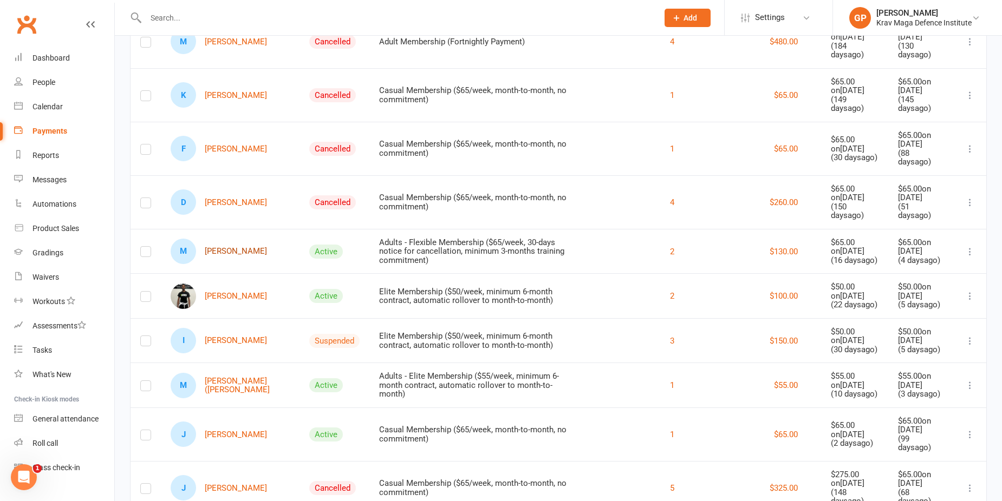
click at [230, 239] on link "M Mahfous Karimu" at bounding box center [219, 251] width 96 height 25
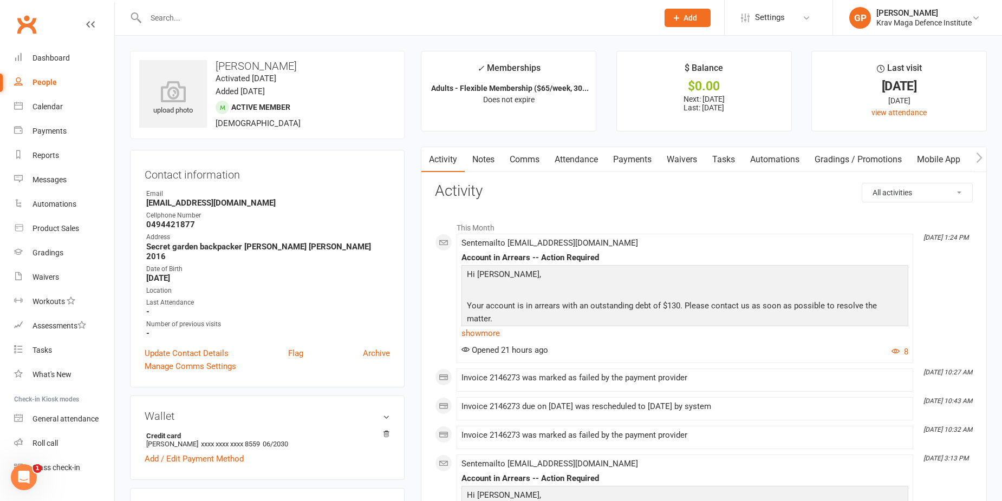
click at [632, 152] on link "Payments" at bounding box center [632, 159] width 54 height 25
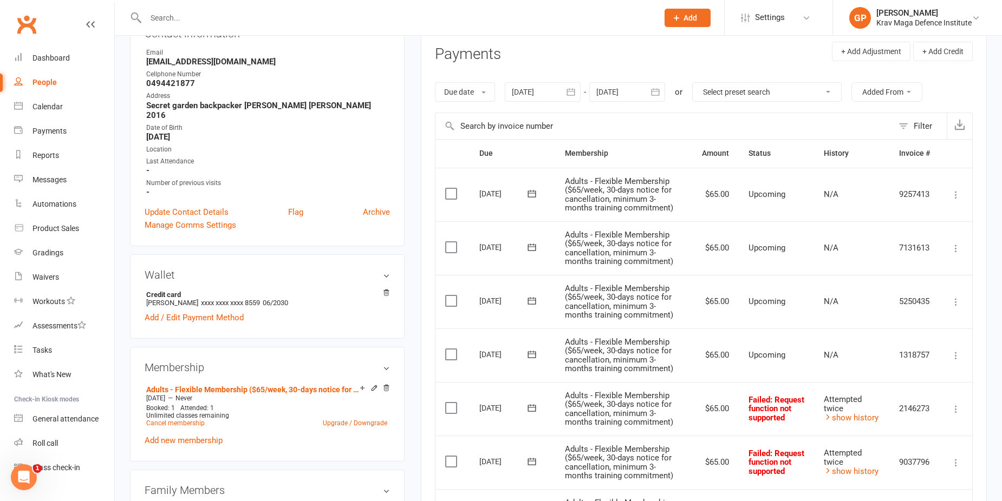
scroll to position [271, 0]
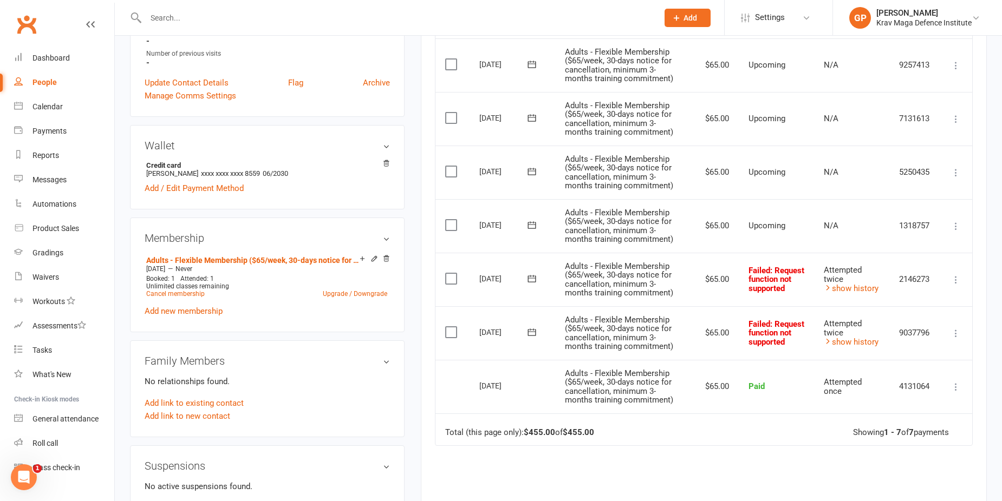
click at [957, 331] on icon at bounding box center [955, 333] width 11 height 11
click at [908, 442] on link "Retry now" at bounding box center [908, 442] width 107 height 22
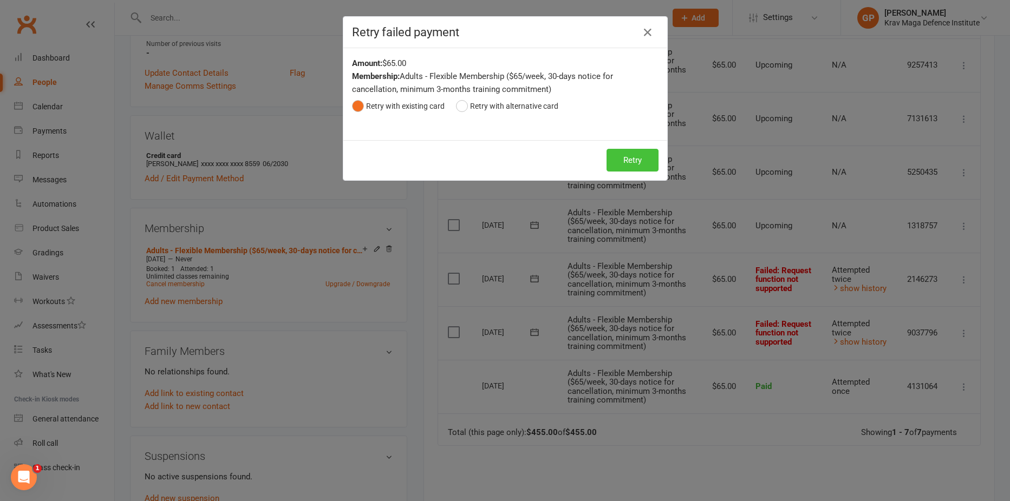
click at [647, 154] on button "Retry" at bounding box center [633, 160] width 52 height 23
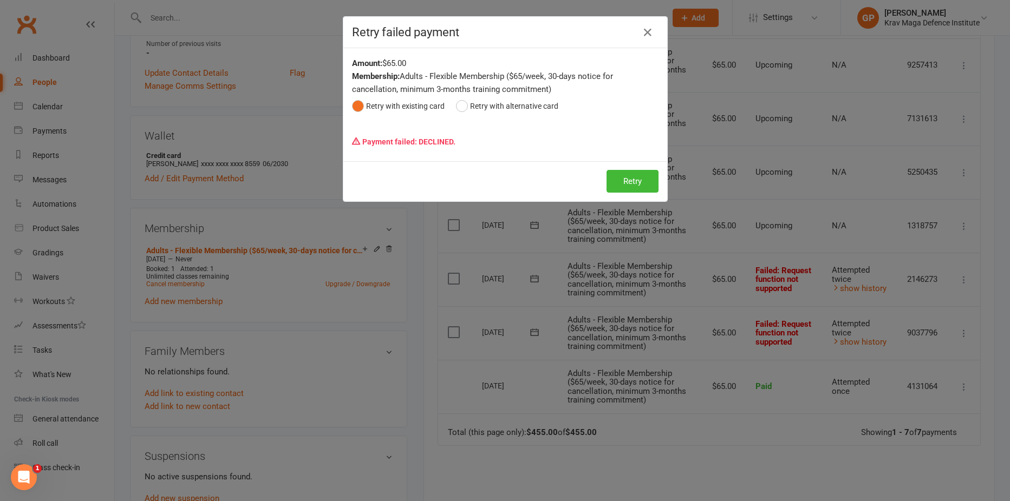
click at [643, 23] on div "Retry failed payment" at bounding box center [505, 32] width 324 height 31
click at [643, 31] on icon "button" at bounding box center [647, 32] width 13 height 13
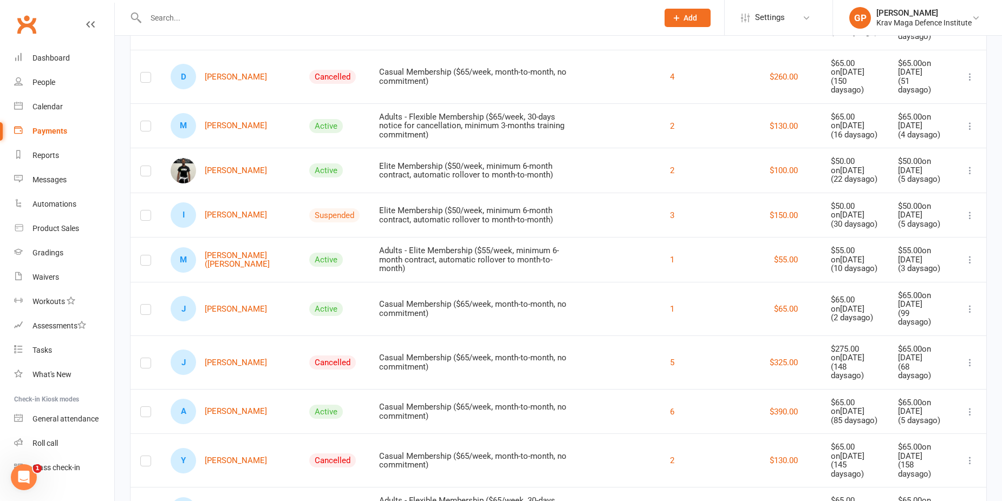
scroll to position [379, 0]
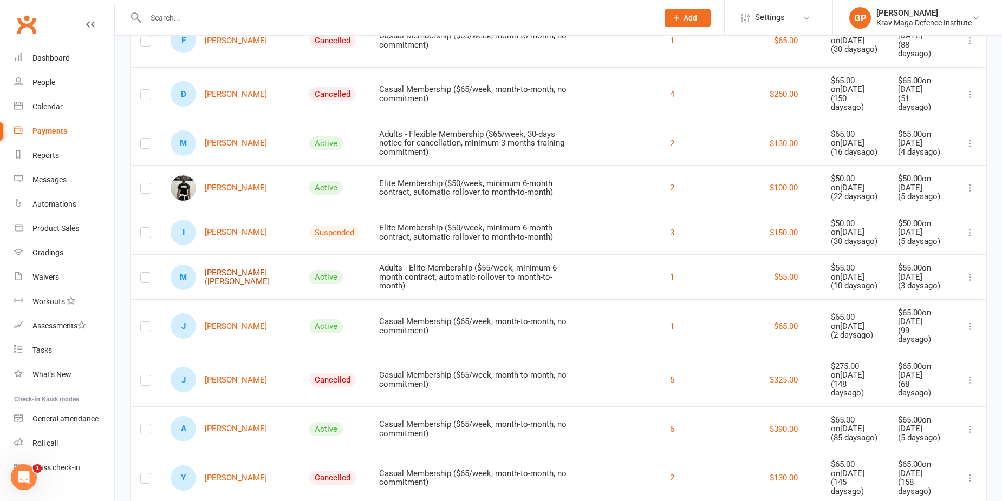
click at [250, 265] on link "M Michael (Mikey) Leviten" at bounding box center [230, 277] width 119 height 25
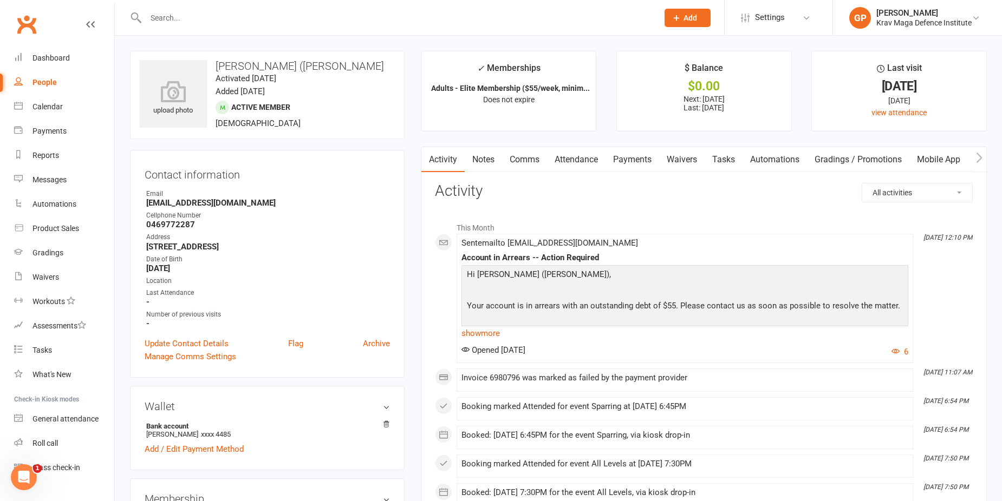
click at [652, 162] on link "Payments" at bounding box center [632, 159] width 54 height 25
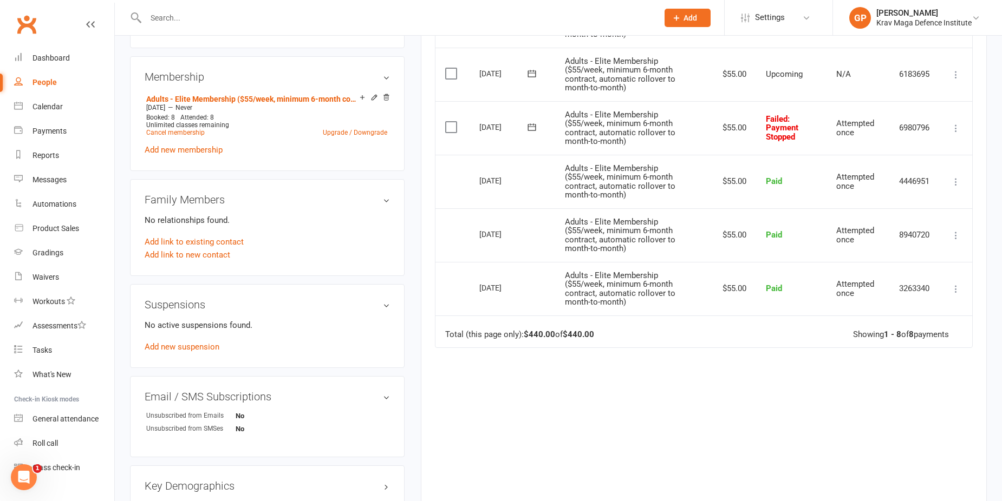
scroll to position [433, 0]
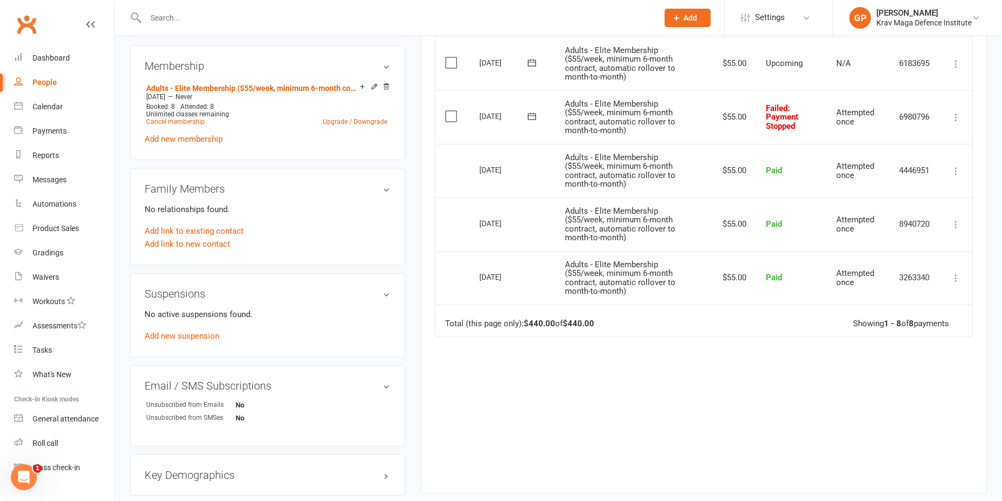
click at [956, 114] on icon at bounding box center [955, 117] width 11 height 11
click at [920, 231] on link "Retry now" at bounding box center [908, 225] width 107 height 22
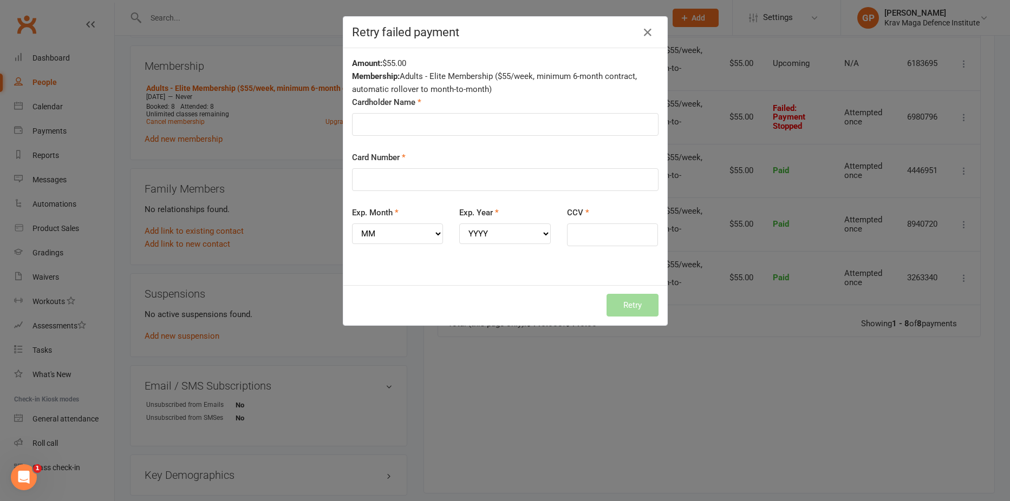
click at [752, 139] on div "Retry failed payment Amount: $55.00 Membership: Adults - Elite Membership ($55/…" at bounding box center [505, 250] width 1010 height 501
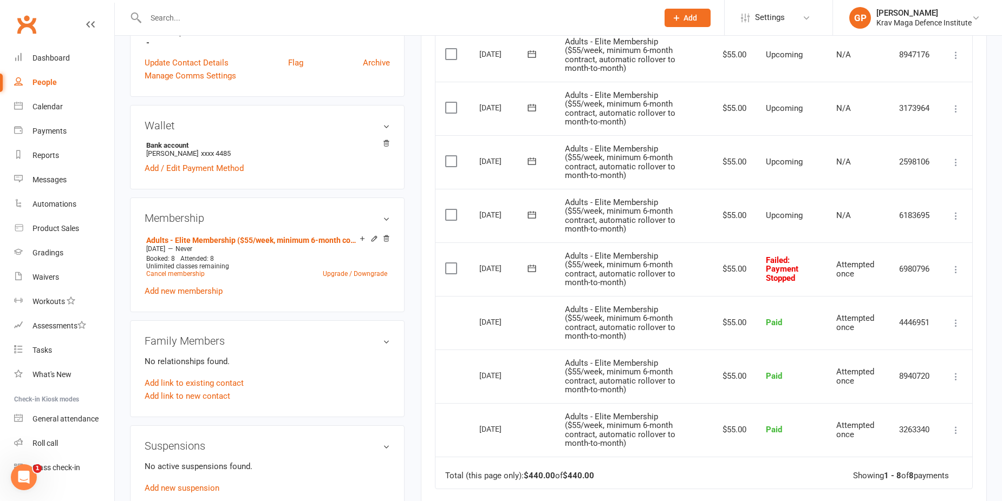
scroll to position [271, 0]
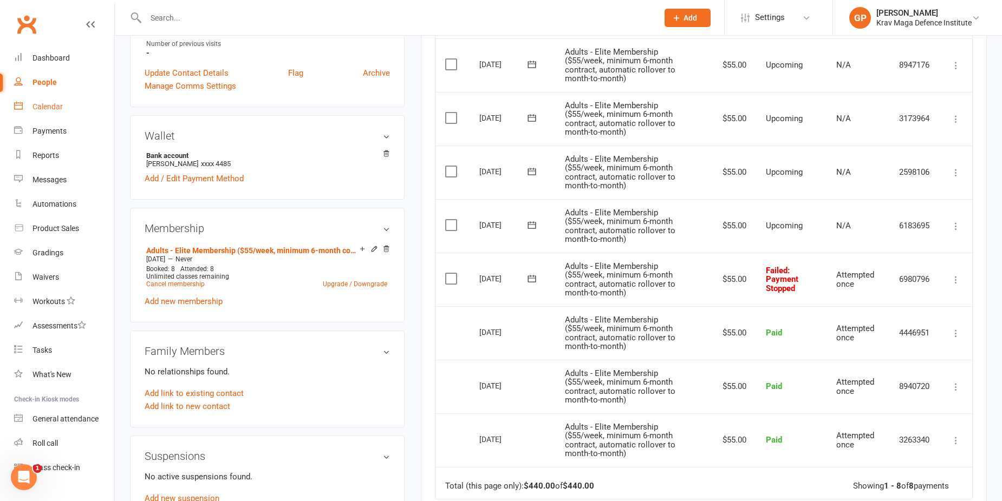
click at [57, 113] on link "Calendar" at bounding box center [64, 107] width 100 height 24
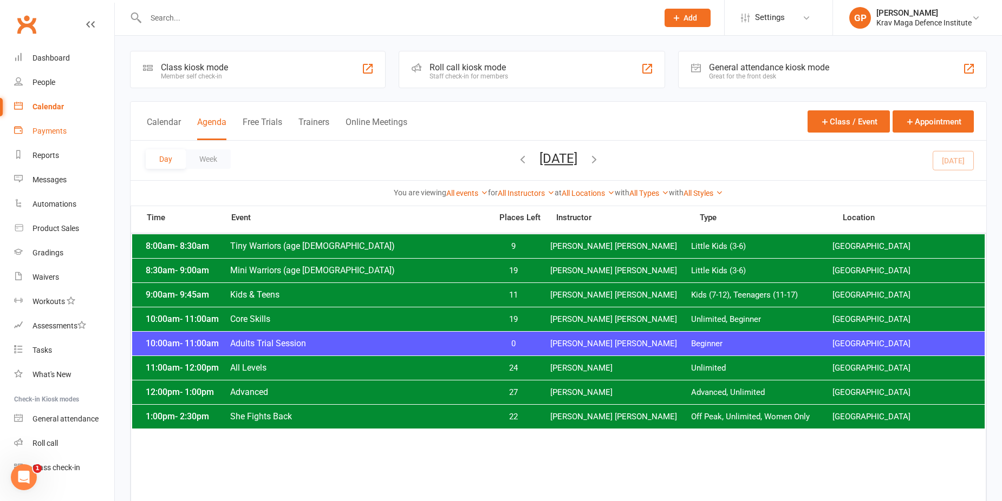
click at [68, 133] on link "Payments" at bounding box center [64, 131] width 100 height 24
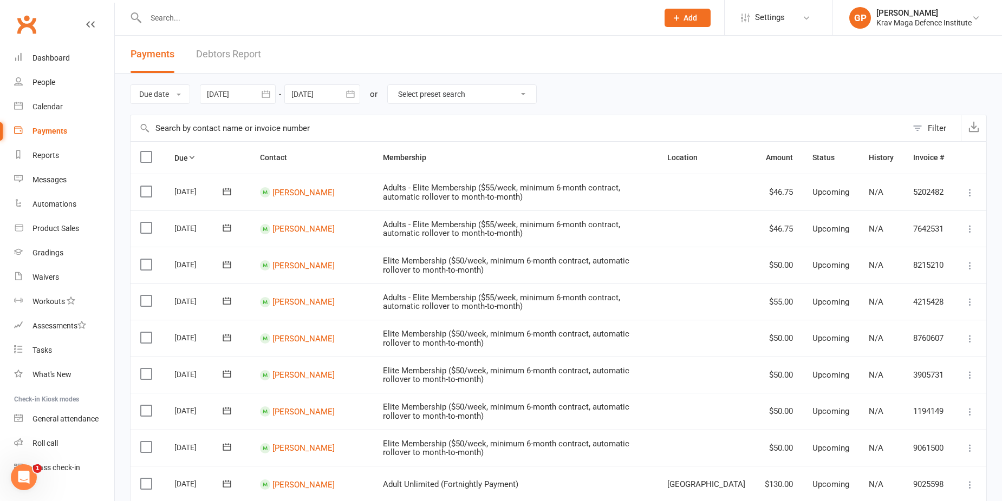
click at [234, 72] on link "Debtors Report" at bounding box center [228, 54] width 65 height 37
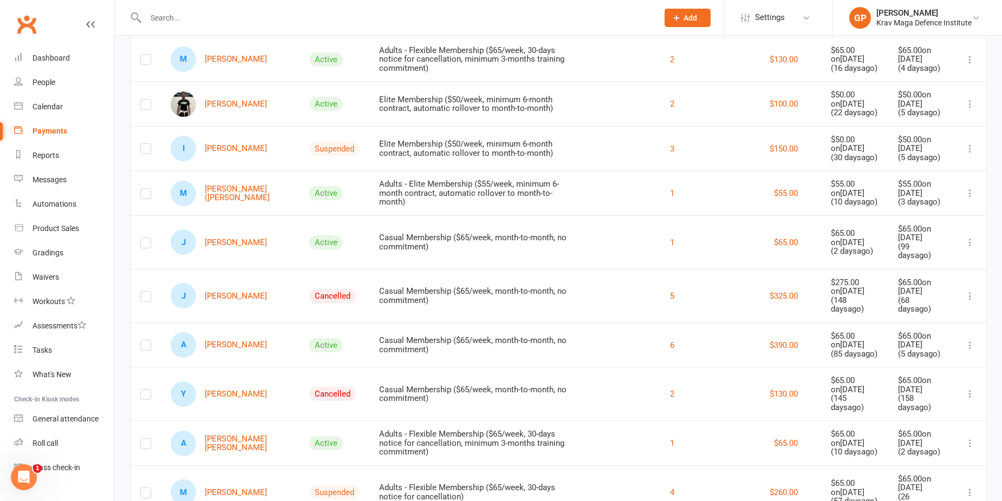
scroll to position [487, 0]
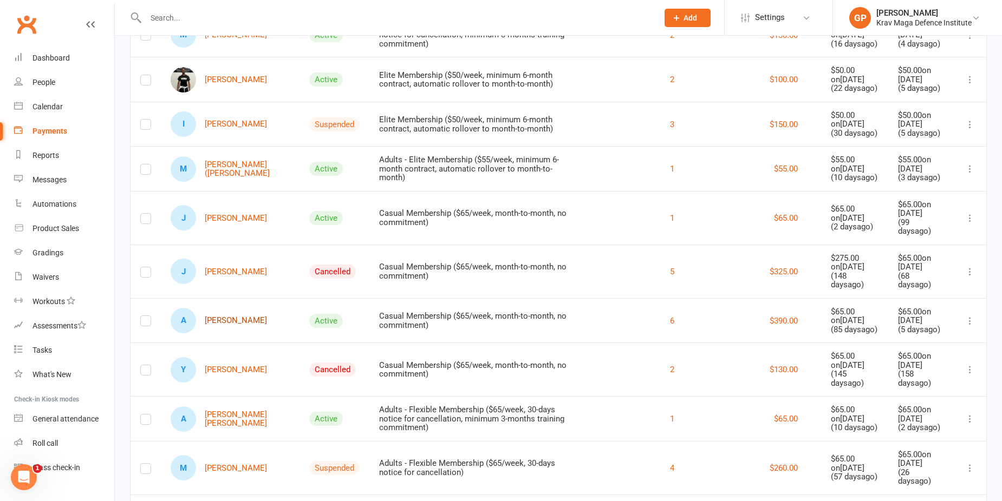
click at [232, 308] on link "A Akshat Mathew" at bounding box center [219, 320] width 96 height 25
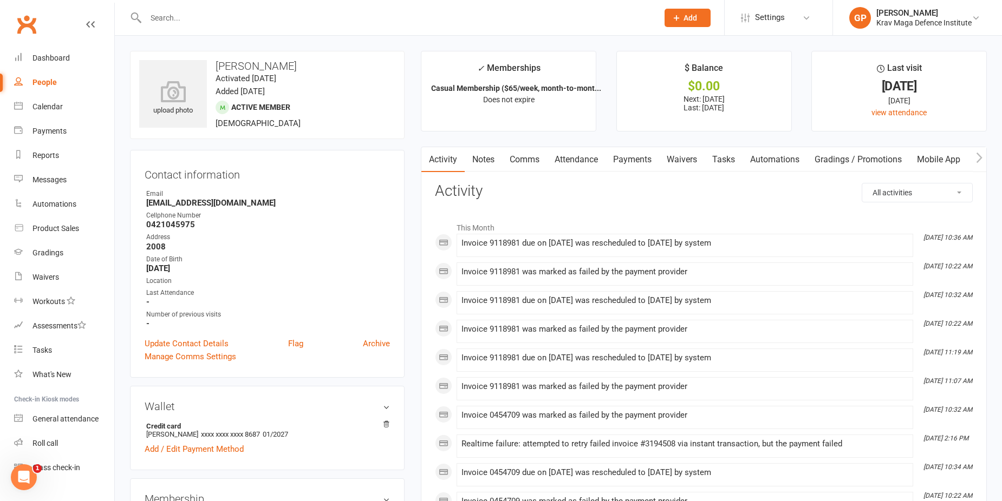
click at [532, 158] on link "Comms" at bounding box center [524, 159] width 45 height 25
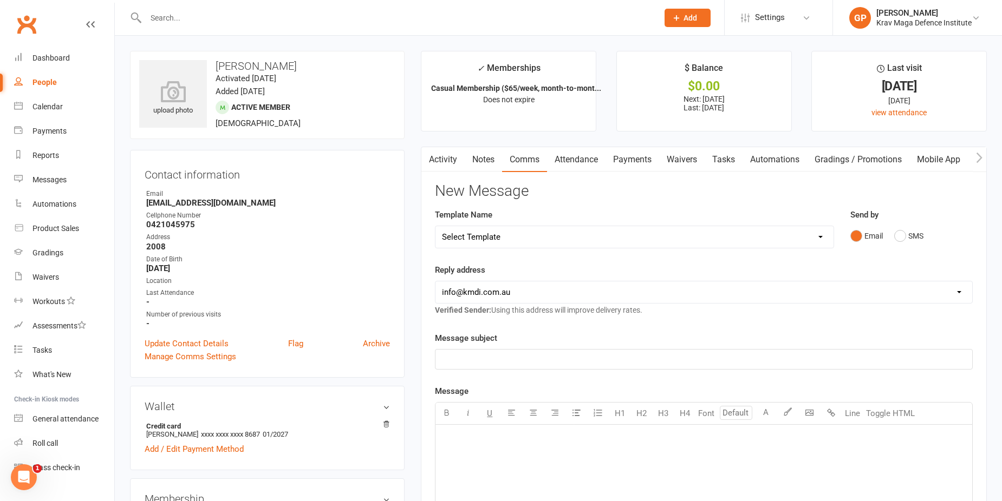
click at [439, 160] on link "Activity" at bounding box center [442, 159] width 43 height 25
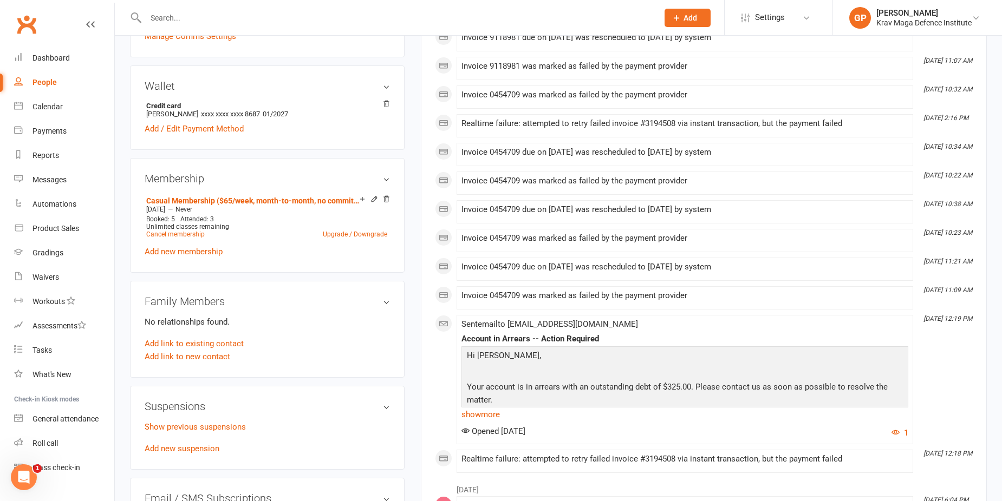
scroll to position [325, 0]
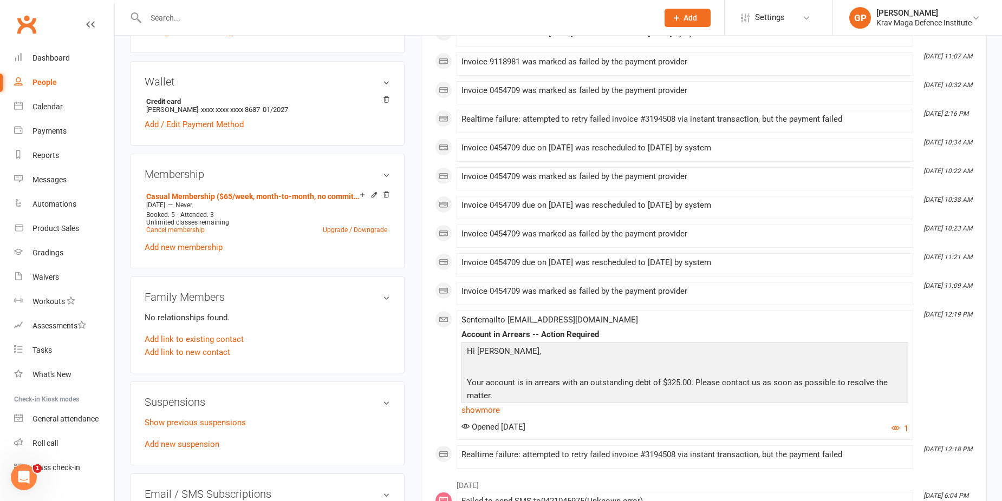
click at [479, 409] on link "show more" at bounding box center [684, 410] width 447 height 15
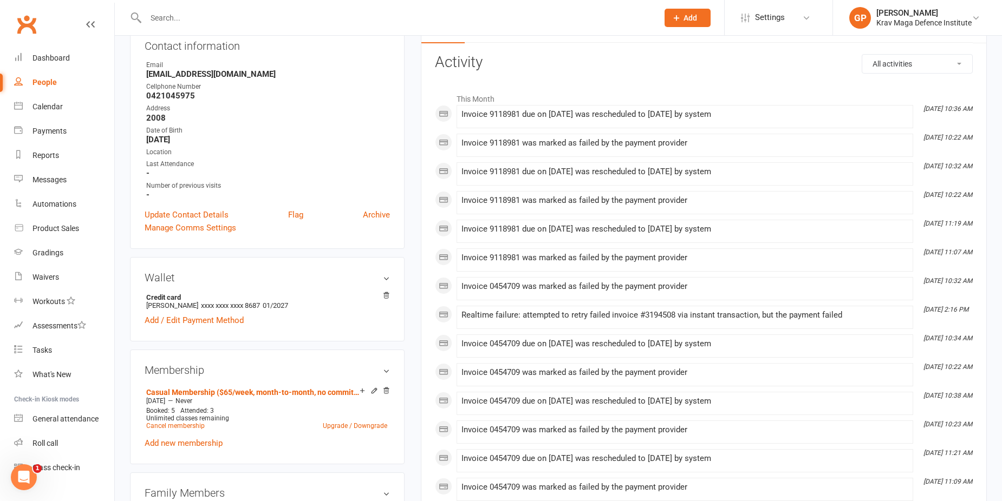
scroll to position [0, 0]
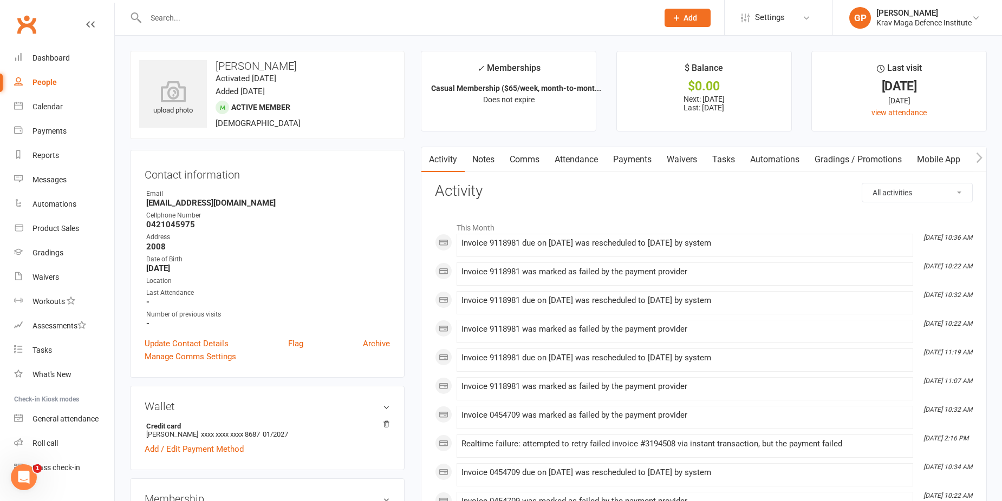
click at [518, 155] on link "Comms" at bounding box center [524, 159] width 45 height 25
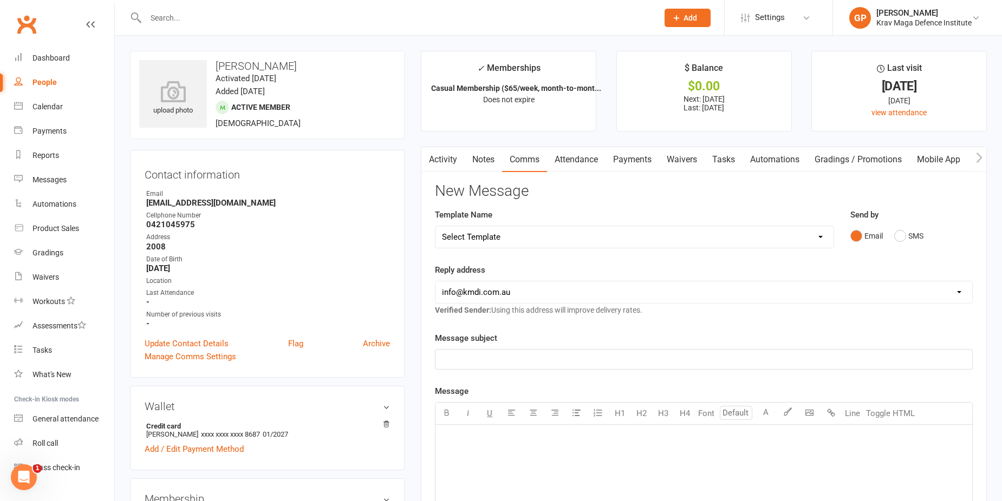
click at [515, 241] on select "Select Template [Email] Confirm Cancellation [SMS] Suspension confirmation [SMS…" at bounding box center [634, 237] width 398 height 22
select select "3"
click at [435, 226] on select "Select Template [Email] Confirm Cancellation [SMS] Suspension confirmation [SMS…" at bounding box center [634, 237] width 398 height 22
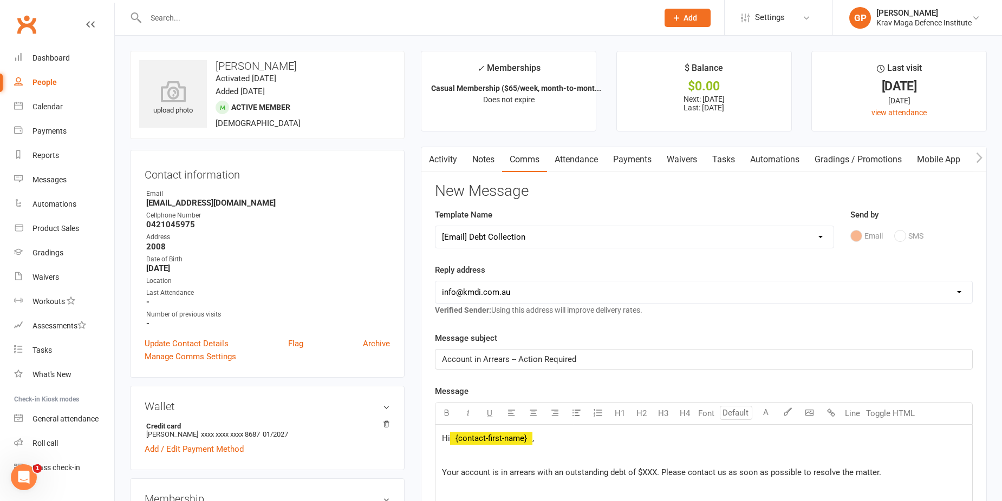
scroll to position [217, 0]
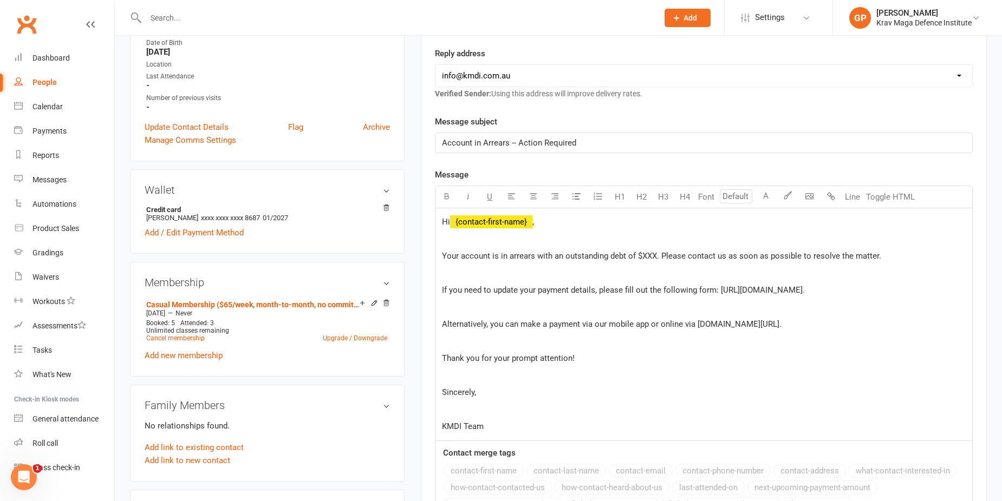
click at [650, 253] on span "Your account is in arrears with an outstanding debt of $XXX. Please contact us …" at bounding box center [661, 256] width 439 height 10
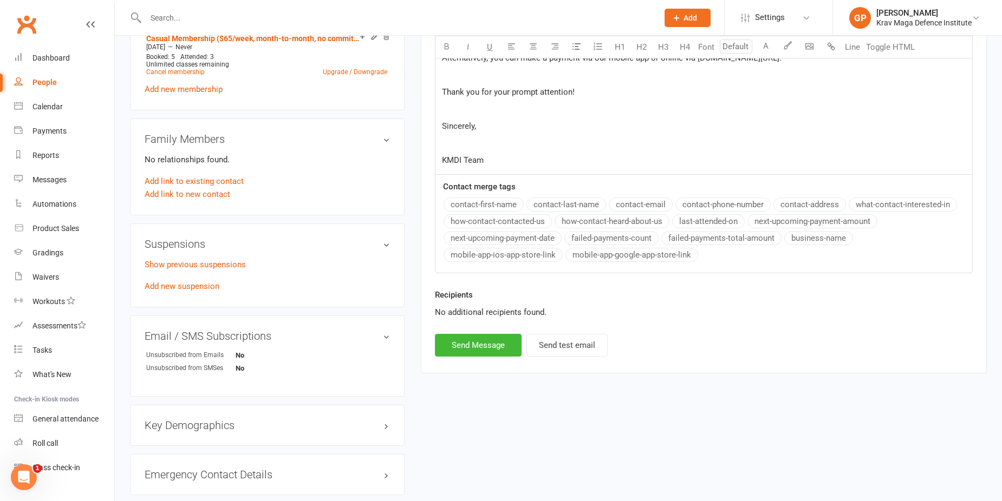
scroll to position [542, 0]
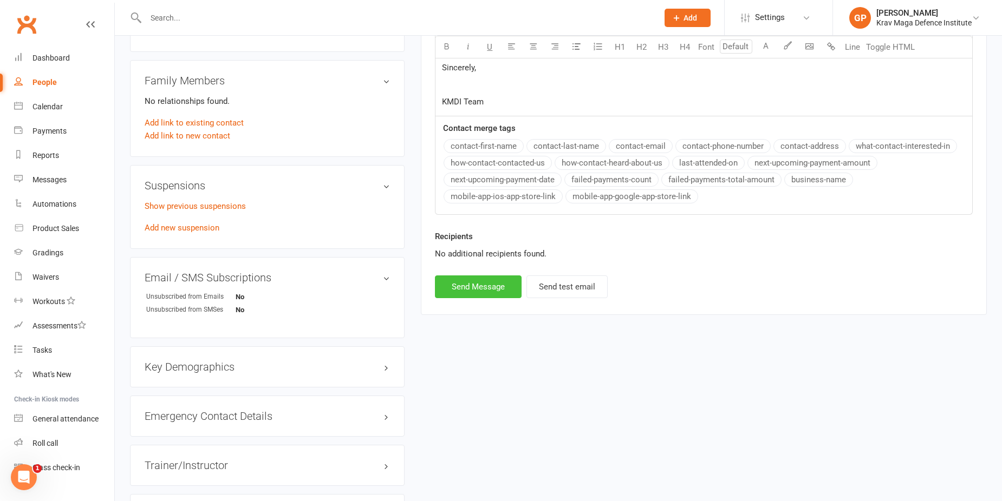
click at [463, 290] on button "Send Message" at bounding box center [478, 287] width 87 height 23
select select
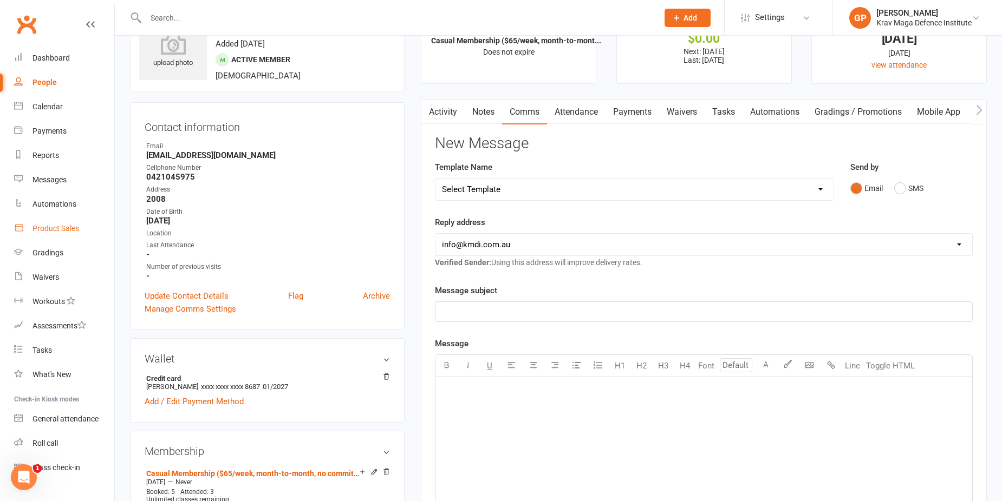
scroll to position [0, 0]
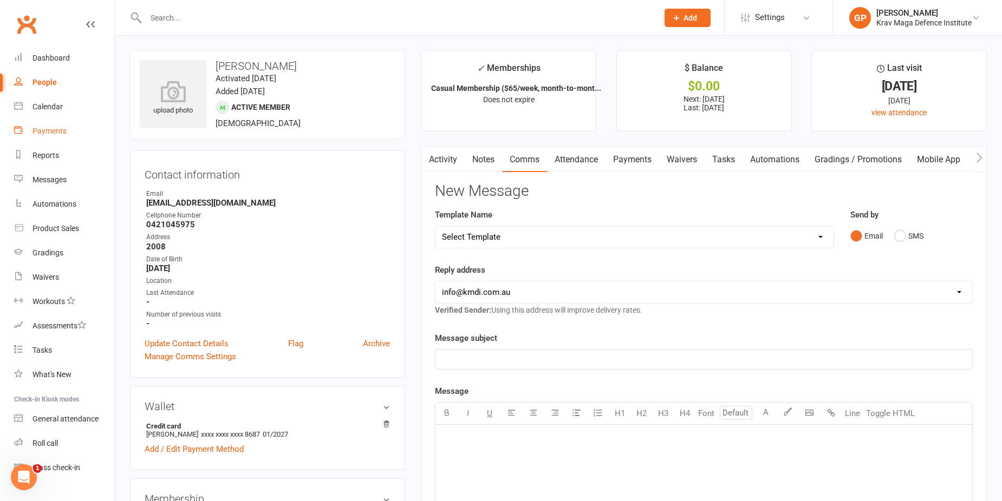
click at [51, 137] on link "Payments" at bounding box center [64, 131] width 100 height 24
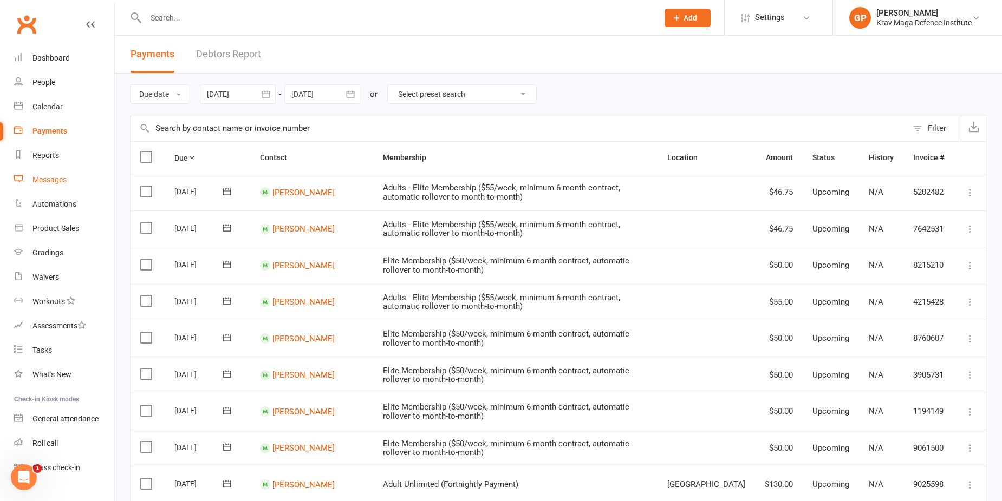
click at [51, 189] on link "Messages" at bounding box center [64, 180] width 100 height 24
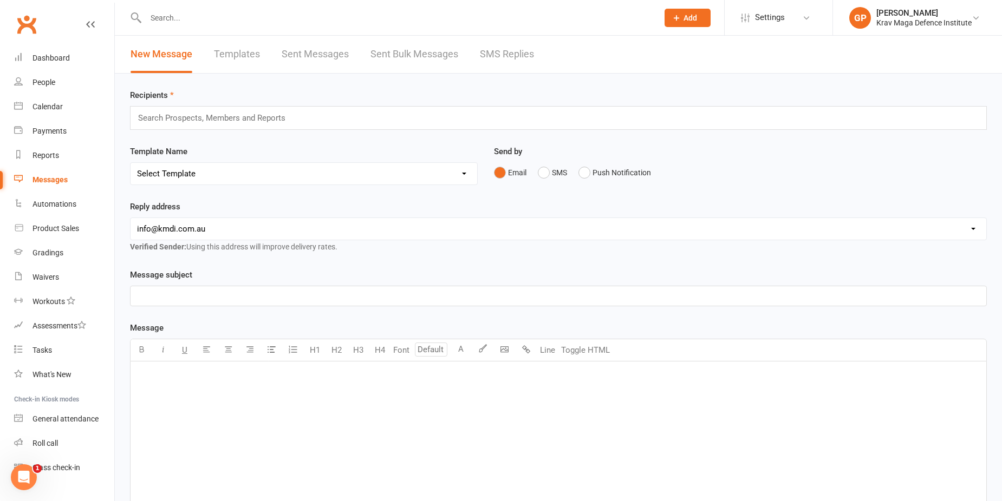
click at [484, 57] on link "SMS Replies" at bounding box center [507, 54] width 54 height 37
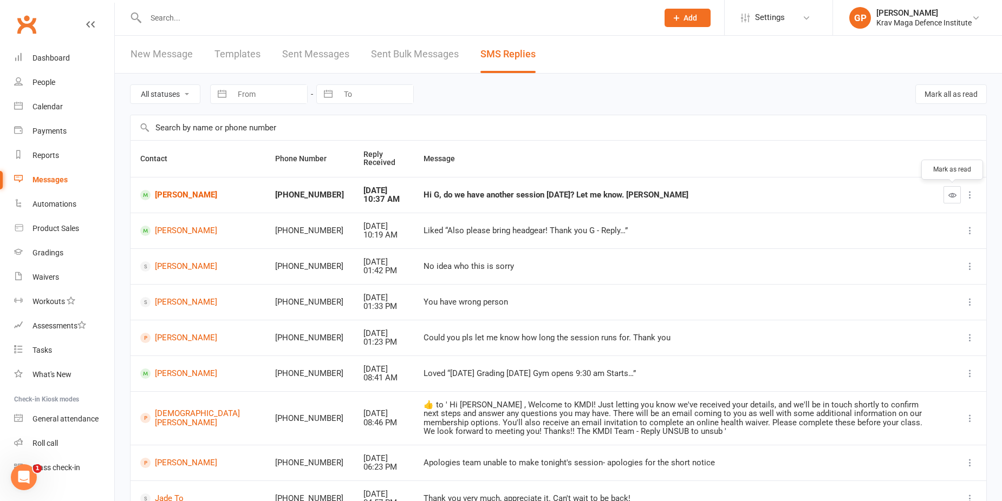
click at [956, 193] on button "button" at bounding box center [951, 194] width 17 height 17
click at [175, 191] on link "[PERSON_NAME]" at bounding box center [198, 195] width 116 height 10
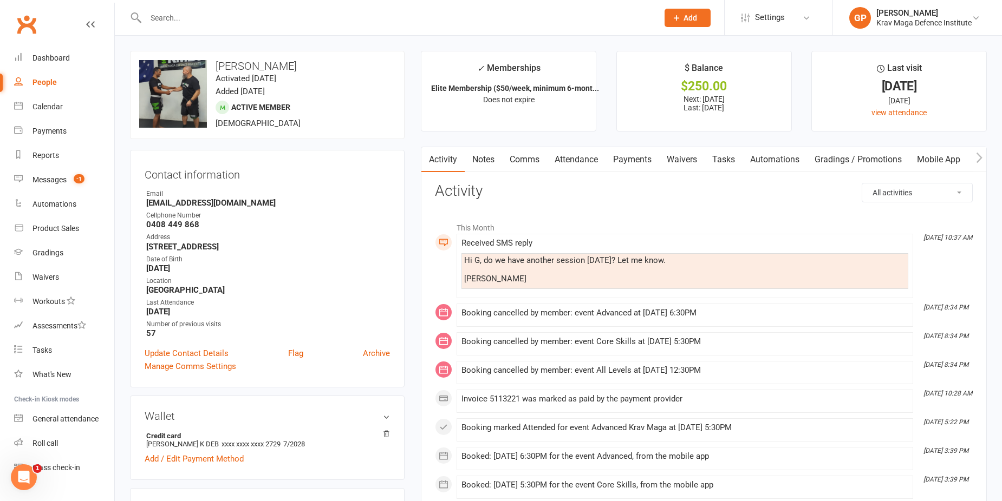
click at [519, 151] on link "Comms" at bounding box center [524, 159] width 45 height 25
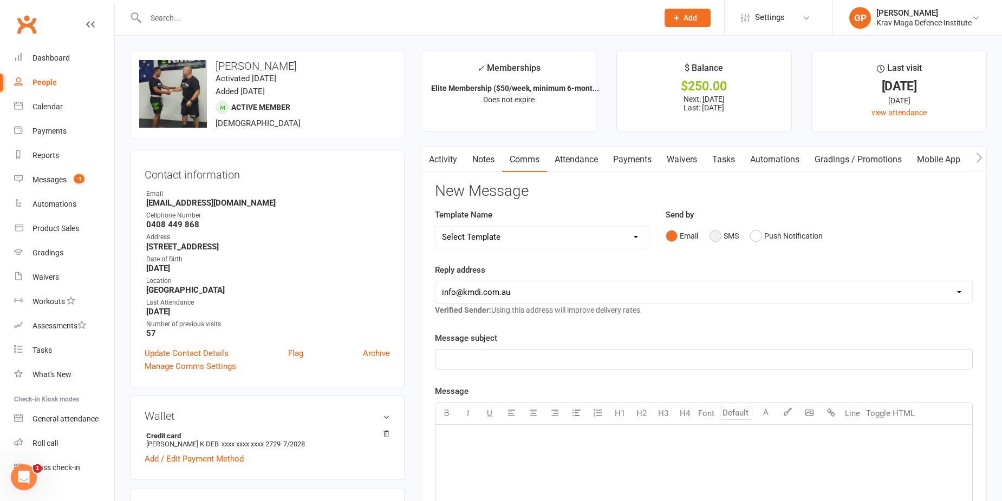
click at [712, 231] on button "SMS" at bounding box center [723, 236] width 29 height 21
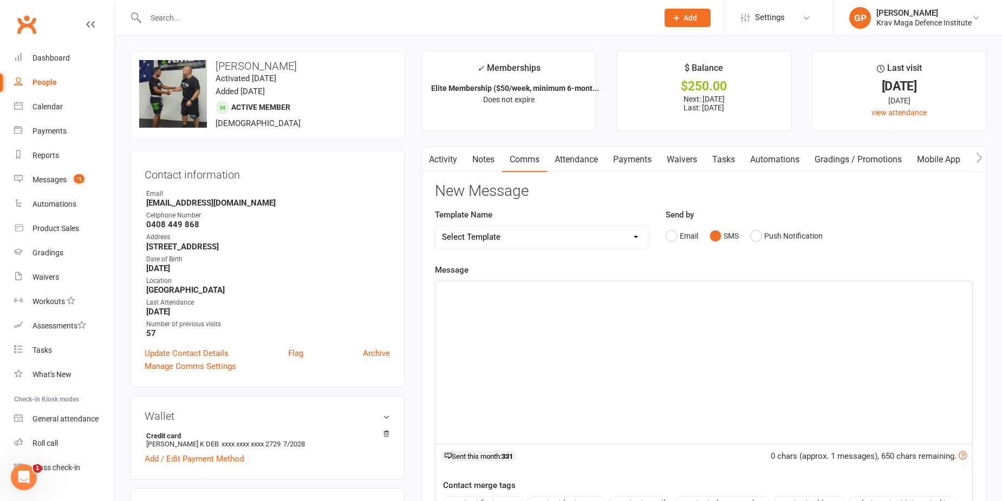
click at [589, 315] on div "﻿" at bounding box center [703, 363] width 537 height 162
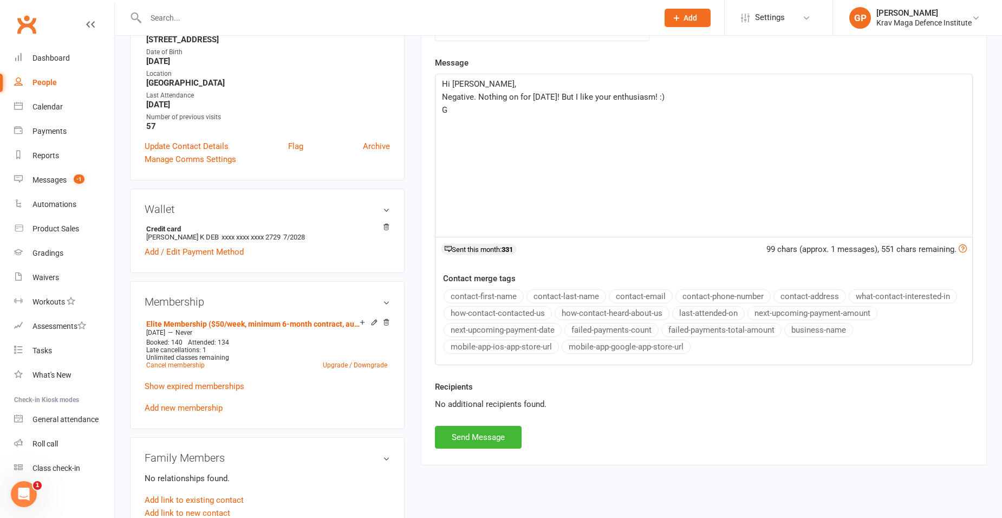
scroll to position [325, 0]
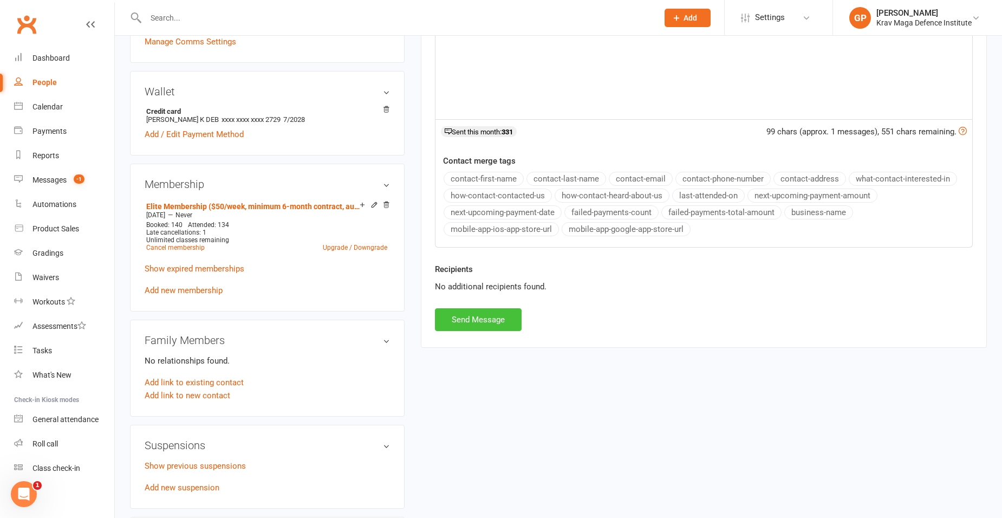
click at [463, 312] on button "Send Message" at bounding box center [478, 319] width 87 height 23
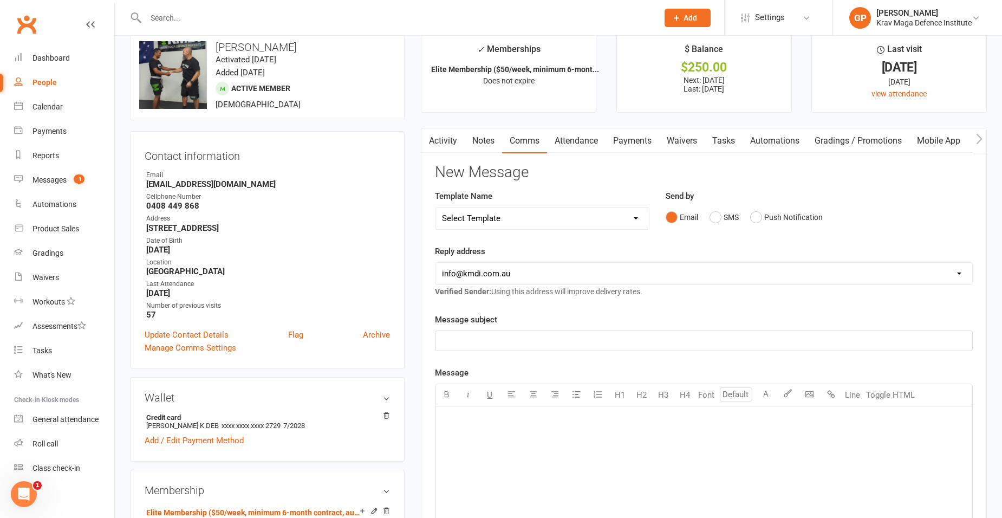
scroll to position [0, 0]
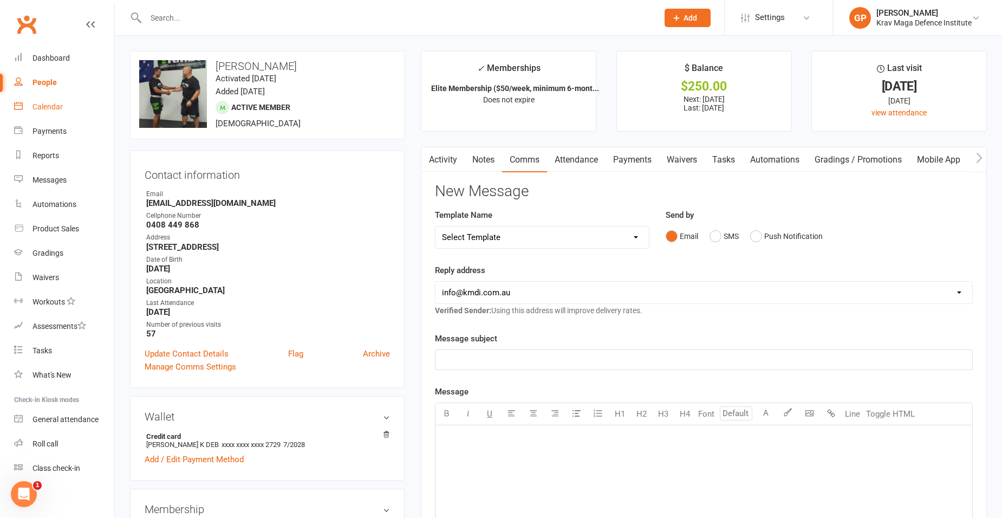
click at [60, 99] on link "Calendar" at bounding box center [64, 107] width 100 height 24
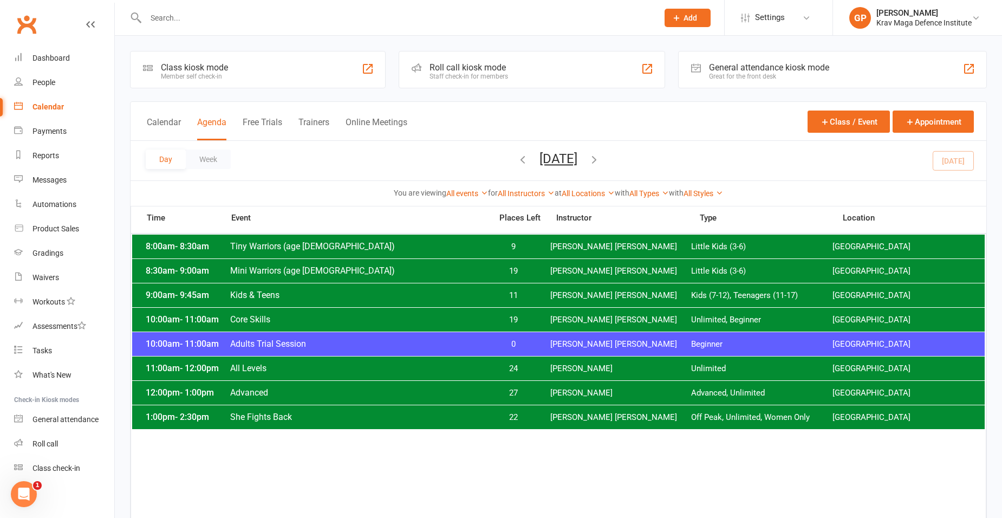
click at [566, 157] on button "[DATE]" at bounding box center [558, 158] width 38 height 15
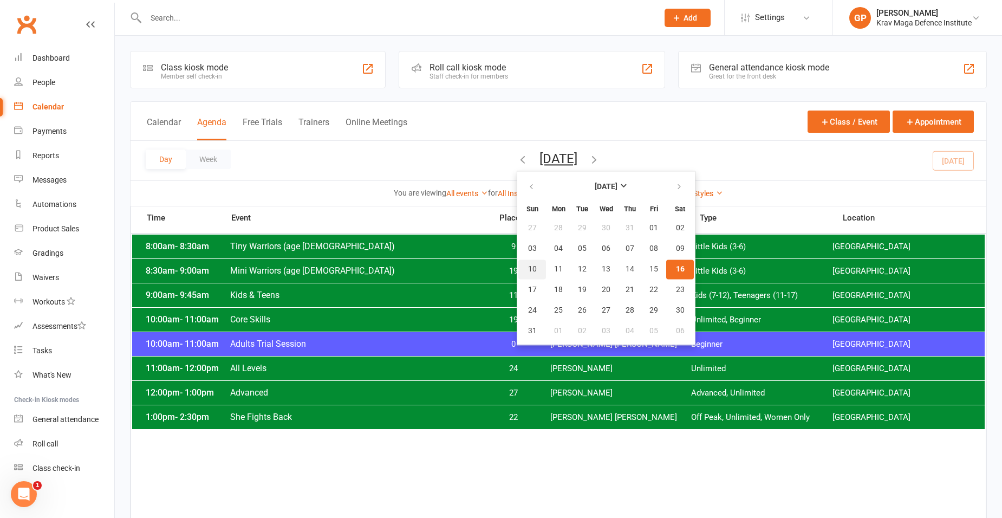
click at [528, 270] on span "10" at bounding box center [532, 269] width 9 height 9
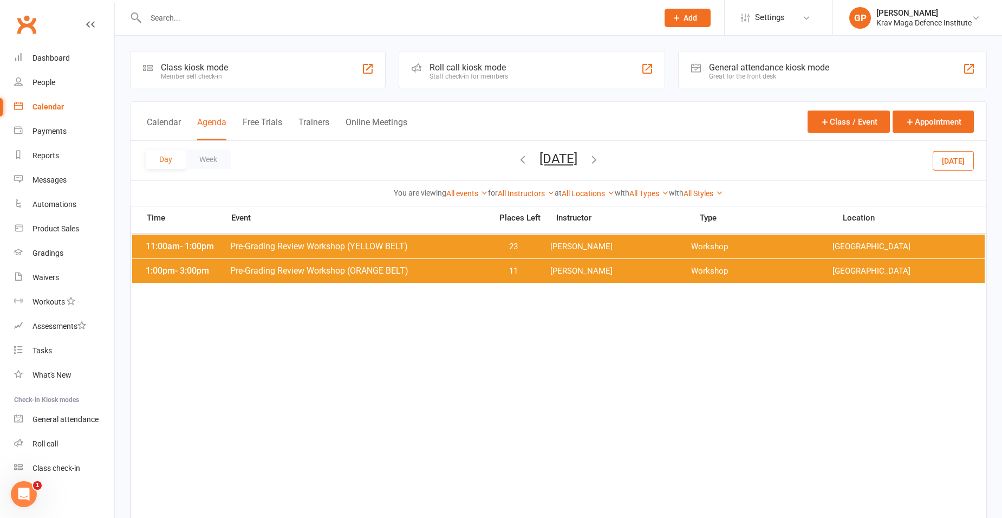
click at [570, 273] on span "[PERSON_NAME]" at bounding box center [620, 271] width 141 height 10
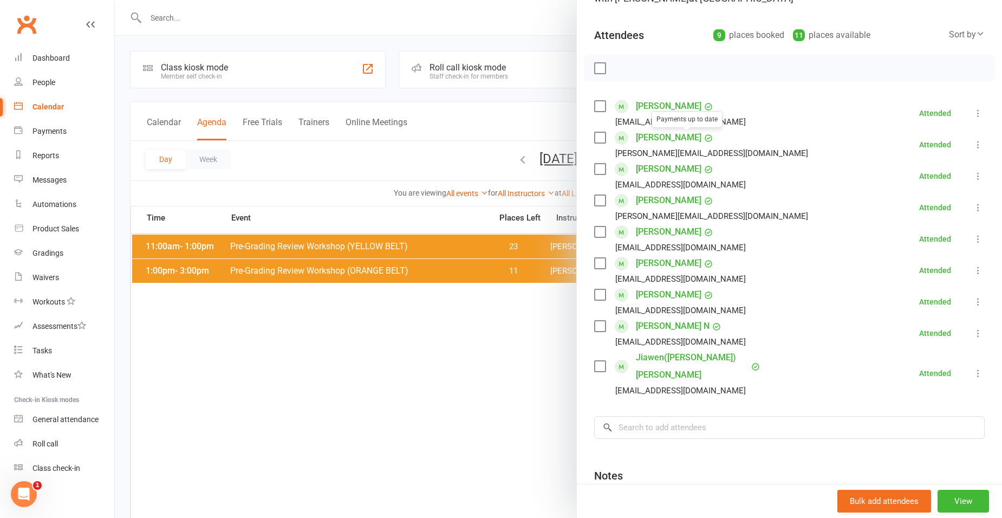
scroll to position [108, 0]
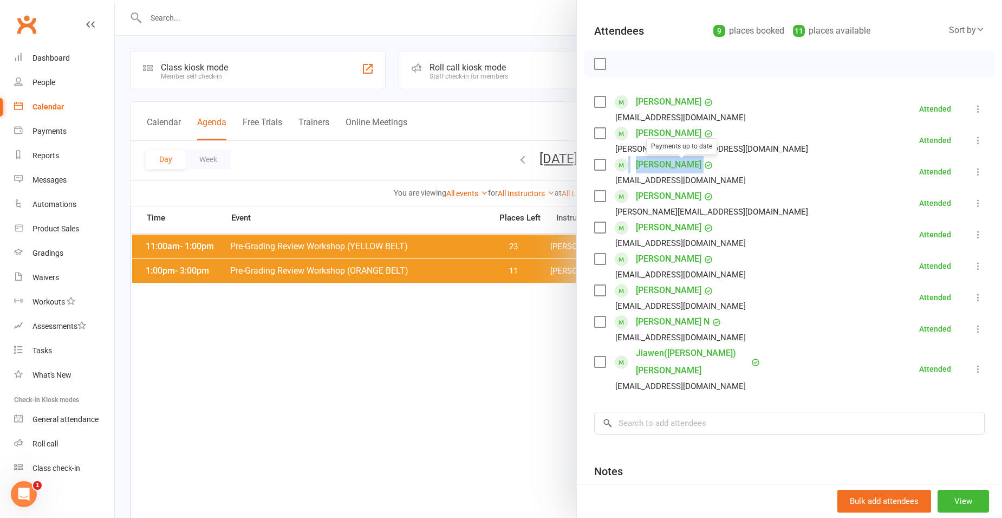
drag, startPoint x: 701, startPoint y: 161, endPoint x: 622, endPoint y: 157, distance: 78.7
click at [622, 157] on li "[PERSON_NAME] Payments up to date [EMAIL_ADDRESS][DOMAIN_NAME] Attended More in…" at bounding box center [789, 171] width 390 height 31
drag, startPoint x: 737, startPoint y: 292, endPoint x: 635, endPoint y: 296, distance: 101.3
click at [636, 296] on li "[PERSON_NAME] [EMAIL_ADDRESS][DOMAIN_NAME] Attended More info Remove Mark absen…" at bounding box center [789, 297] width 390 height 31
drag, startPoint x: 635, startPoint y: 296, endPoint x: 763, endPoint y: 258, distance: 133.2
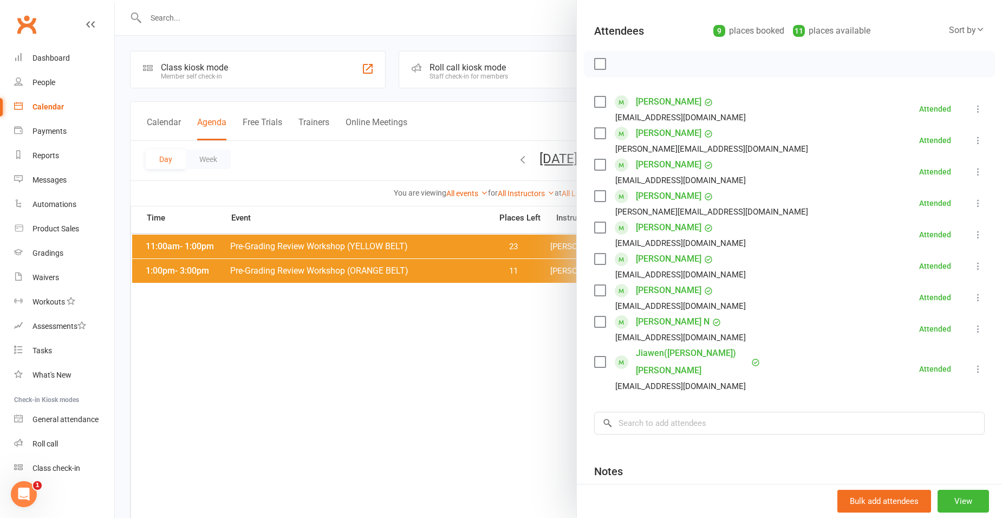
click at [763, 258] on li "[PERSON_NAME] [EMAIL_ADDRESS][DOMAIN_NAME] Attended More info Remove [PERSON_NA…" at bounding box center [789, 265] width 390 height 31
drag, startPoint x: 735, startPoint y: 220, endPoint x: 629, endPoint y: 226, distance: 106.3
click at [629, 226] on li "[PERSON_NAME] Payments up to date [EMAIL_ADDRESS][DOMAIN_NAME] Attended More in…" at bounding box center [789, 234] width 390 height 31
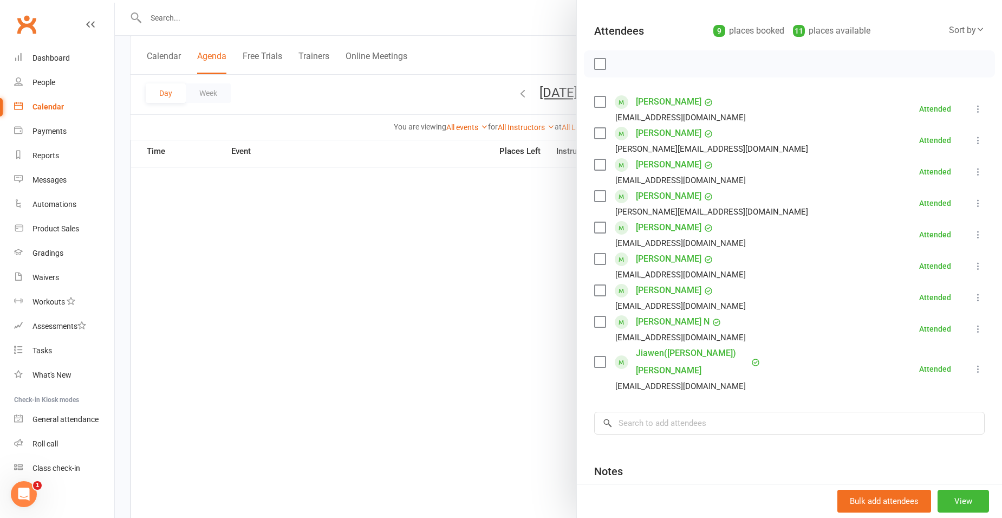
scroll to position [905, 0]
click at [316, 198] on div at bounding box center [558, 259] width 887 height 518
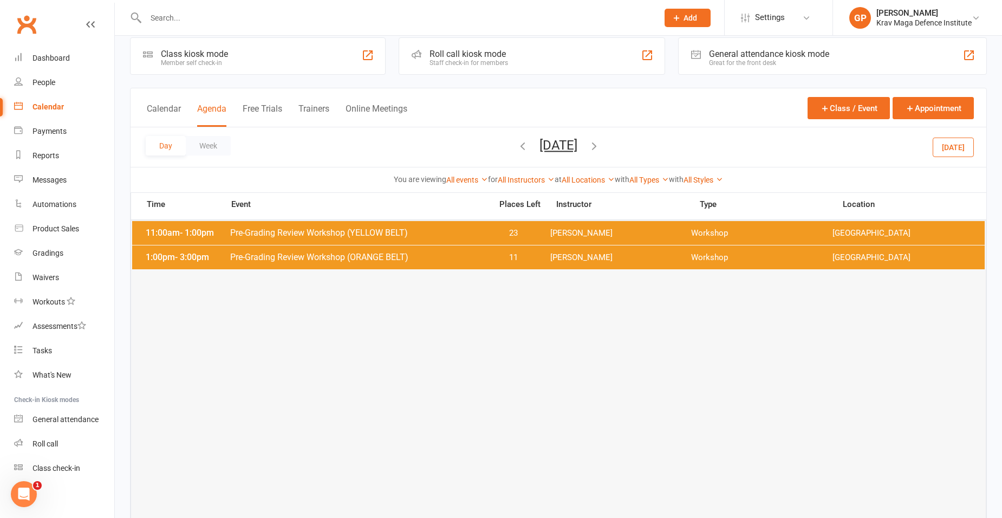
scroll to position [0, 0]
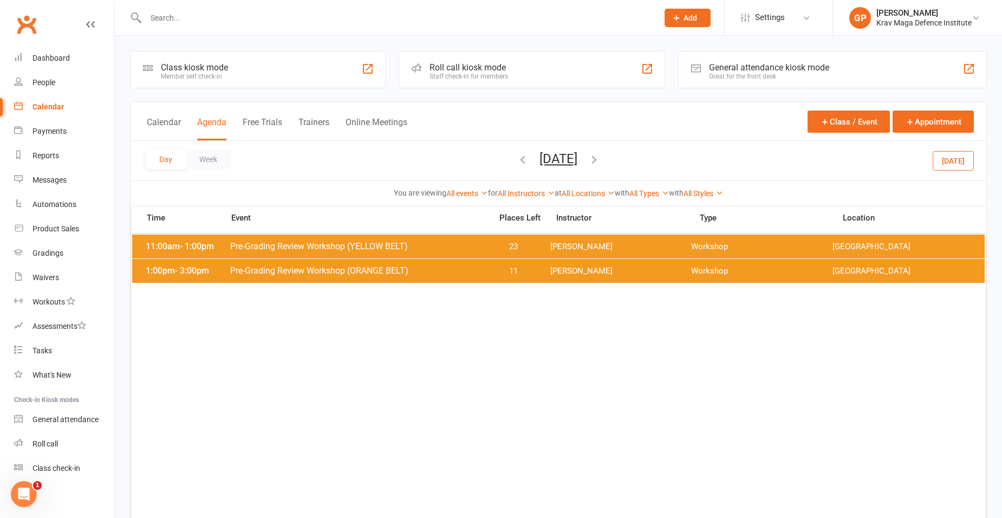
click at [965, 153] on button "[DATE]" at bounding box center [953, 160] width 41 height 19
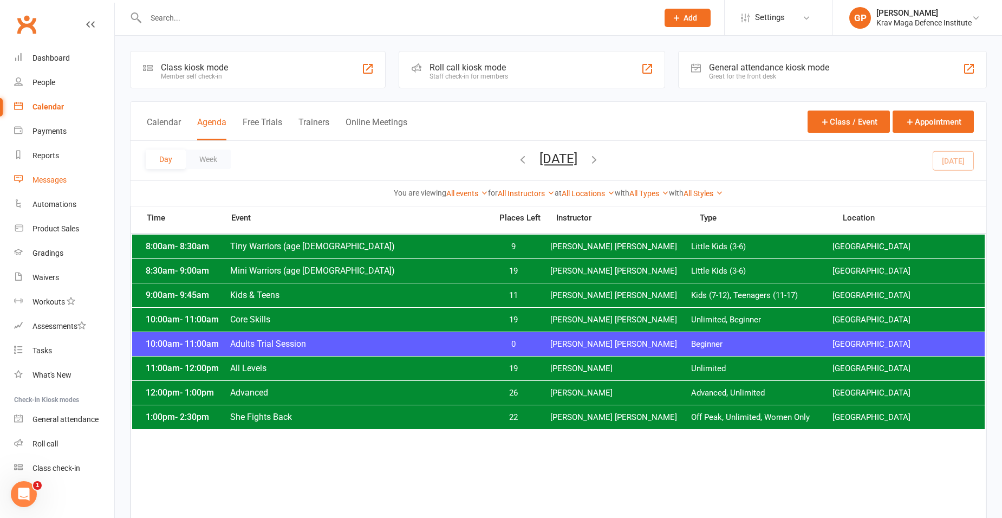
click at [53, 168] on link "Messages" at bounding box center [64, 180] width 100 height 24
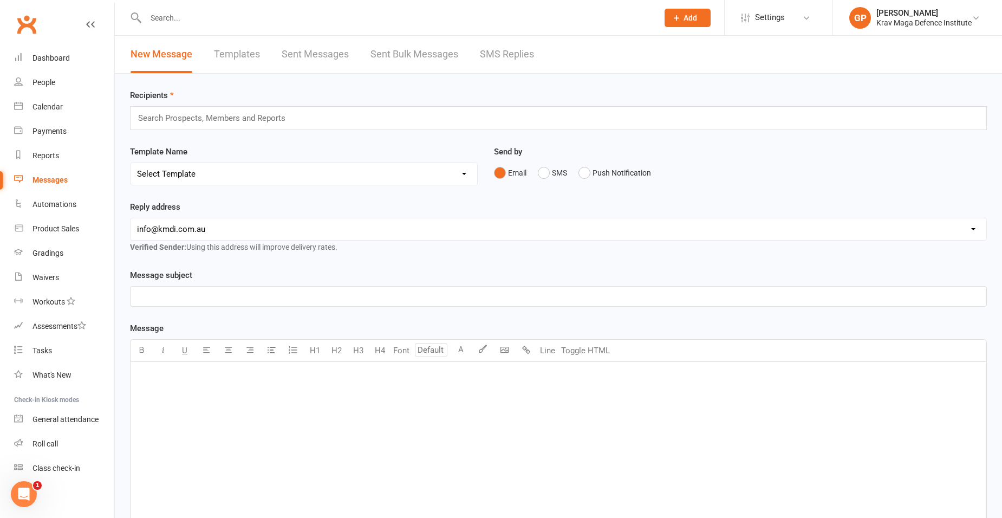
click at [505, 52] on link "SMS Replies" at bounding box center [507, 54] width 54 height 37
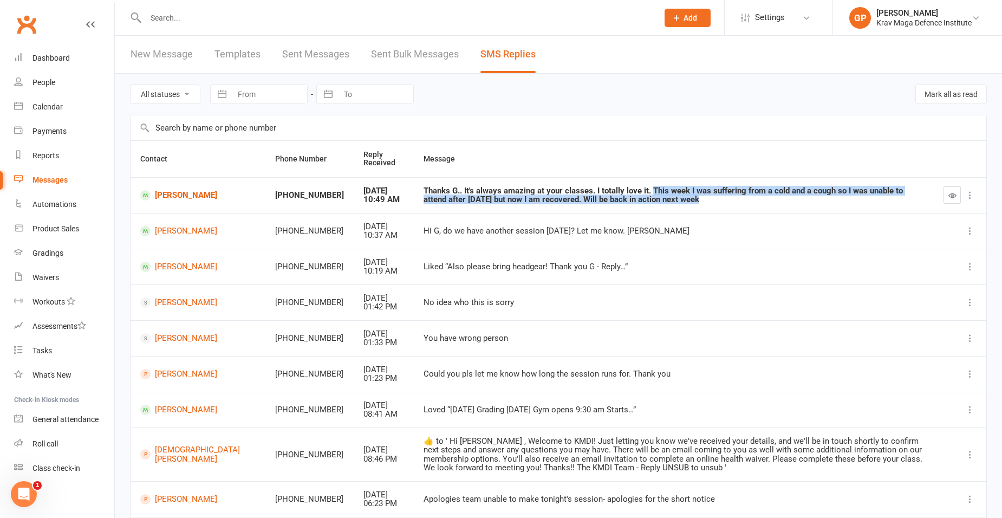
drag, startPoint x: 599, startPoint y: 187, endPoint x: 635, endPoint y: 200, distance: 38.0
click at [635, 200] on div "Thanks G.. It's always amazing at your classes. I totally love it. This week I …" at bounding box center [673, 195] width 500 height 18
click at [560, 197] on div "Thanks G.. It's always amazing at your classes. I totally love it. This week I …" at bounding box center [673, 195] width 500 height 18
click at [650, 209] on td "Thanks G.. It's always amazing at your classes. I totally love it. This week I …" at bounding box center [674, 195] width 520 height 36
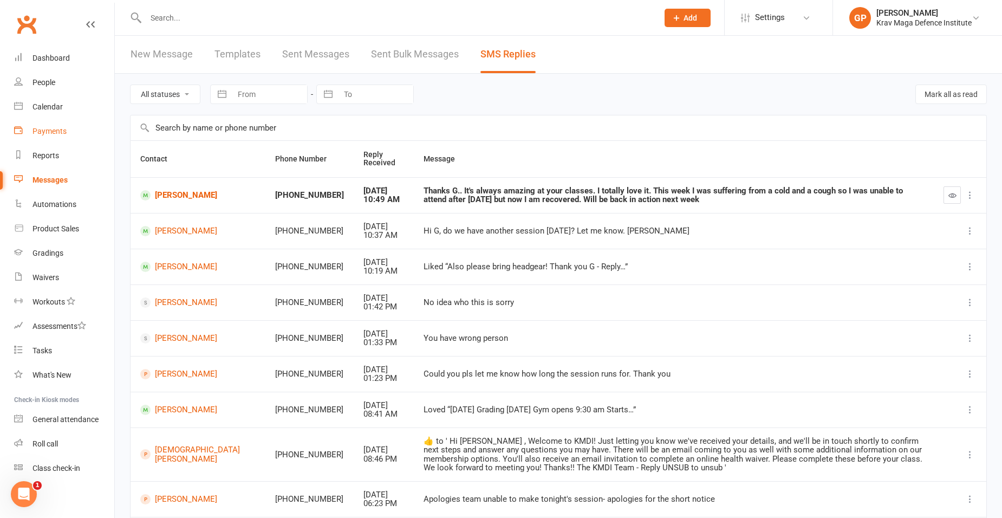
drag, startPoint x: 55, startPoint y: 131, endPoint x: 28, endPoint y: 149, distance: 32.7
click at [55, 132] on div "Payments" at bounding box center [49, 131] width 34 height 9
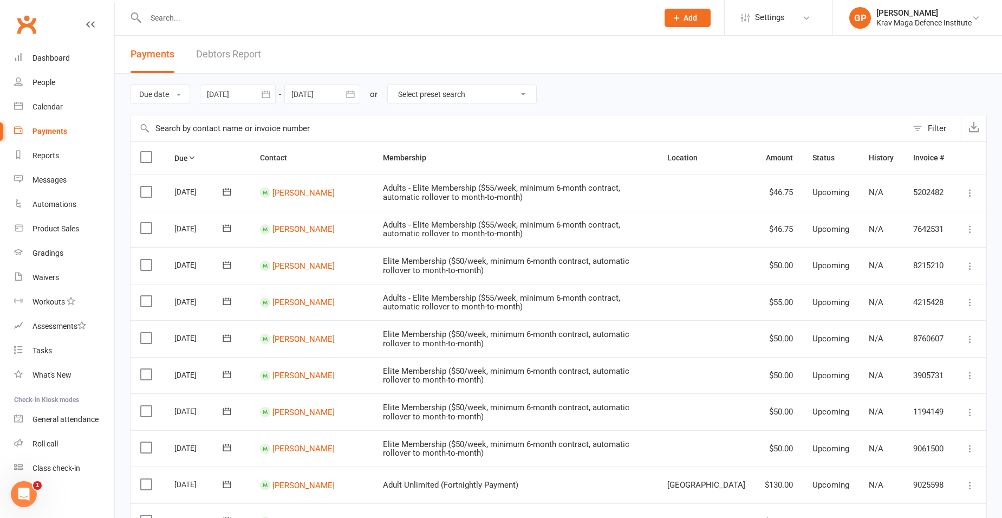
click at [262, 62] on div "Payments Debtors Report" at bounding box center [196, 54] width 162 height 37
click at [235, 55] on link "Debtors Report" at bounding box center [228, 54] width 65 height 37
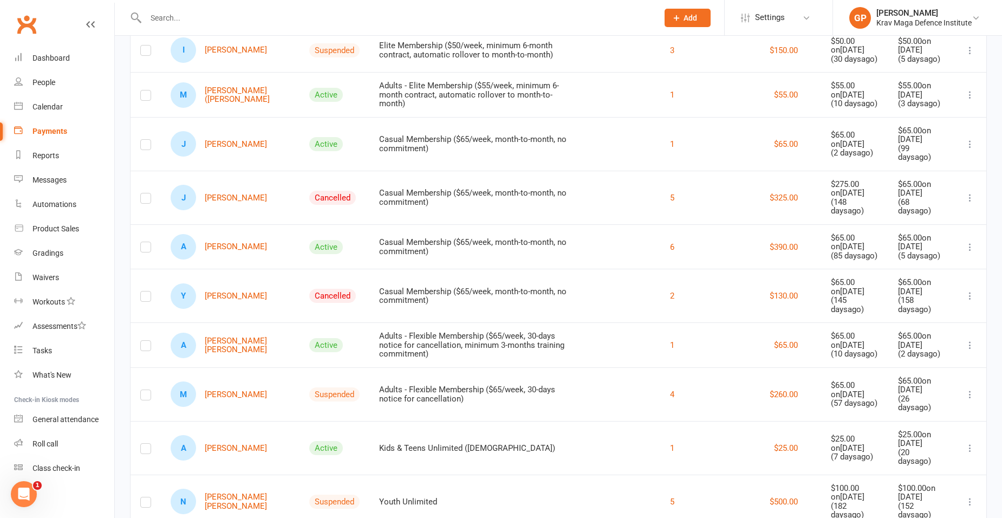
scroll to position [612, 0]
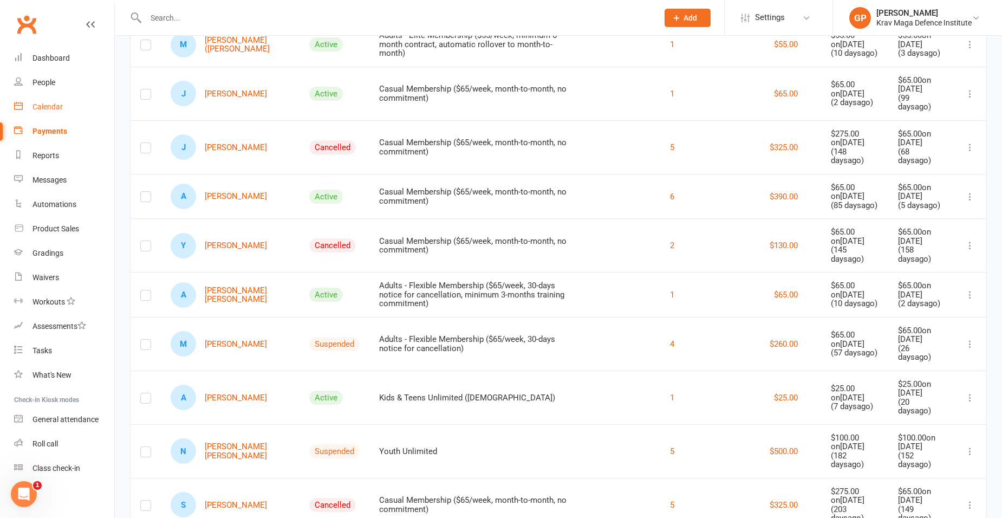
click at [58, 106] on div "Calendar" at bounding box center [47, 106] width 30 height 9
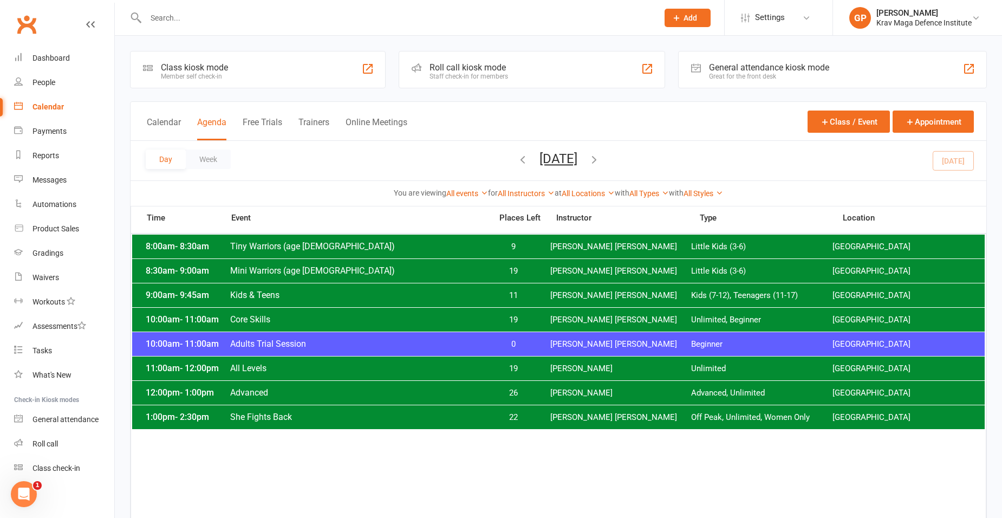
click at [582, 419] on span "[PERSON_NAME] [PERSON_NAME]" at bounding box center [620, 417] width 141 height 10
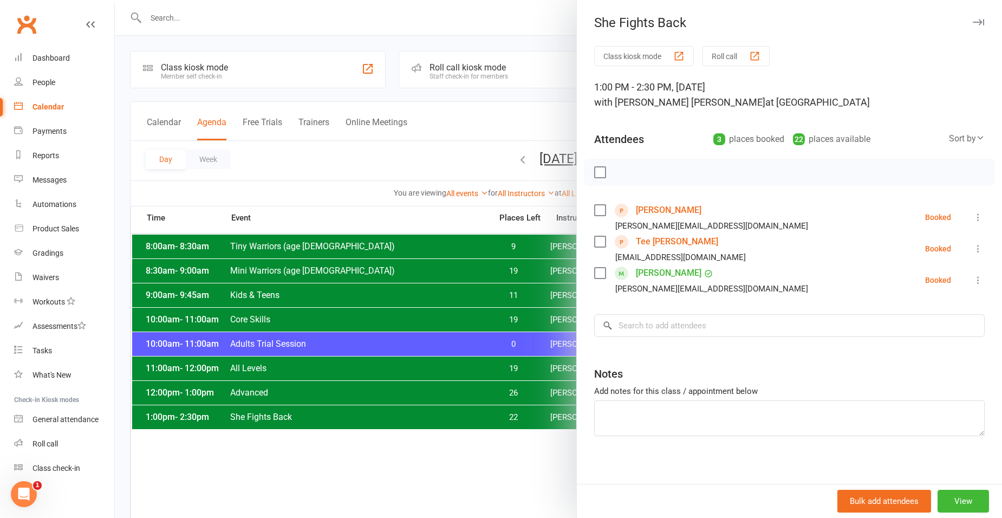
click at [420, 142] on div at bounding box center [558, 259] width 887 height 518
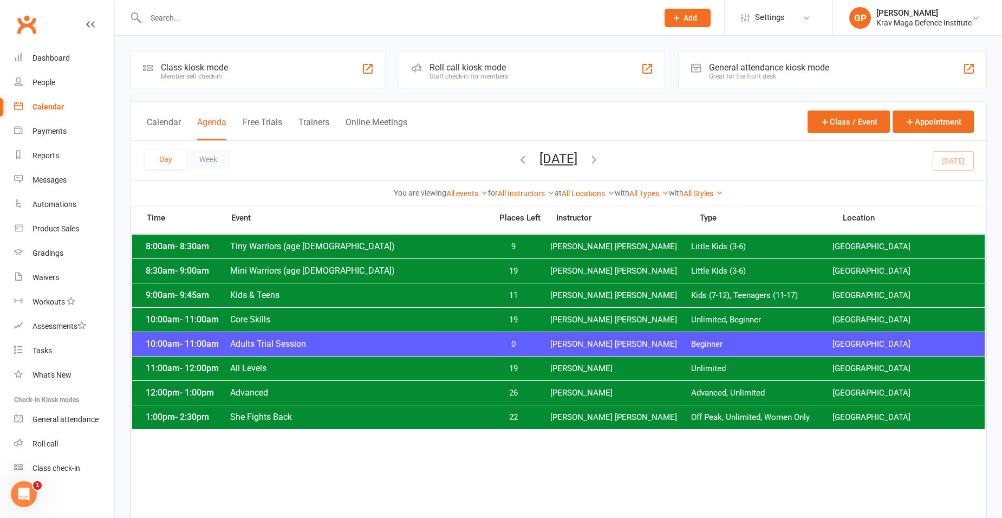
click at [587, 372] on span "[PERSON_NAME]" at bounding box center [620, 368] width 141 height 10
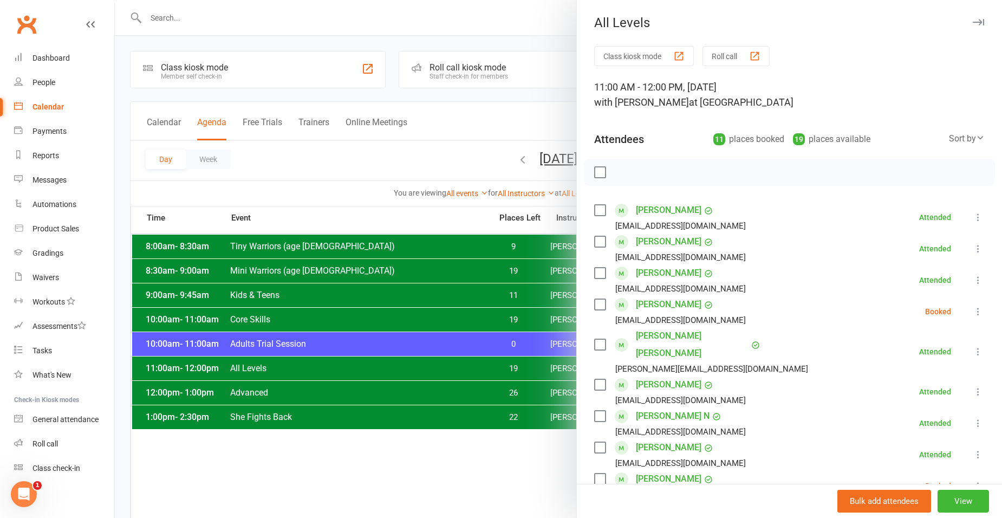
click at [446, 385] on div at bounding box center [558, 259] width 887 height 518
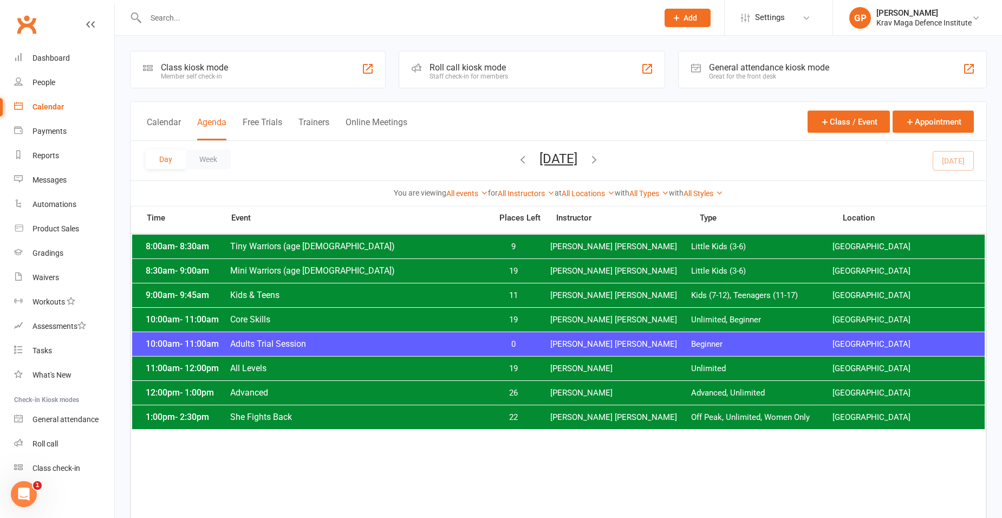
click at [321, 388] on span "Advanced" at bounding box center [358, 392] width 256 height 10
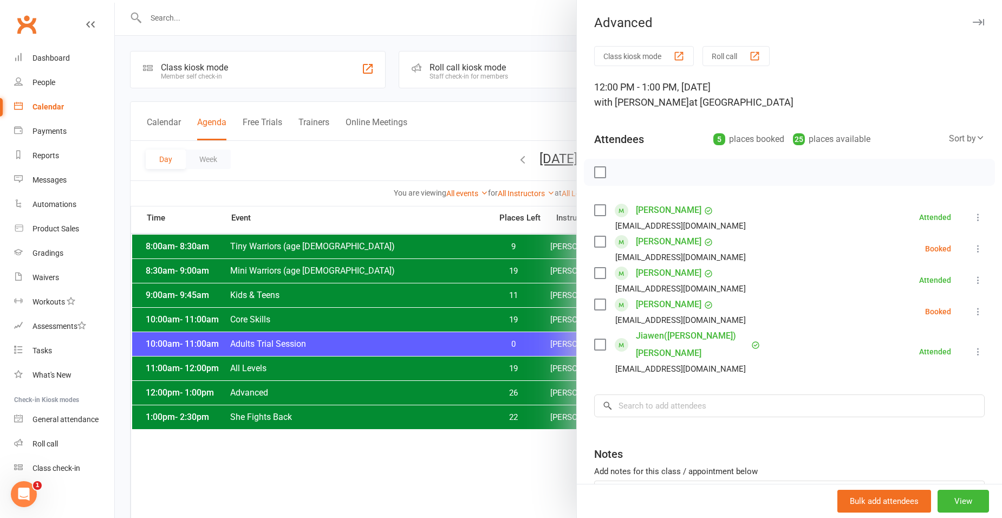
click at [325, 140] on div at bounding box center [558, 259] width 887 height 518
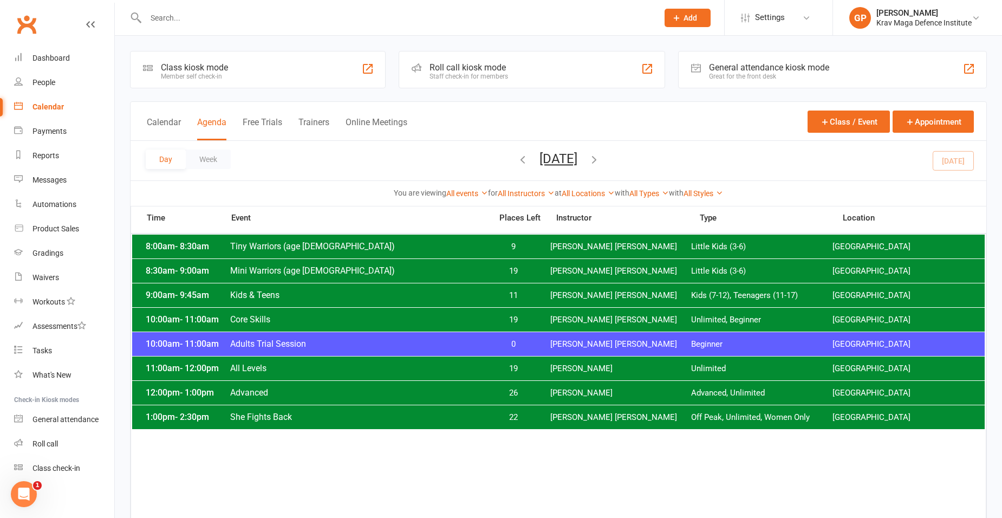
click at [283, 367] on span "All Levels" at bounding box center [358, 368] width 256 height 10
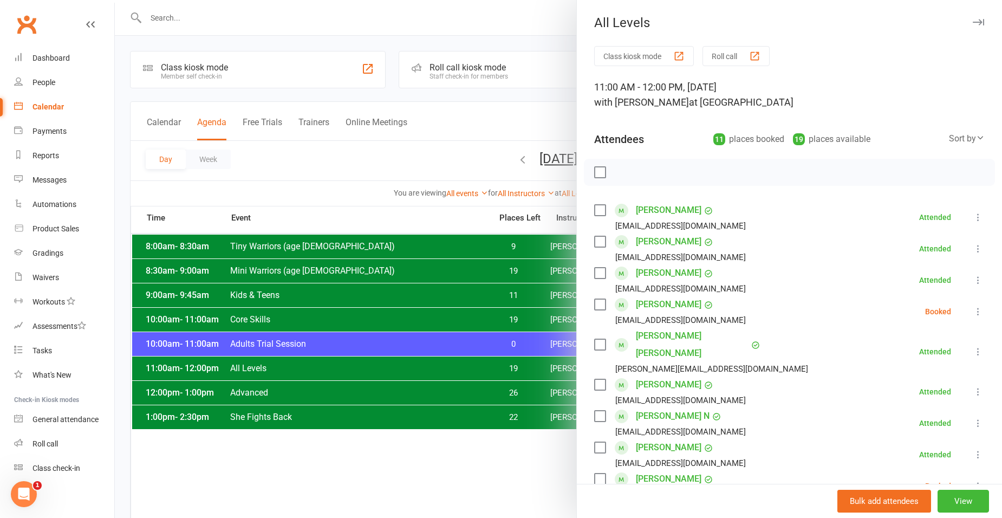
scroll to position [108, 0]
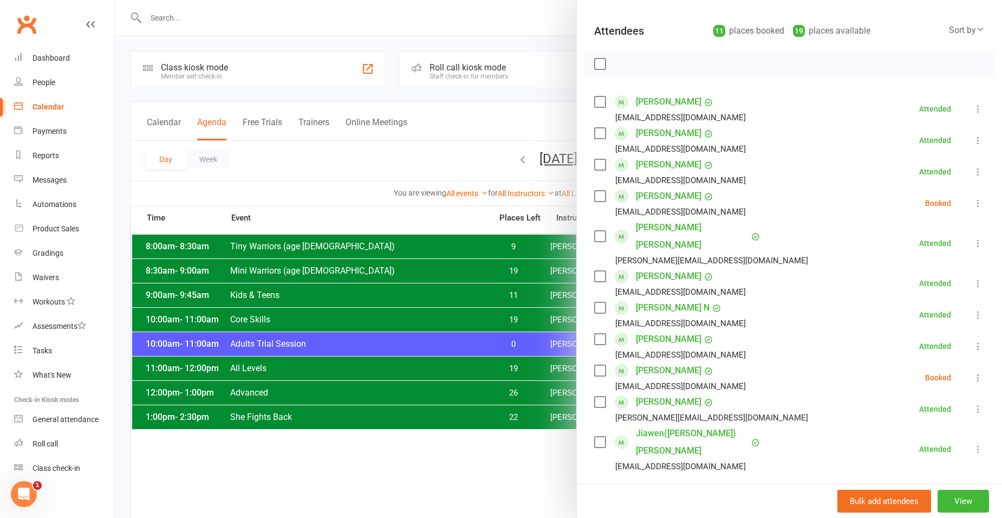
click at [973, 204] on icon at bounding box center [978, 203] width 11 height 11
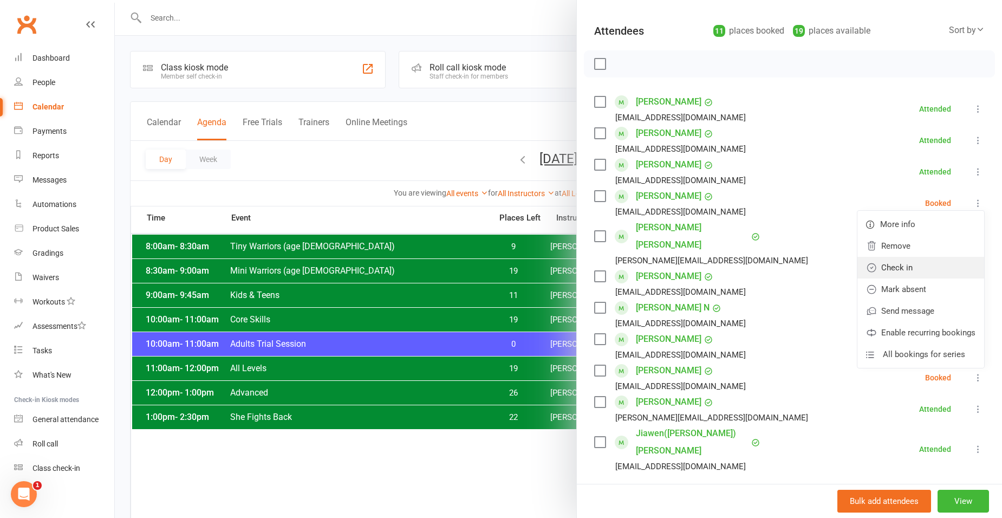
click at [887, 264] on link "Check in" at bounding box center [920, 268] width 127 height 22
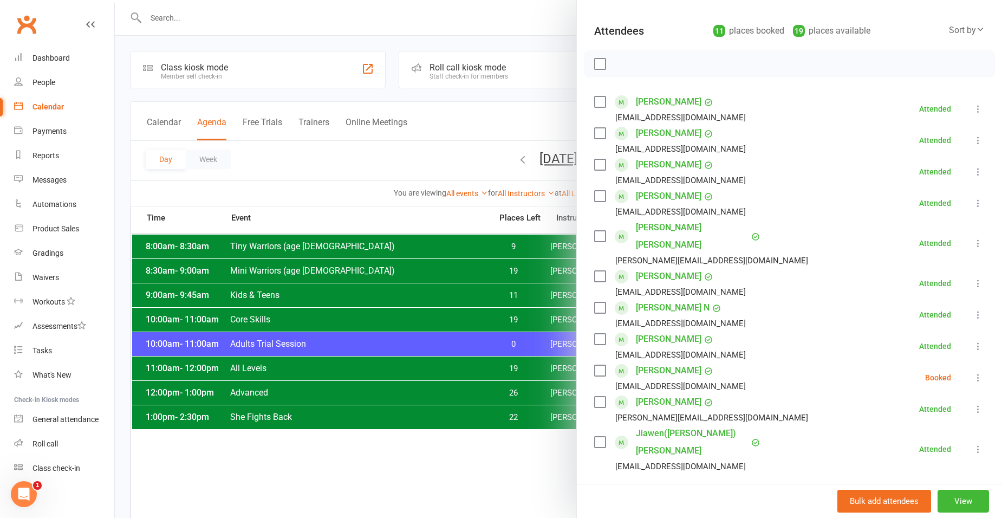
click at [973, 372] on icon at bounding box center [978, 377] width 11 height 11
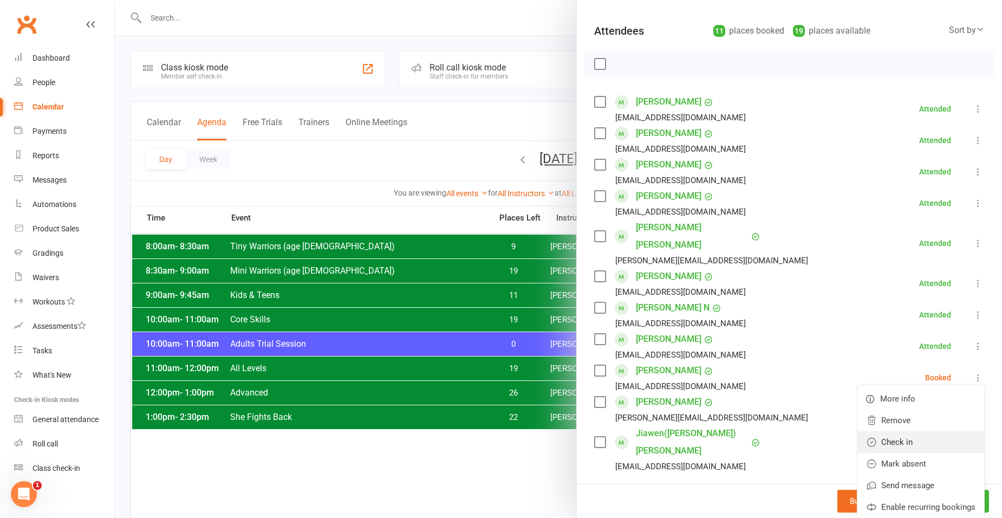
click at [915, 431] on link "Check in" at bounding box center [920, 442] width 127 height 22
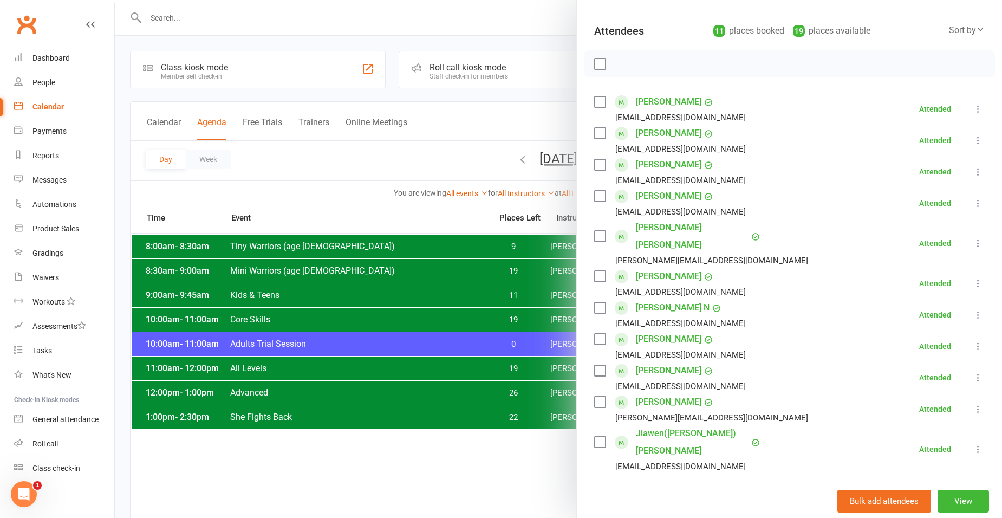
click at [671, 492] on input "search" at bounding box center [789, 503] width 390 height 23
type input "green"
click at [707, 517] on span "danielgreengarten@gmail.com" at bounding box center [732, 525] width 110 height 8
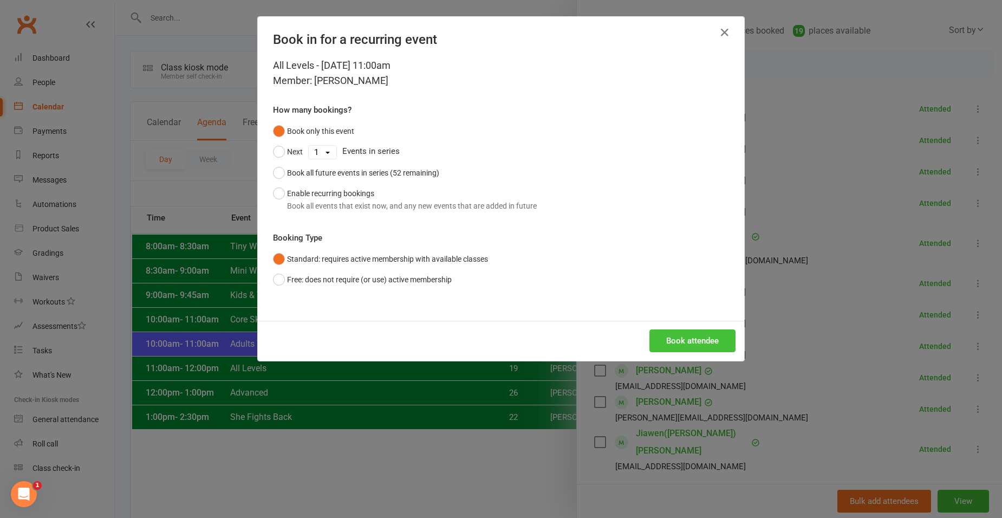
click at [696, 341] on button "Book attendee" at bounding box center [692, 340] width 86 height 23
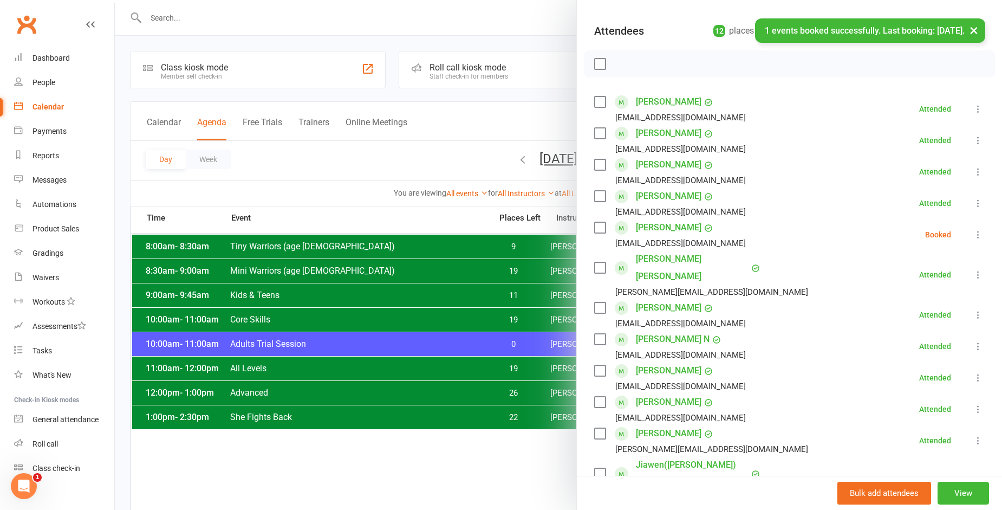
click at [973, 234] on icon at bounding box center [978, 234] width 11 height 11
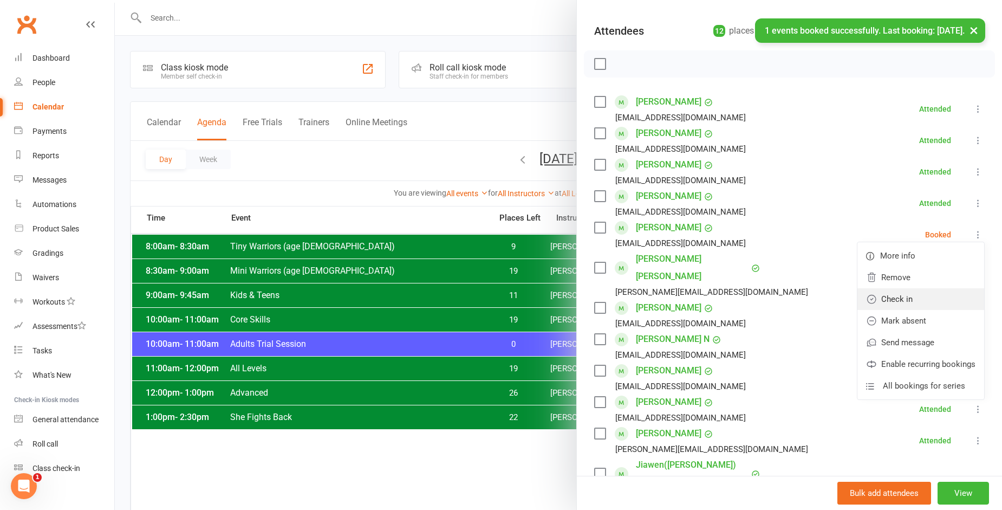
click at [905, 301] on link "Check in" at bounding box center [920, 299] width 127 height 22
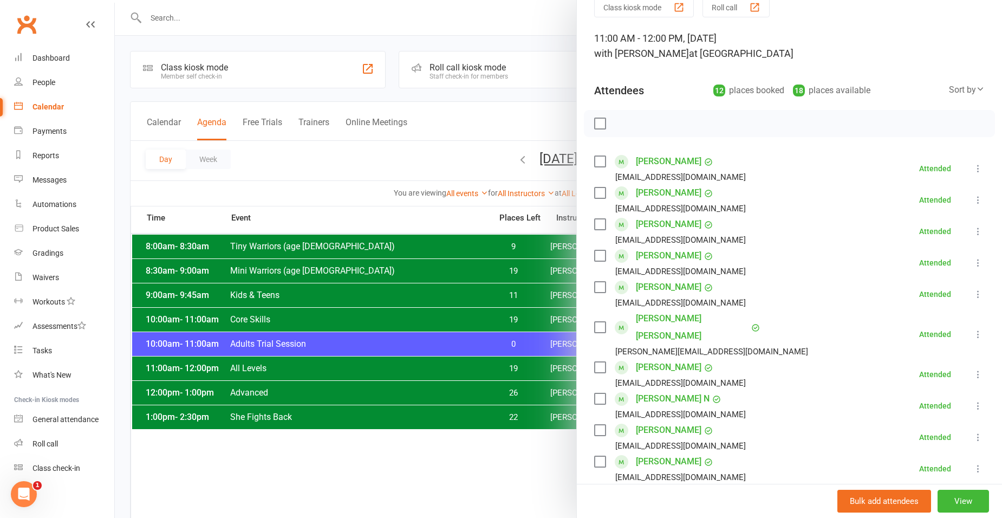
scroll to position [0, 0]
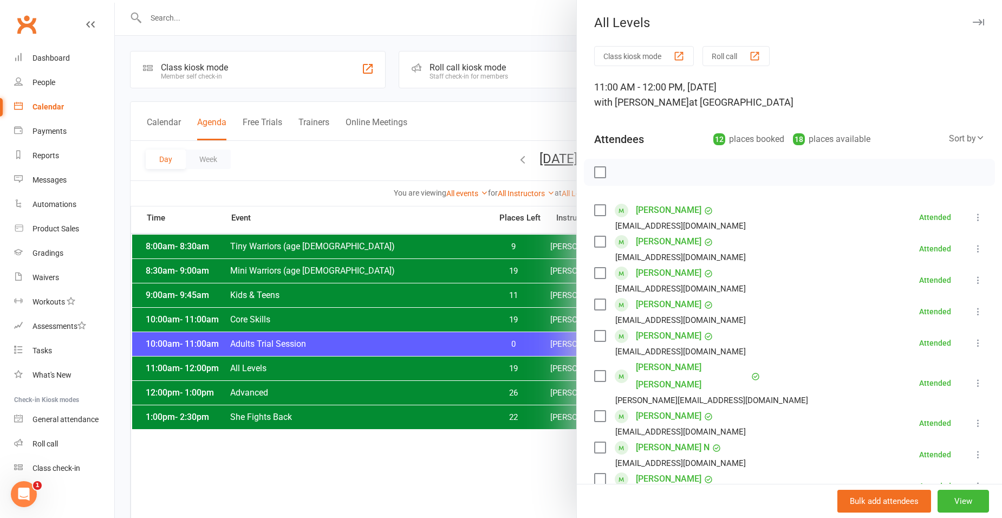
click at [395, 167] on div at bounding box center [558, 259] width 887 height 518
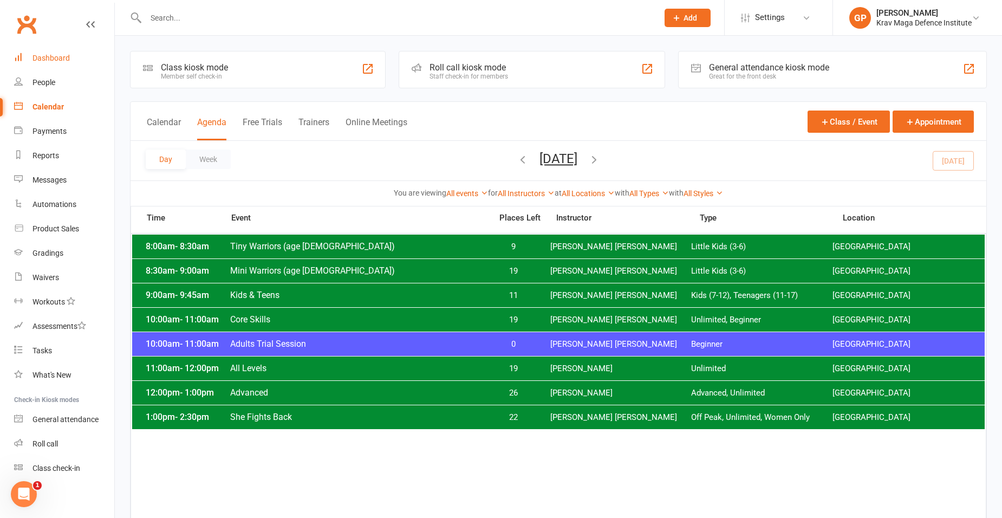
click at [27, 57] on link "Dashboard" at bounding box center [64, 58] width 100 height 24
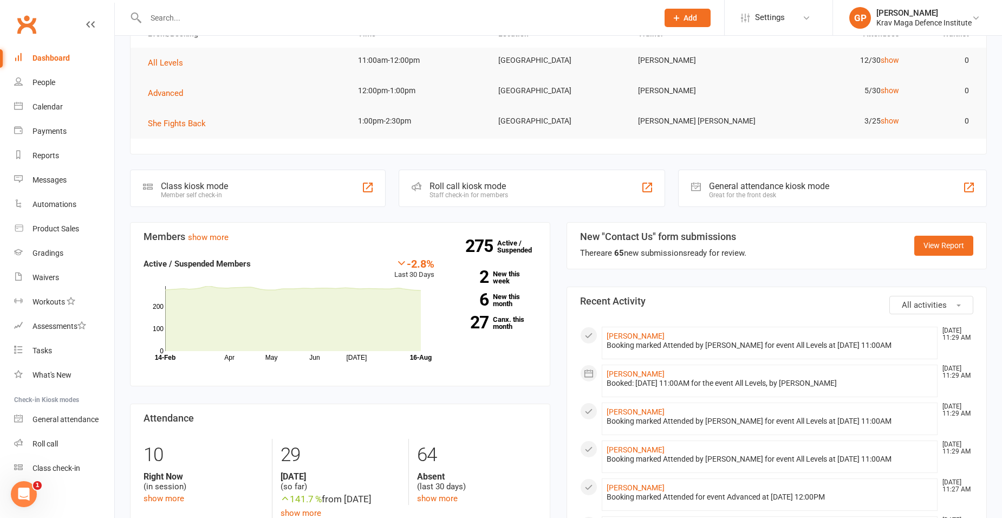
scroll to position [108, 0]
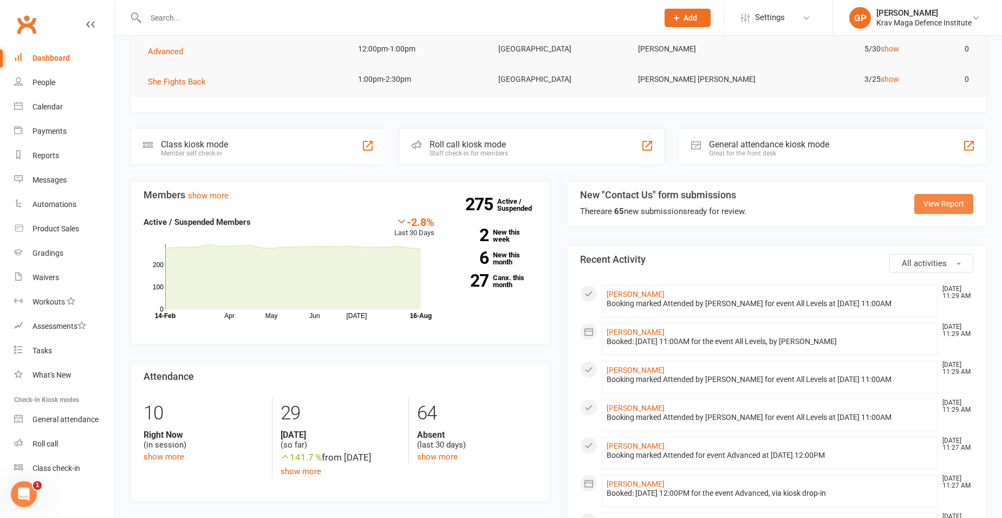
click at [944, 203] on link "View Report" at bounding box center [943, 203] width 59 height 19
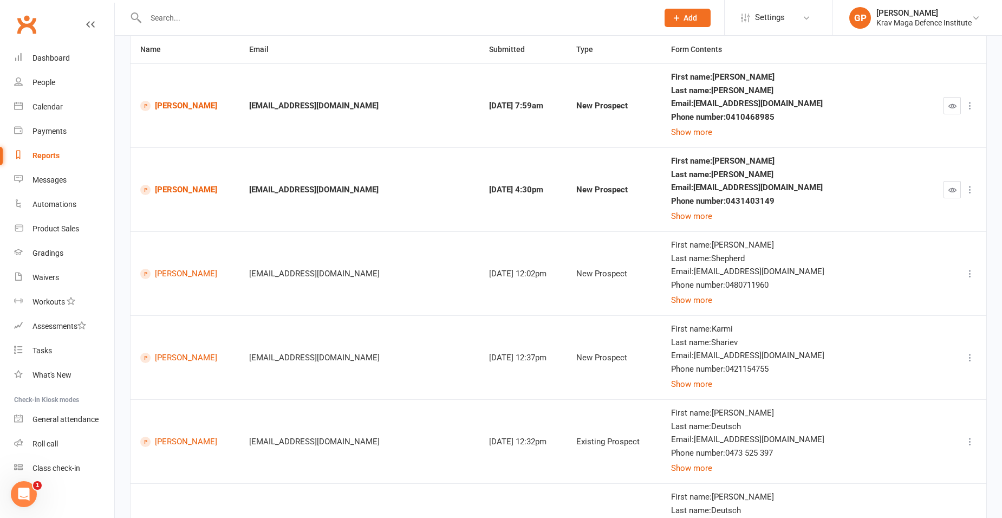
scroll to position [108, 0]
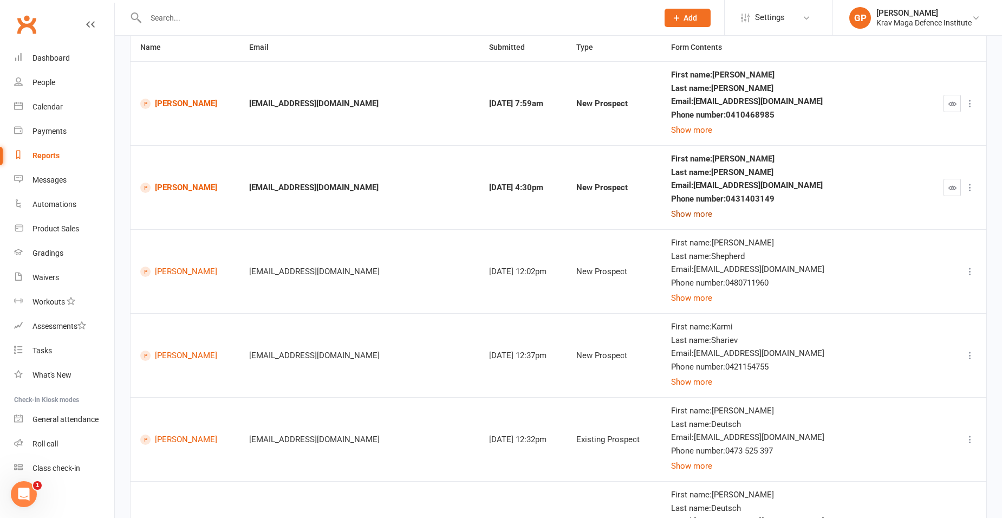
click at [712, 214] on button "Show more" at bounding box center [691, 213] width 41 height 13
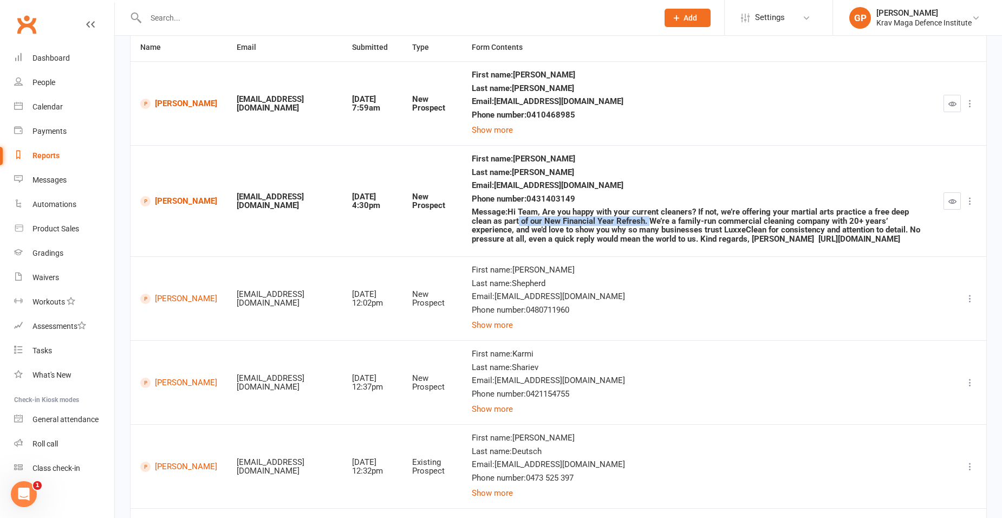
drag, startPoint x: 564, startPoint y: 216, endPoint x: 652, endPoint y: 223, distance: 88.0
click at [652, 223] on div "Message : Hi Team, Are you happy with your current cleaners? If not, we’re offe…" at bounding box center [698, 225] width 452 height 36
drag, startPoint x: 652, startPoint y: 223, endPoint x: 700, endPoint y: 249, distance: 55.0
click at [700, 249] on td "First name : Johan Last name : Fernando Email : info@luxxeclean.com.au Phone nu…" at bounding box center [698, 200] width 472 height 111
click at [953, 200] on icon "button" at bounding box center [952, 201] width 8 height 8
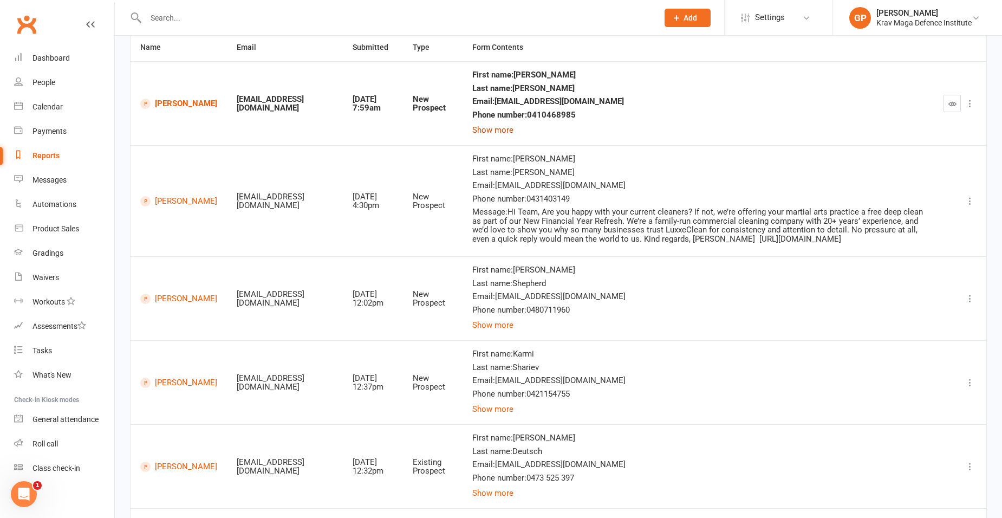
click at [479, 130] on button "Show more" at bounding box center [492, 129] width 41 height 13
drag, startPoint x: 533, startPoint y: 127, endPoint x: 794, endPoint y: 130, distance: 261.1
click at [794, 130] on div "Message : Hi there, I’m interested in trialling the women’s self defence class …" at bounding box center [698, 127] width 452 height 9
drag, startPoint x: 794, startPoint y: 130, endPoint x: 629, endPoint y: 166, distance: 169.0
click at [629, 166] on div "First name : Johan Last name : Fernando Email : info@luxxeclean.com.au Phone nu…" at bounding box center [698, 199] width 452 height 89
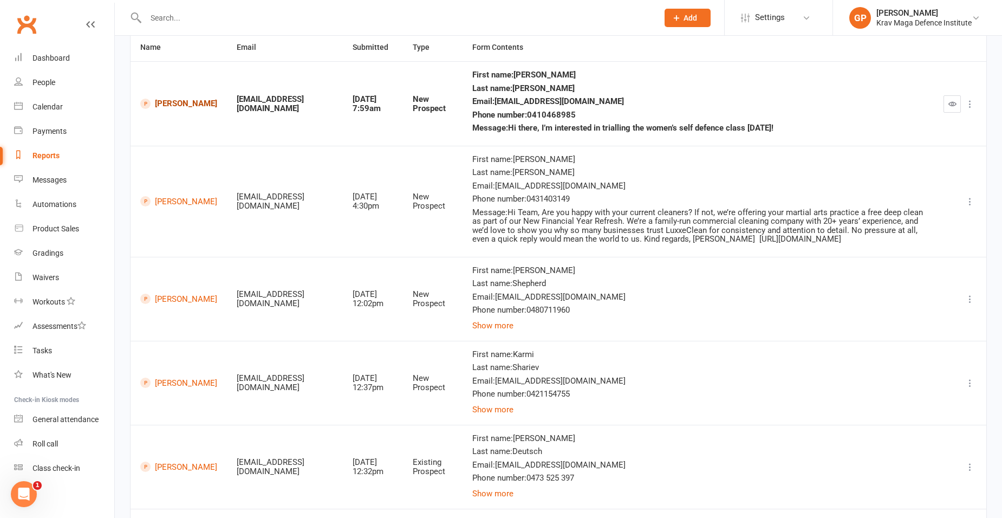
click at [161, 99] on link "[PERSON_NAME]" at bounding box center [178, 104] width 77 height 10
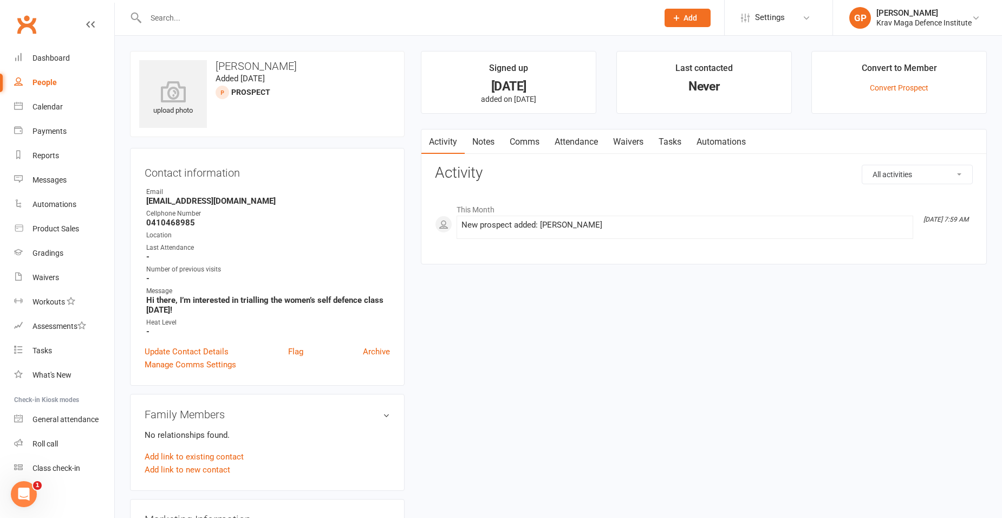
click at [542, 136] on link "Comms" at bounding box center [524, 141] width 45 height 25
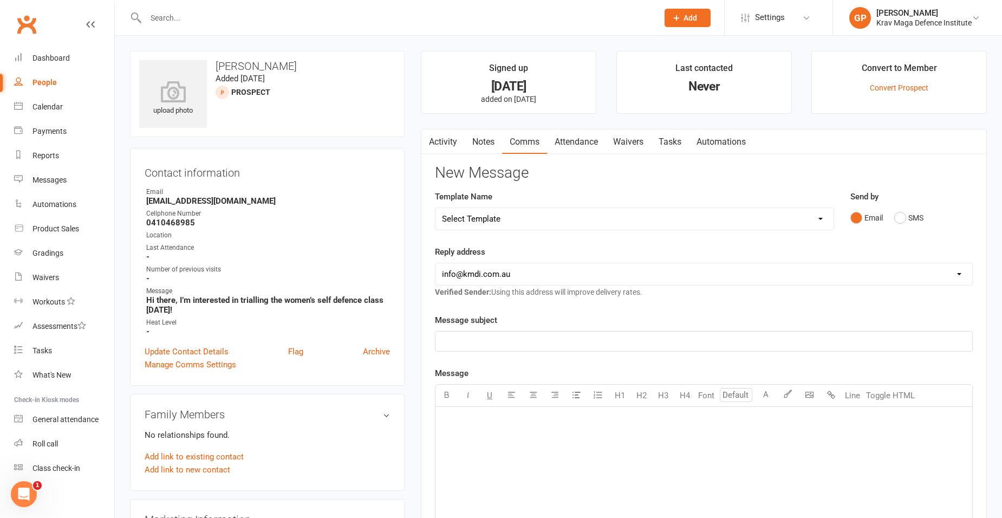
click at [542, 223] on select "Select Template [Email] Confirm Cancellation [SMS] Suspension confirmation [SMS…" at bounding box center [634, 219] width 398 height 22
select select "11"
click at [435, 208] on select "Select Template [Email] Confirm Cancellation [SMS] Suspension confirmation [SMS…" at bounding box center [634, 219] width 398 height 22
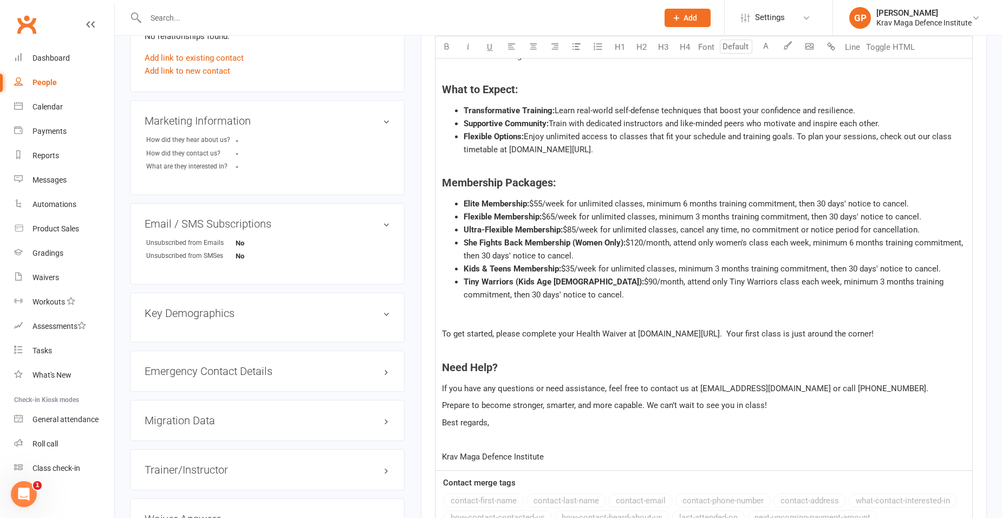
scroll to position [433, 0]
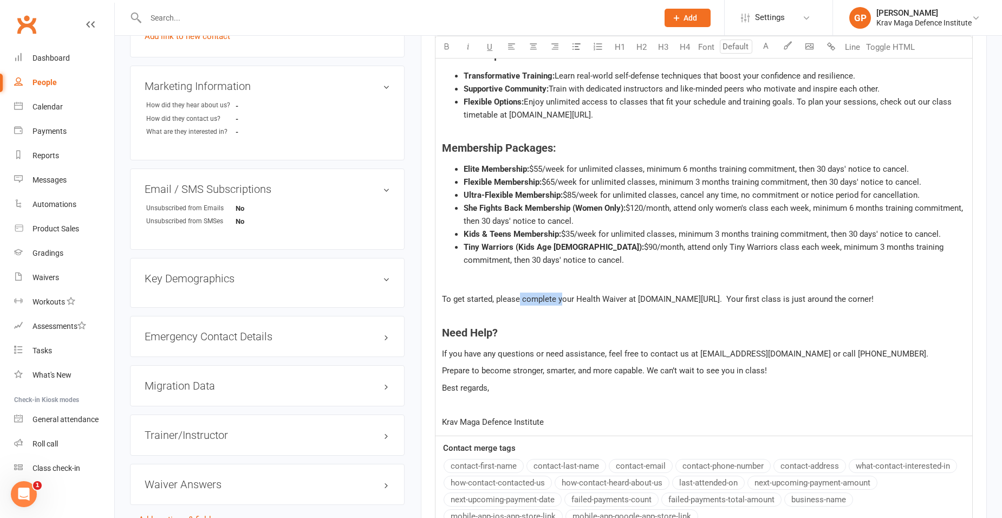
drag, startPoint x: 520, startPoint y: 299, endPoint x: 563, endPoint y: 302, distance: 42.9
click at [563, 302] on span "To get started, please complete your Health Waiver at [DOMAIN_NAME][URL]. Your …" at bounding box center [658, 299] width 432 height 10
click at [741, 322] on p at bounding box center [704, 315] width 524 height 13
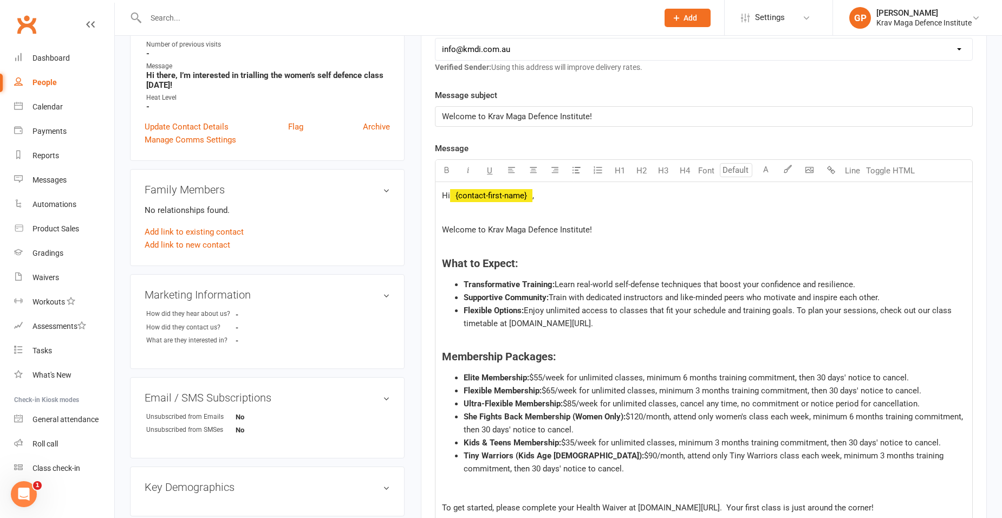
scroll to position [217, 0]
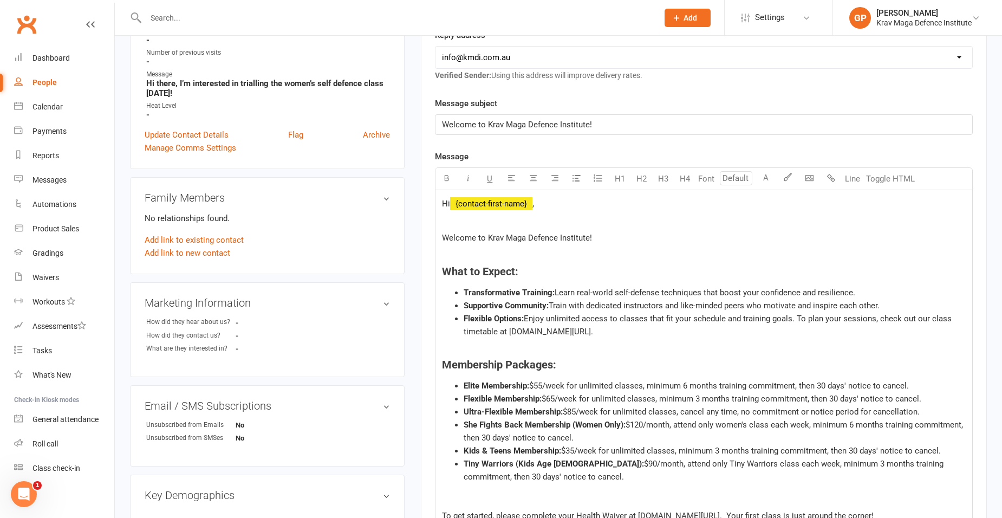
click at [728, 231] on div "Hi ﻿ {contact-first-name} , Welcome to Krav Maga Defence Institute! What to Exp…" at bounding box center [703, 421] width 537 height 462
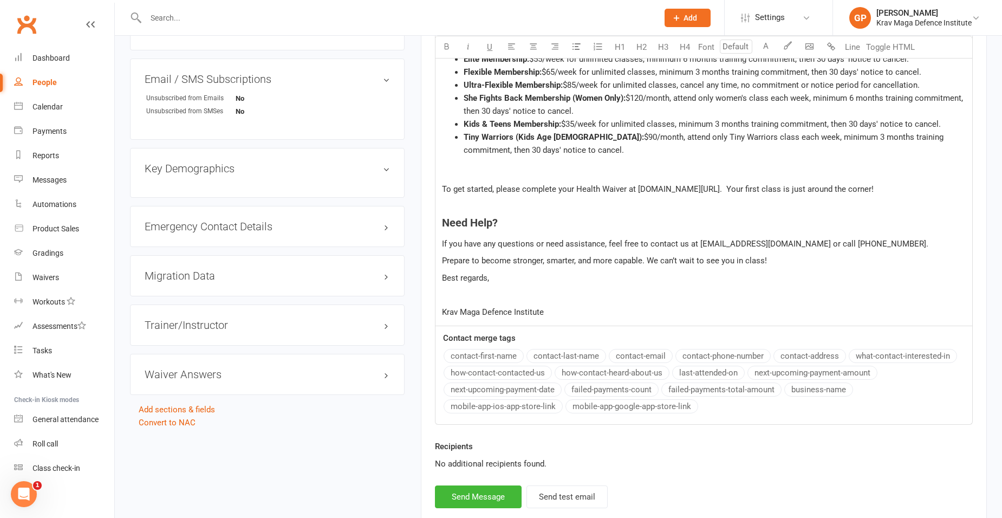
scroll to position [620, 0]
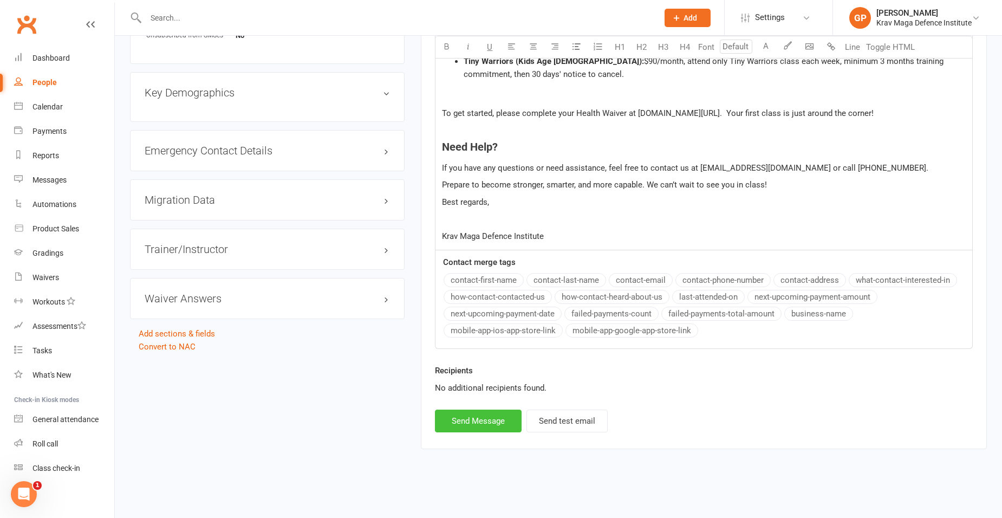
click at [491, 422] on button "Send Message" at bounding box center [478, 420] width 87 height 23
select select
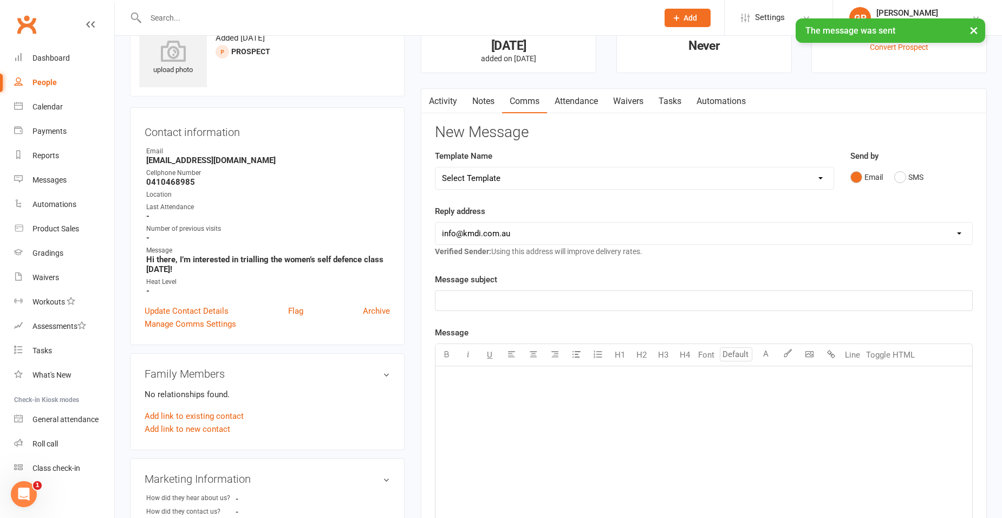
scroll to position [0, 0]
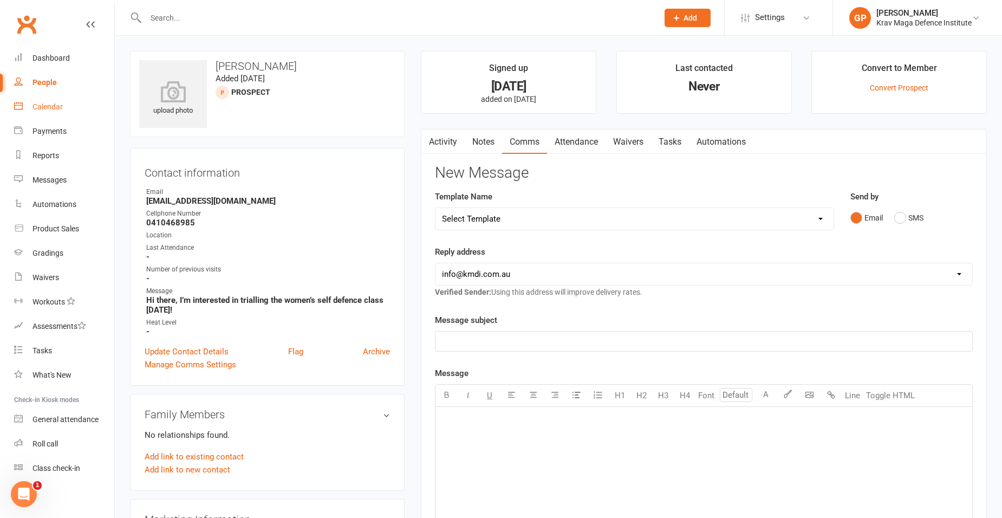
click at [69, 110] on link "Calendar" at bounding box center [64, 107] width 100 height 24
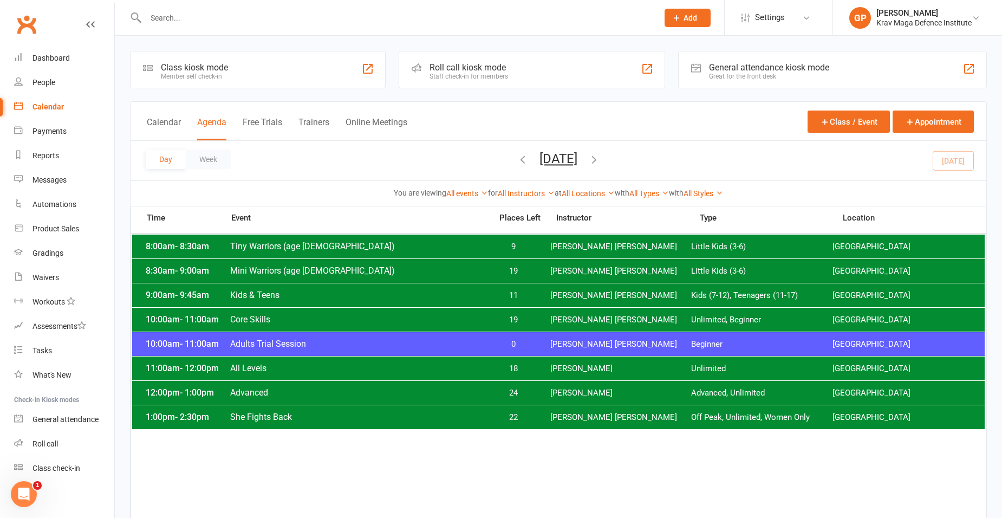
click at [322, 393] on span "Advanced" at bounding box center [358, 392] width 256 height 10
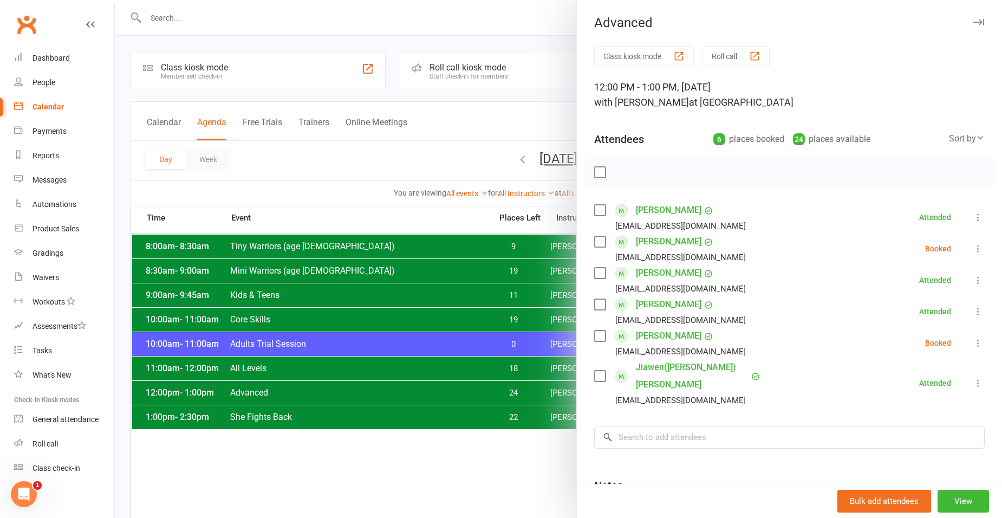
click at [399, 90] on div at bounding box center [558, 259] width 887 height 518
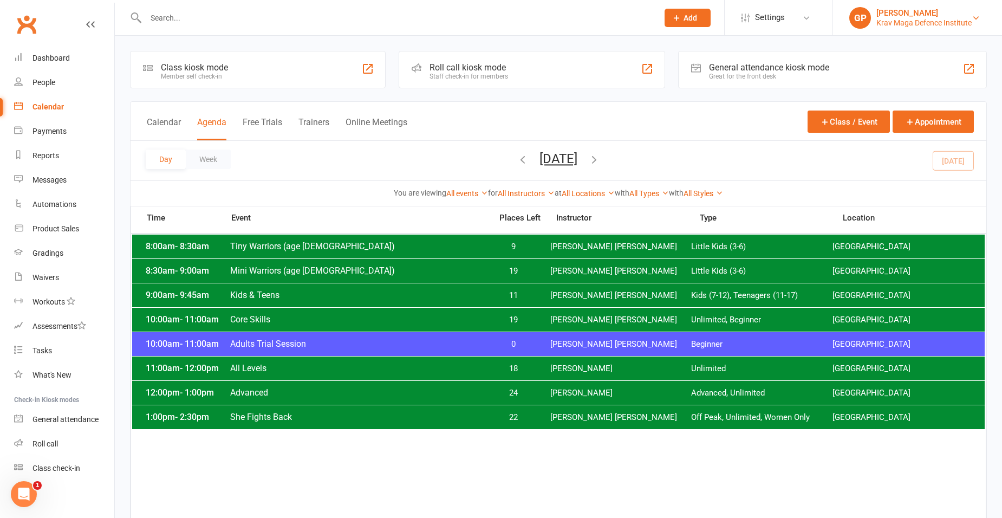
click at [969, 21] on div "Krav Maga Defence Institute" at bounding box center [923, 23] width 95 height 10
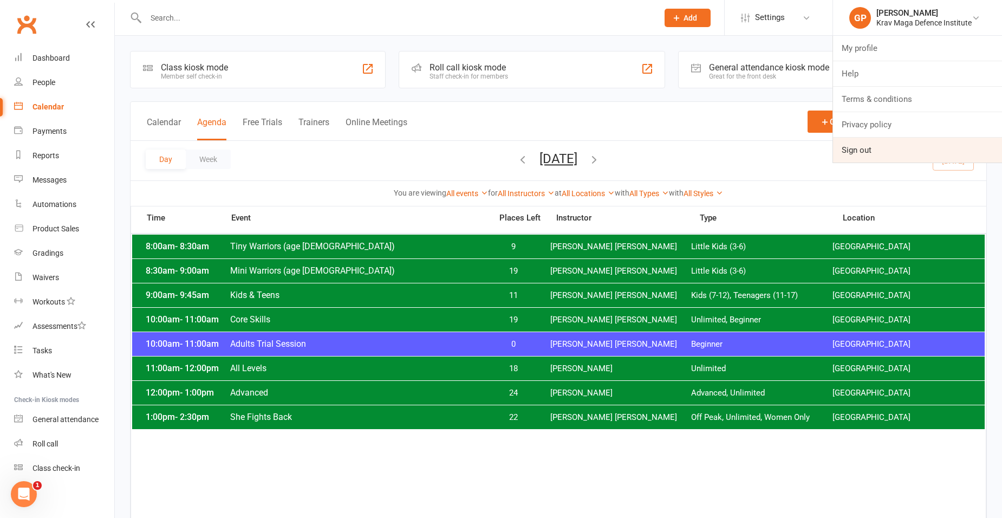
click at [922, 152] on link "Sign out" at bounding box center [917, 150] width 169 height 25
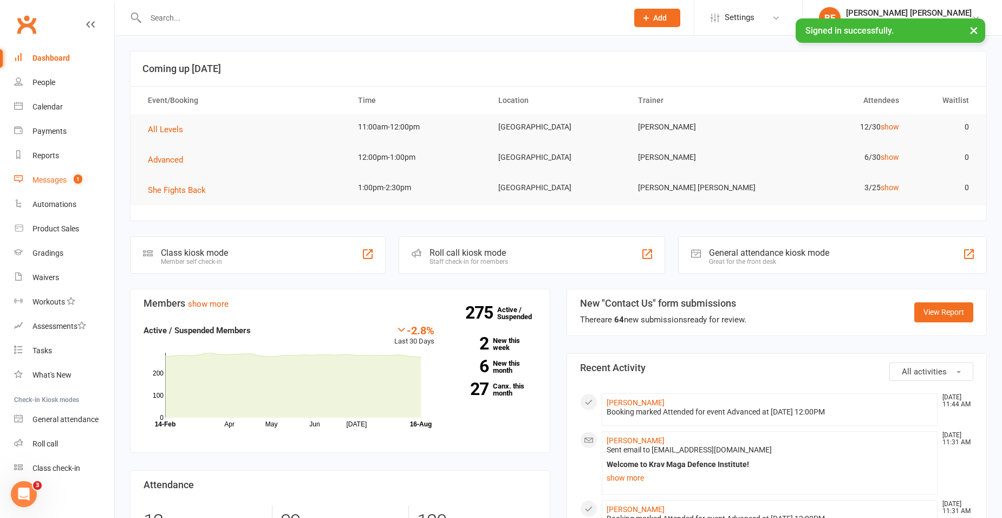
click at [55, 183] on div "Messages" at bounding box center [49, 179] width 34 height 9
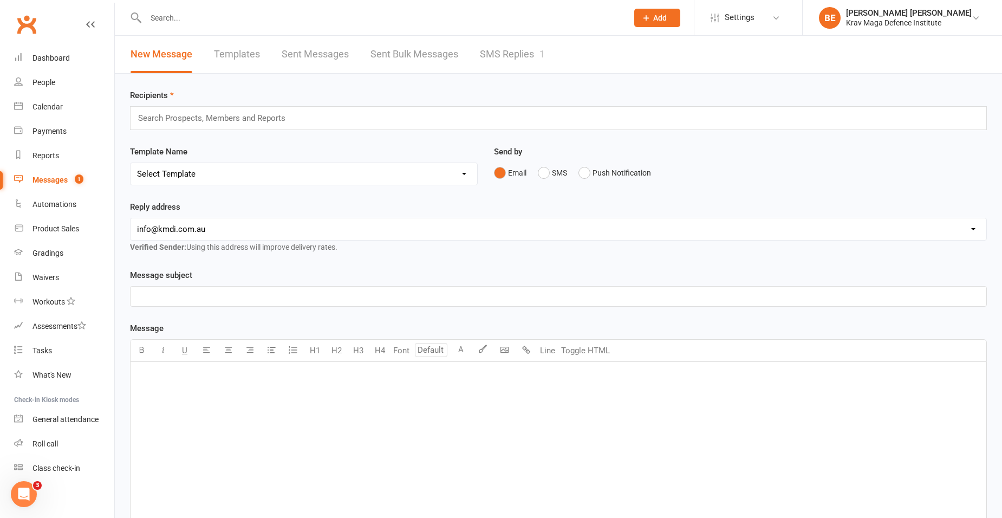
click at [505, 56] on link "SMS Replies 1" at bounding box center [512, 54] width 65 height 37
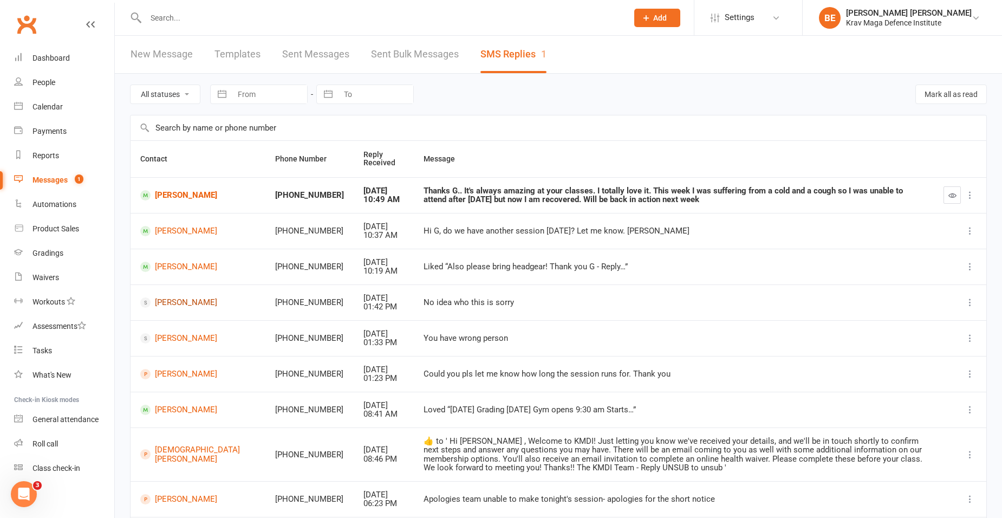
click at [167, 303] on link "[PERSON_NAME]" at bounding box center [197, 302] width 115 height 10
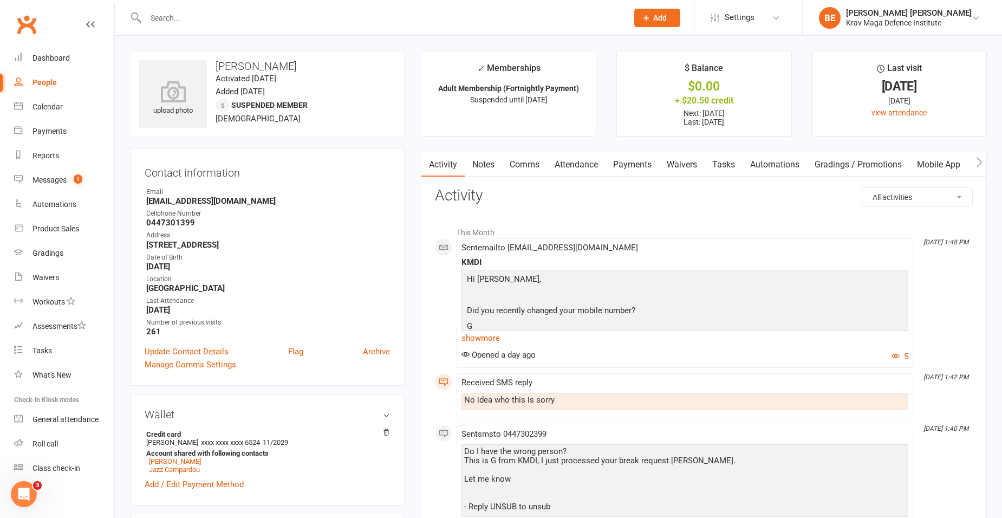
click at [182, 18] on input "text" at bounding box center [381, 17] width 478 height 15
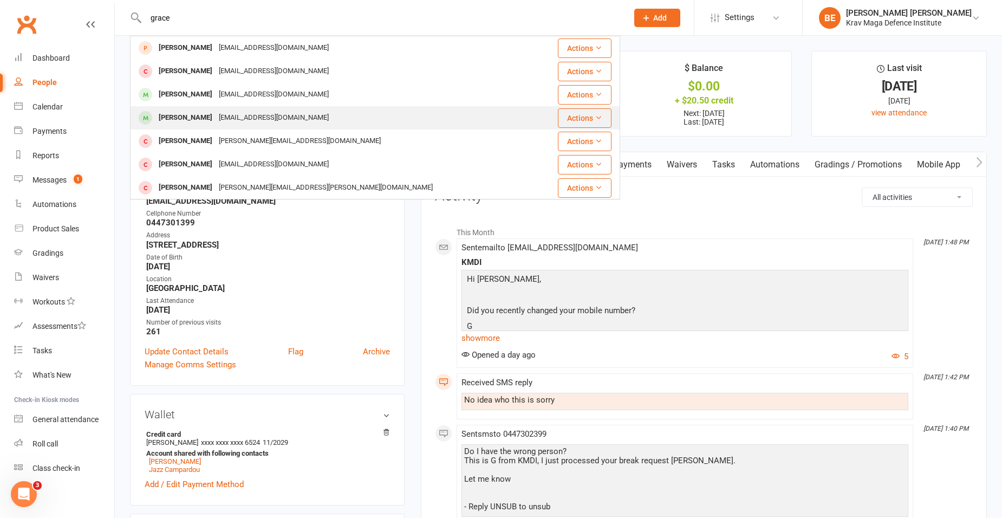
type input "grace"
click at [218, 116] on div "[EMAIL_ADDRESS][DOMAIN_NAME]" at bounding box center [274, 118] width 116 height 16
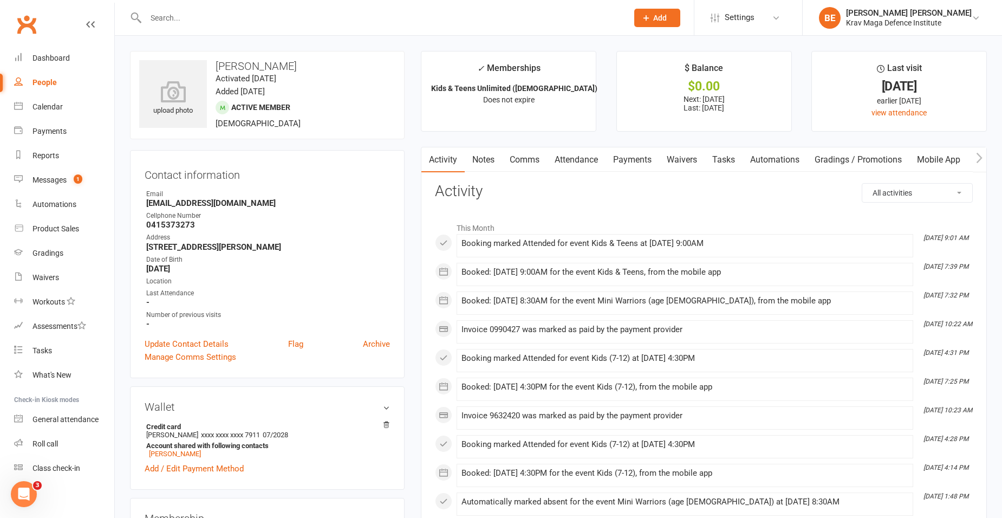
click at [192, 21] on input "text" at bounding box center [381, 17] width 478 height 15
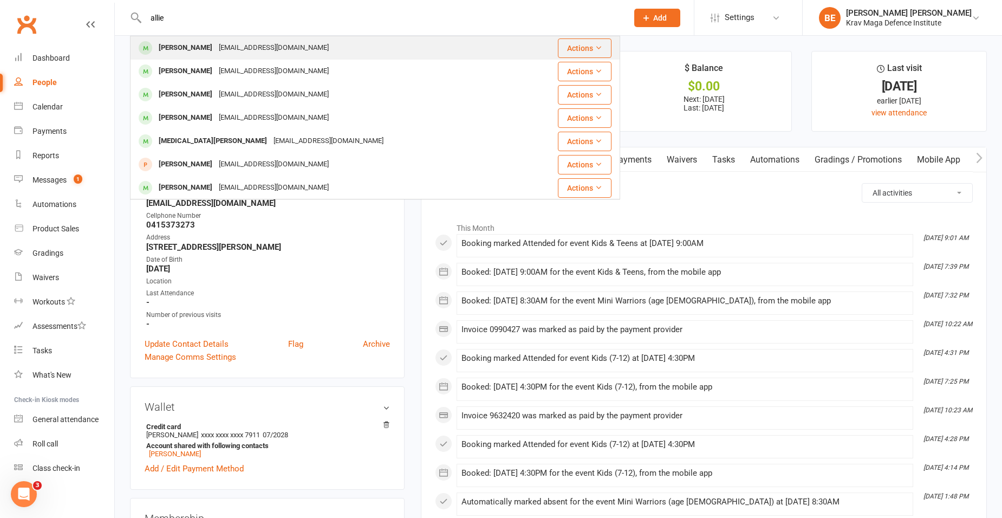
type input "allie"
click at [216, 47] on div "[EMAIL_ADDRESS][DOMAIN_NAME]" at bounding box center [274, 48] width 116 height 16
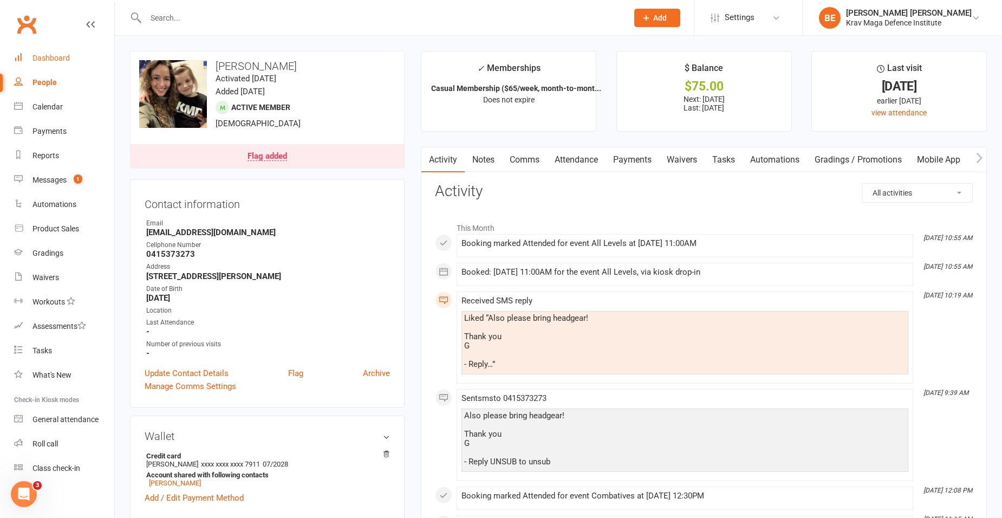
click at [55, 58] on div "Dashboard" at bounding box center [50, 58] width 37 height 9
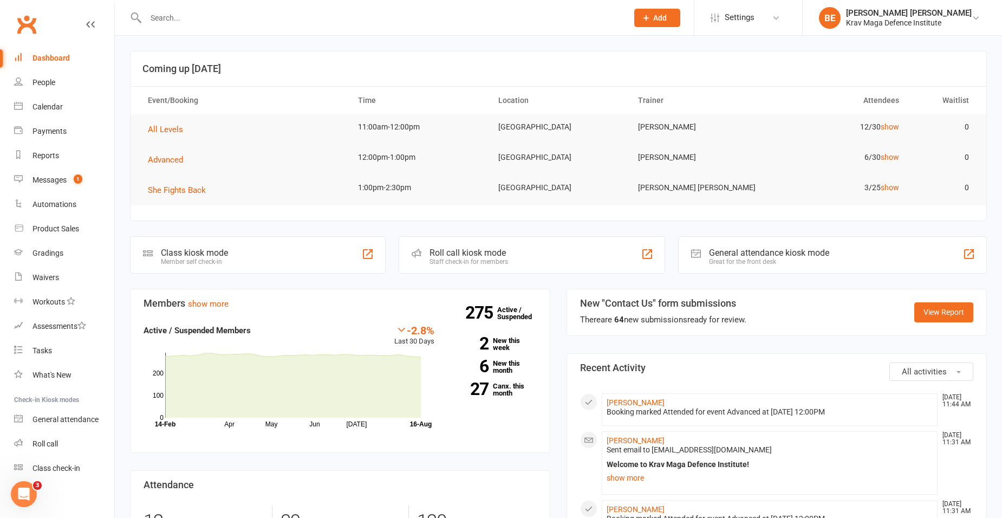
click at [14, 46] on link "Dashboard" at bounding box center [64, 58] width 100 height 24
click at [49, 181] on div "Messages" at bounding box center [49, 179] width 34 height 9
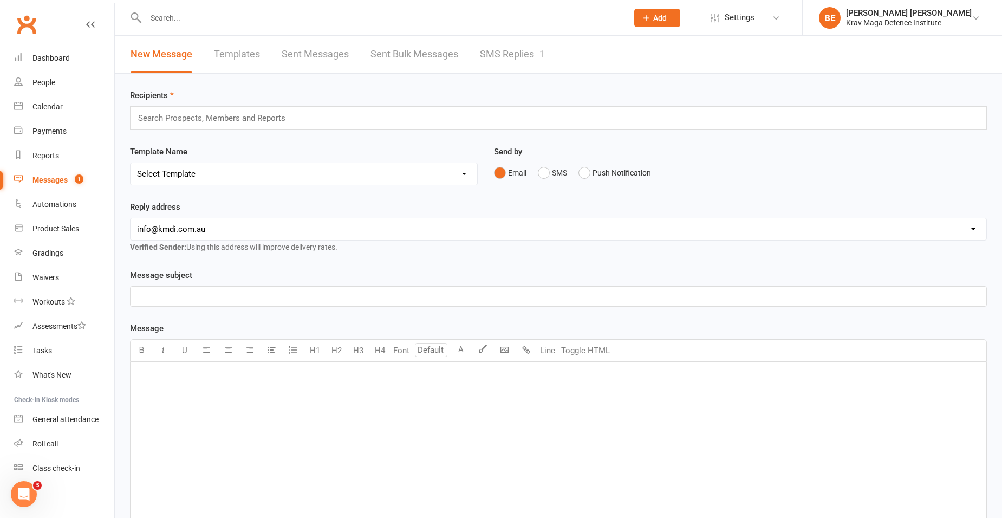
click at [509, 50] on link "SMS Replies 1" at bounding box center [512, 54] width 65 height 37
